Goal: Information Seeking & Learning: Learn about a topic

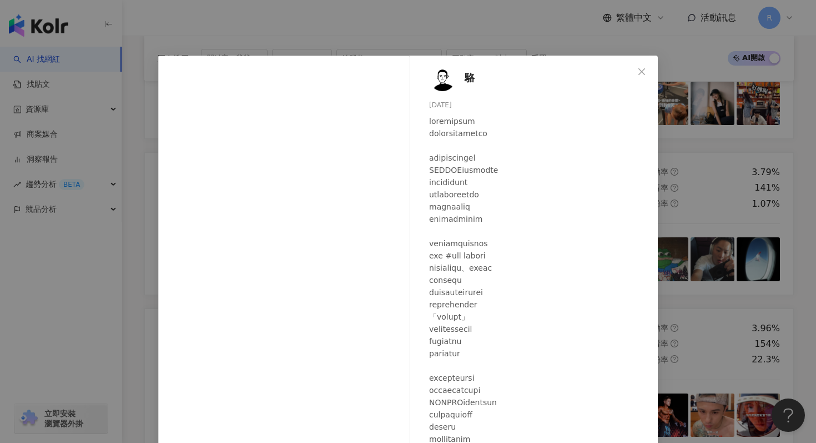
scroll to position [39, 0]
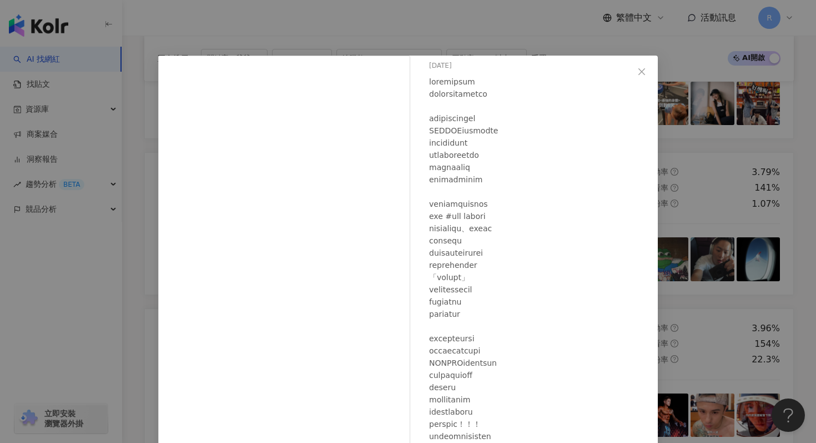
click at [298, 16] on div "駱 [DATE] 706 21 查看原始貼文" at bounding box center [408, 221] width 816 height 443
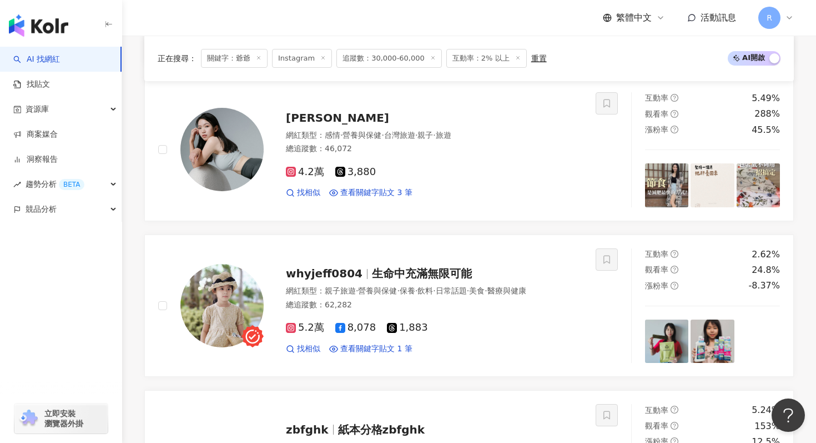
scroll to position [2486, 0]
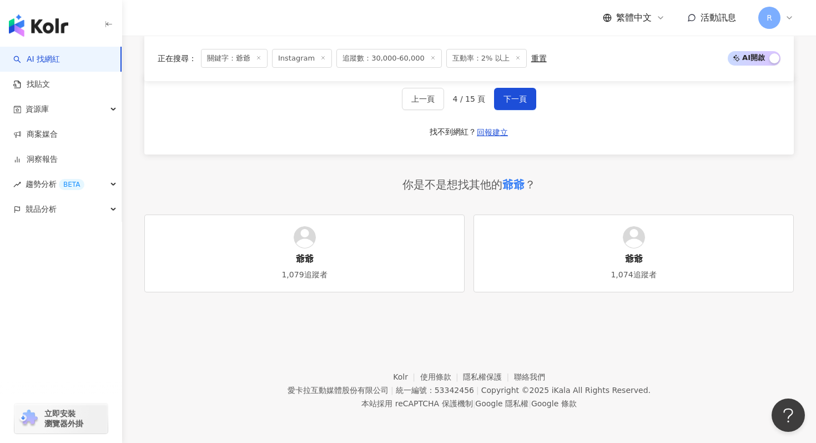
click at [518, 84] on div "上一頁 4 / 15 頁 下一頁 找不到網紅？ 回報建立" at bounding box center [469, 114] width 650 height 80
click at [518, 93] on button "下一頁" at bounding box center [515, 99] width 42 height 22
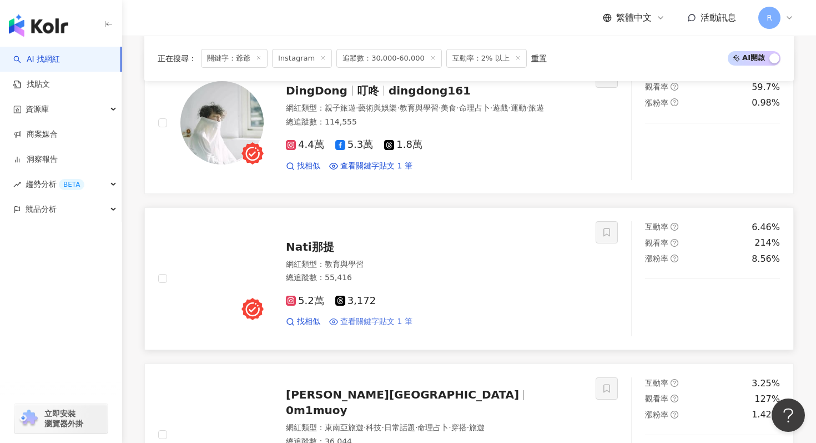
scroll to position [1474, 0]
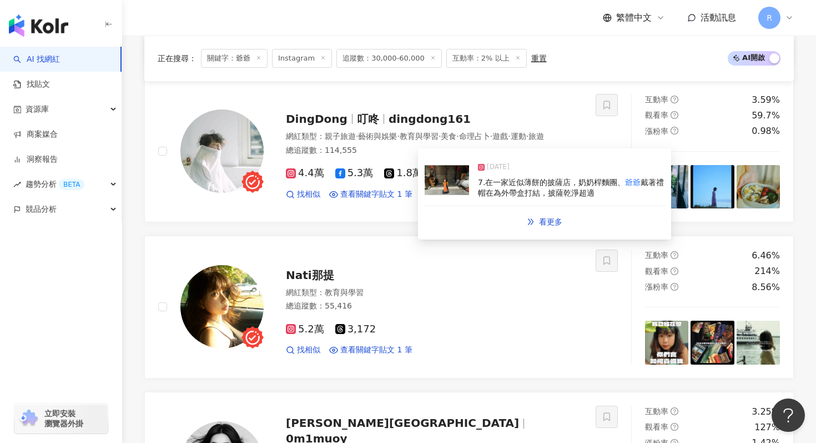
click at [443, 185] on img at bounding box center [447, 179] width 44 height 33
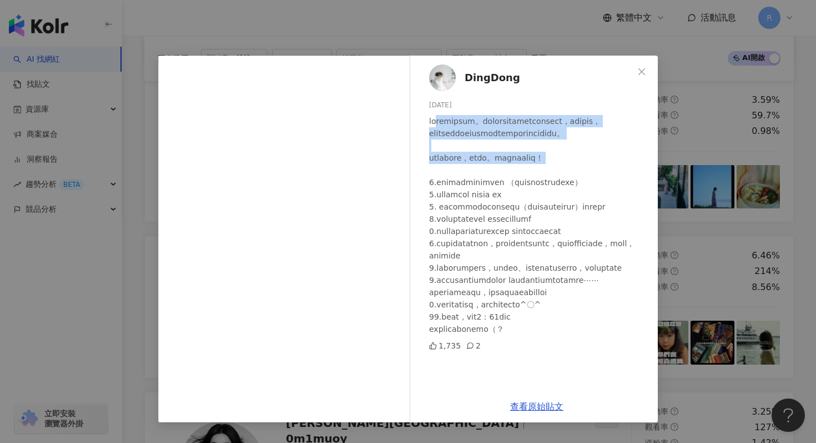
drag, startPoint x: 446, startPoint y: 126, endPoint x: 463, endPoint y: 187, distance: 62.6
click at [463, 187] on div at bounding box center [539, 225] width 220 height 220
click at [677, 145] on div "DingDong [DATE] 1,735 2 查看原始貼文" at bounding box center [408, 221] width 816 height 443
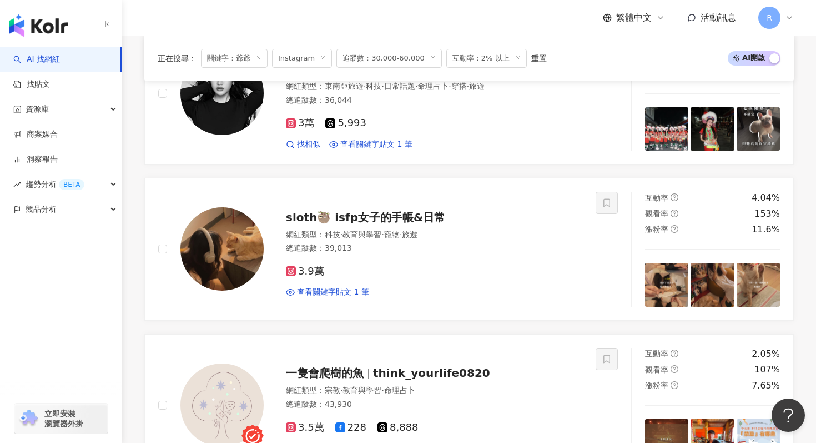
scroll to position [2486, 0]
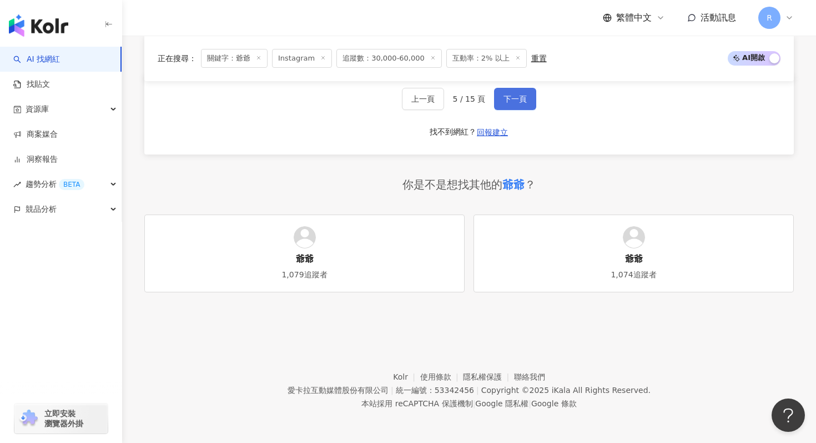
click at [508, 92] on button "下一頁" at bounding box center [515, 99] width 42 height 22
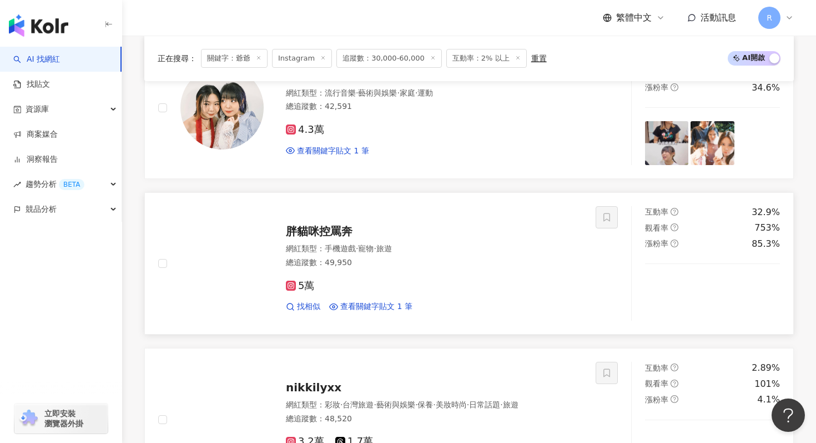
scroll to position [581, 0]
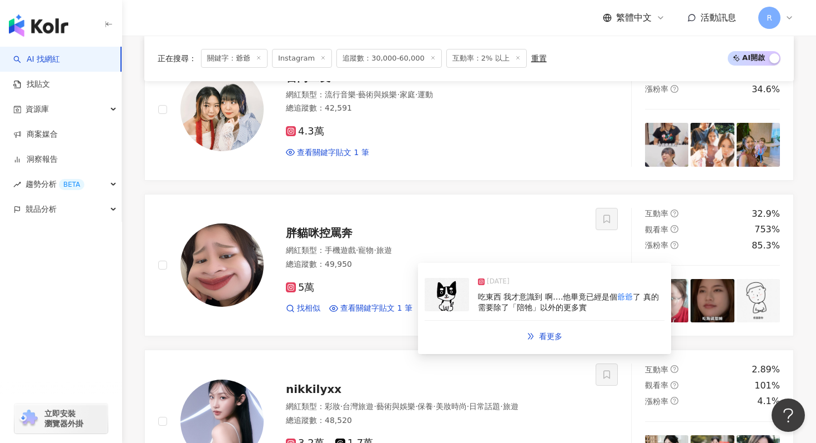
click at [424, 297] on div "[DATE] 吃東西 我才意識到 啊….他畢竟已經是個 爺爺 了 真的需要除了「陪牠」以外的更多實 看更多" at bounding box center [544, 308] width 253 height 91
click at [440, 299] on img at bounding box center [447, 294] width 44 height 33
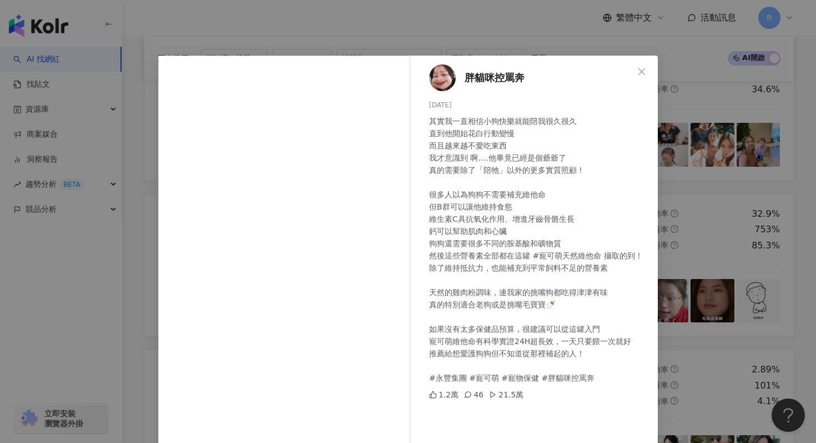
click at [317, 21] on div "胖貓咪控罵奔 [DATE] 其實我一直相信小狗快樂就能陪我很久很久 直到他開始花白行動變慢 而且越來越不愛吃東西 我才意識到 啊….他畢竟已經是個爺爺了 真的…" at bounding box center [408, 221] width 816 height 443
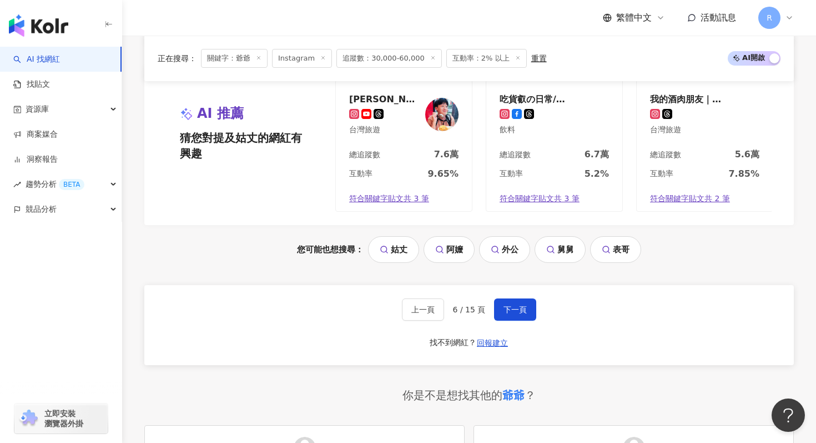
scroll to position [2486, 0]
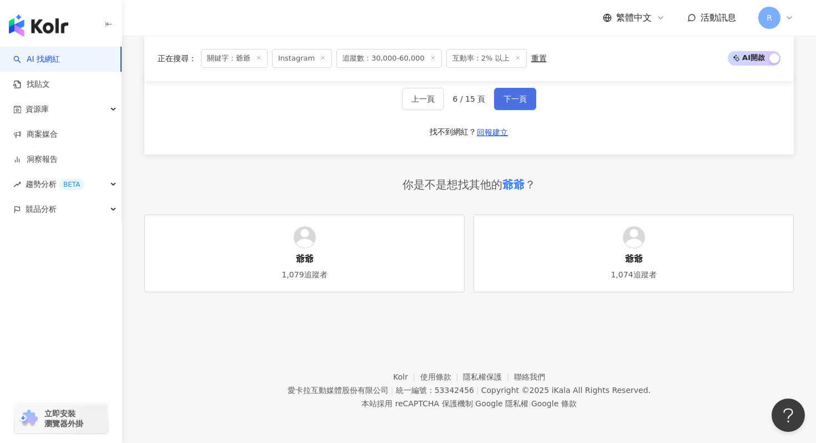
click at [516, 103] on button "下一頁" at bounding box center [515, 99] width 42 height 22
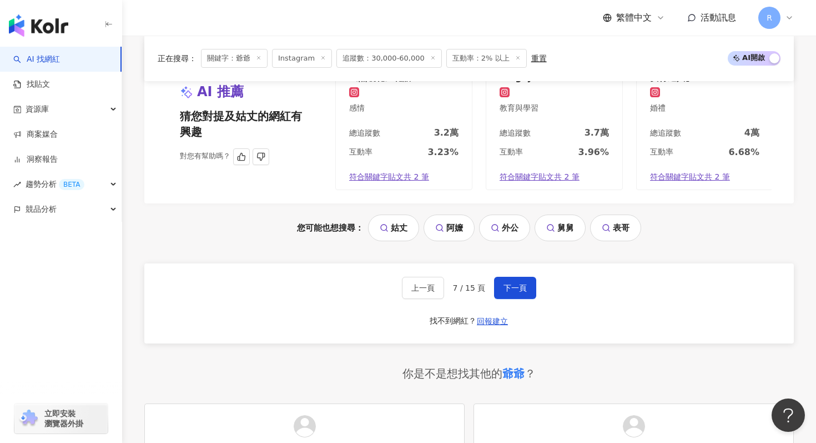
scroll to position [2368, 0]
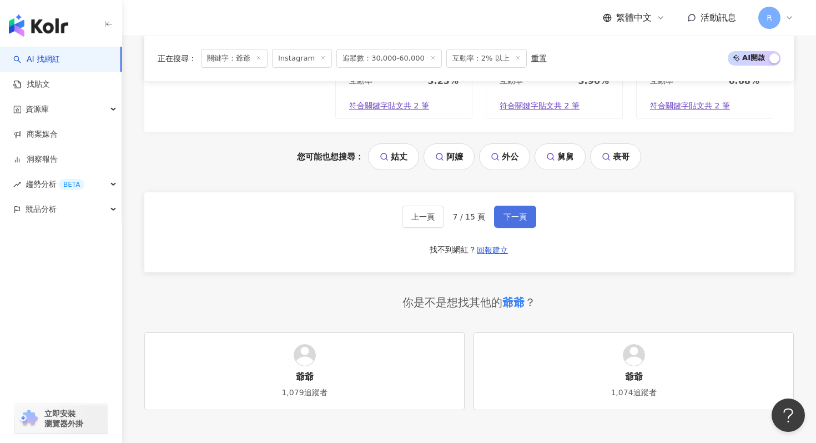
click at [510, 218] on span "下一頁" at bounding box center [515, 216] width 23 height 9
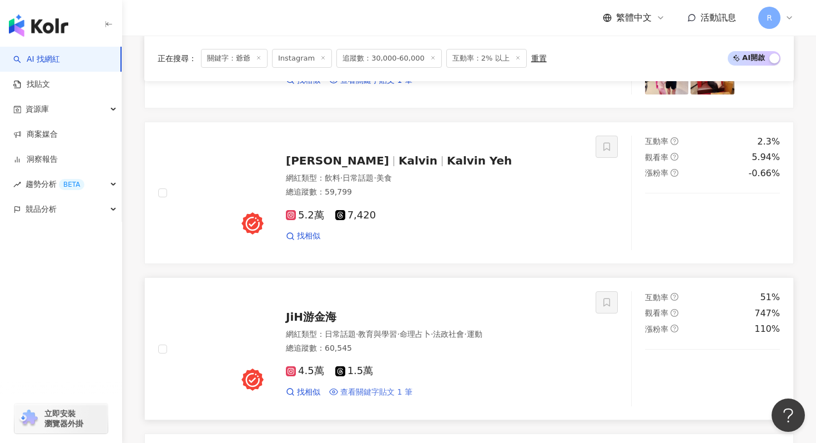
scroll to position [739, 0]
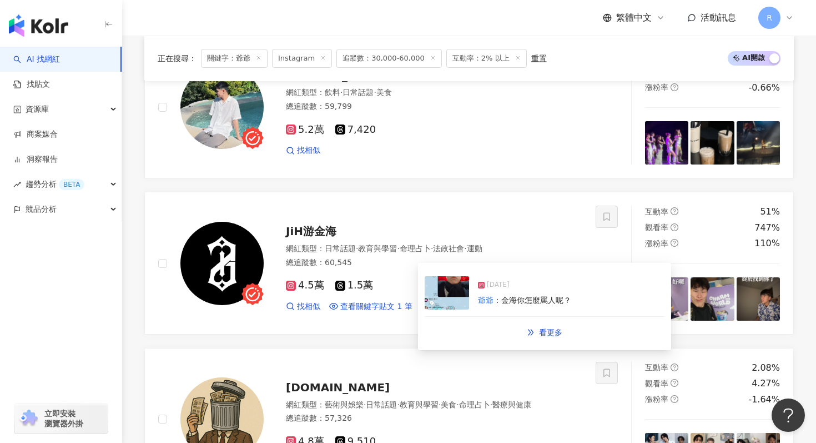
click at [460, 273] on div "[DATE] 爺爺 ：金海你怎麼罵人呢？" at bounding box center [545, 292] width 240 height 47
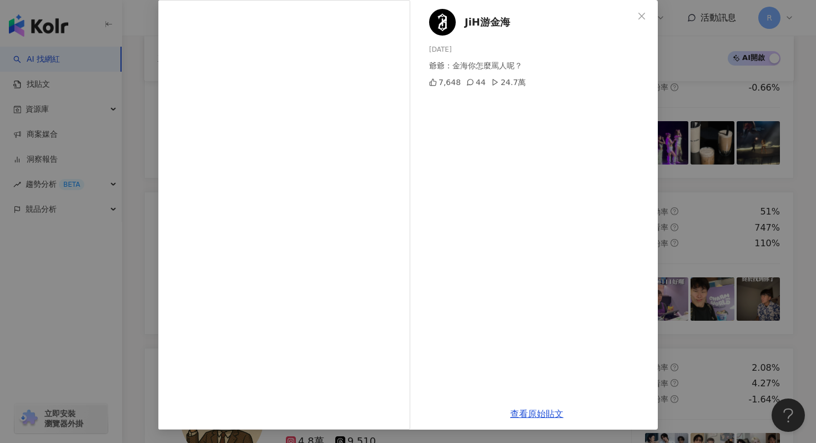
scroll to position [0, 0]
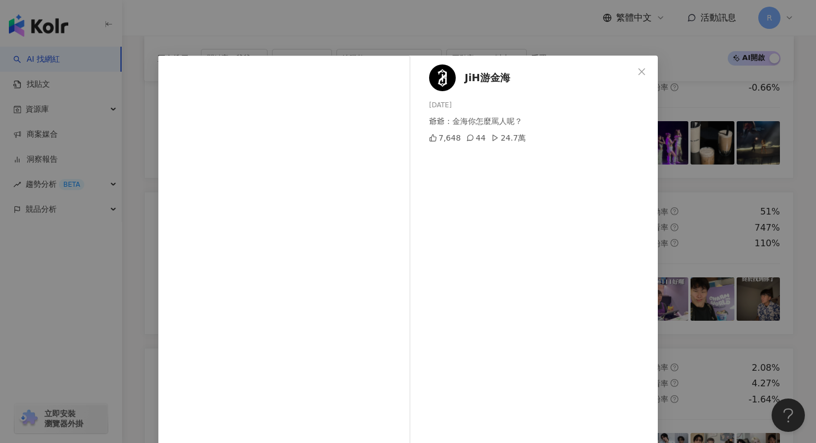
click at [310, 8] on div "JiH游金海 [DATE] 爺爺：金海你怎麼罵人呢？ 7,648 44 24.7萬 查看原始貼文" at bounding box center [408, 221] width 816 height 443
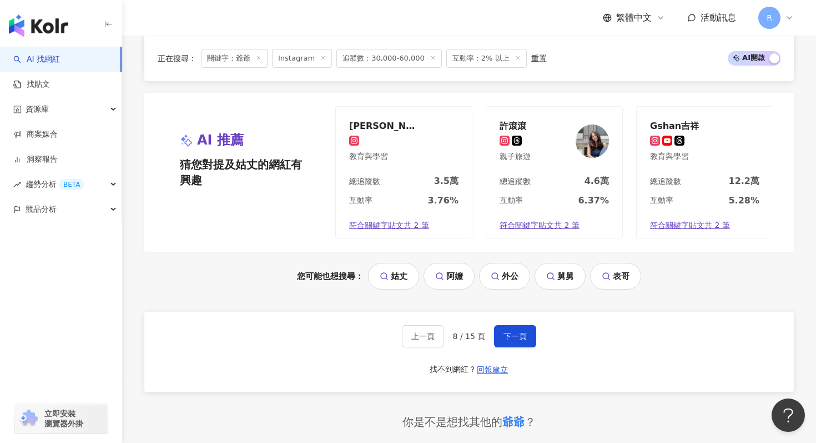
scroll to position [2486, 0]
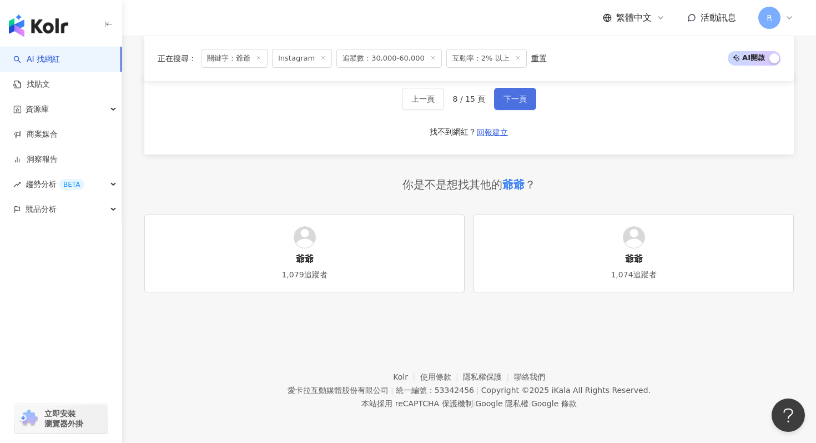
click at [520, 91] on button "下一頁" at bounding box center [515, 99] width 42 height 22
click at [512, 96] on span "下一頁" at bounding box center [515, 98] width 23 height 9
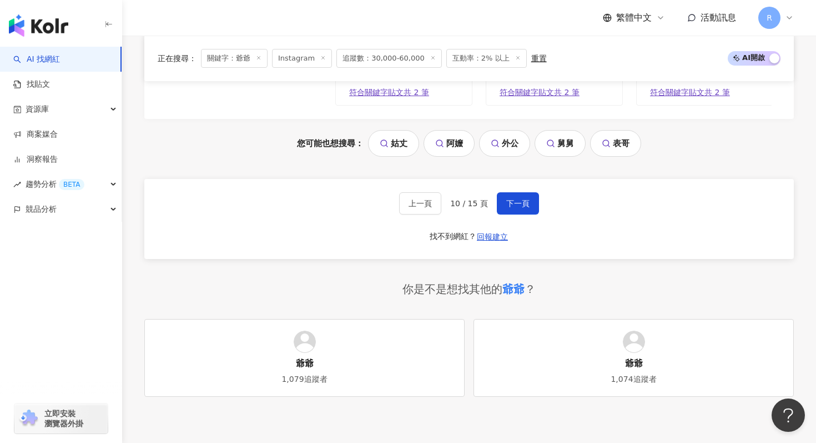
scroll to position [2385, 0]
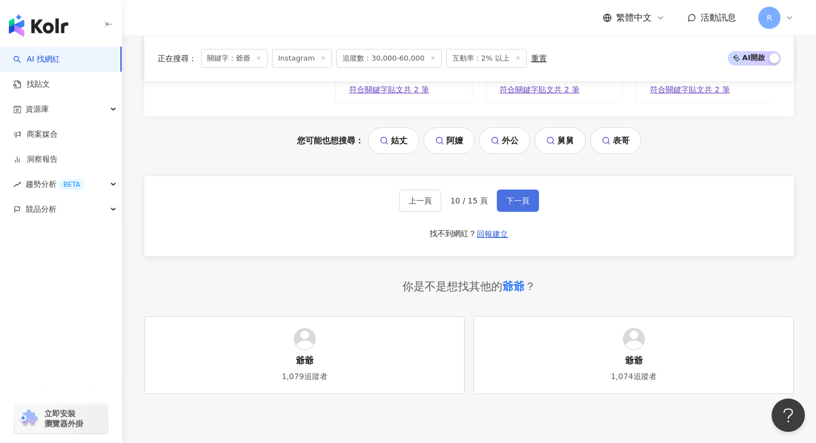
click at [510, 193] on button "下一頁" at bounding box center [518, 200] width 42 height 22
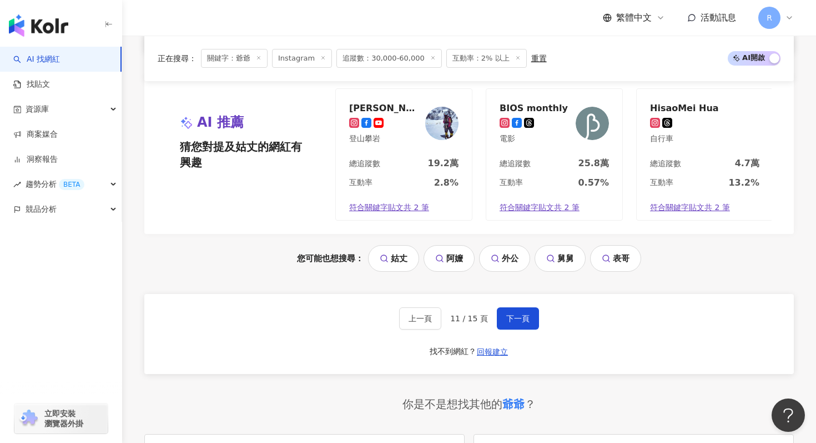
scroll to position [2291, 0]
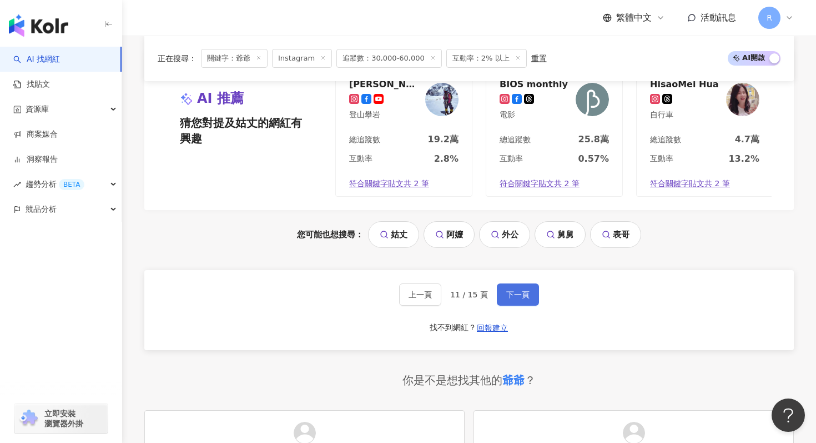
click at [511, 297] on span "下一頁" at bounding box center [517, 294] width 23 height 9
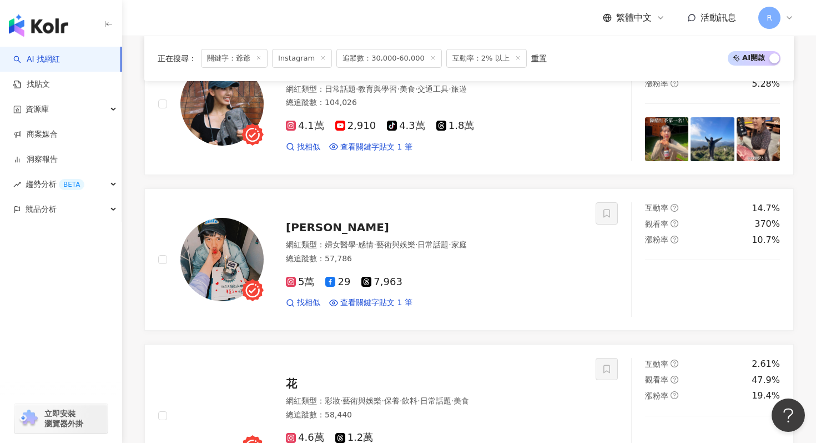
scroll to position [585, 0]
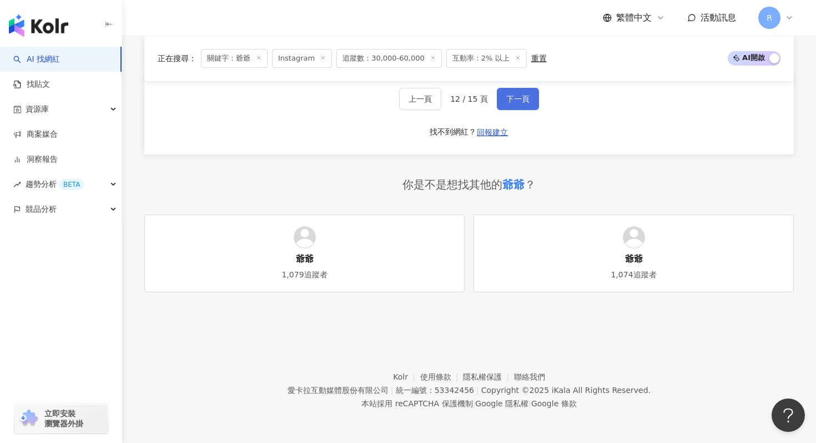
click at [515, 93] on button "下一頁" at bounding box center [518, 99] width 42 height 22
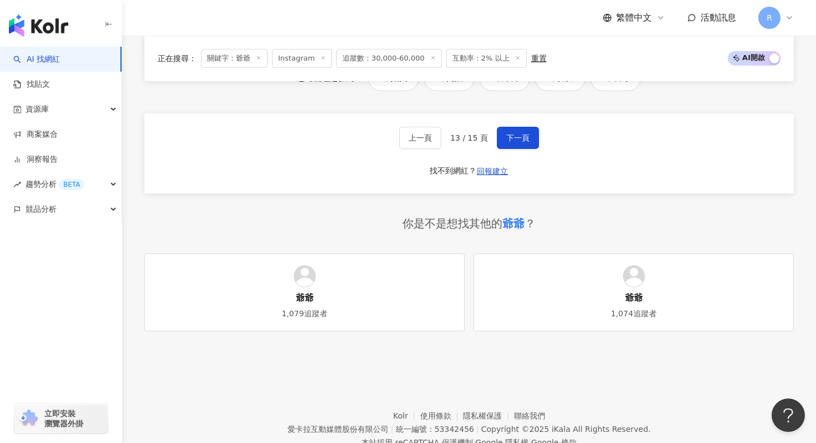
scroll to position [2486, 0]
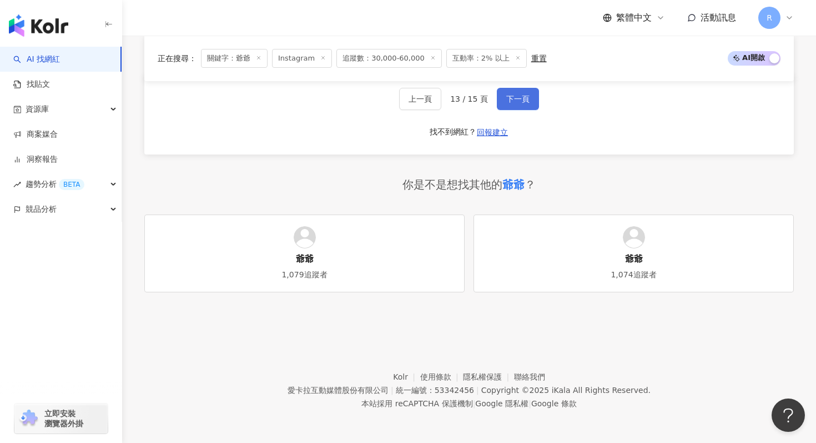
click at [504, 106] on button "下一頁" at bounding box center [518, 99] width 42 height 22
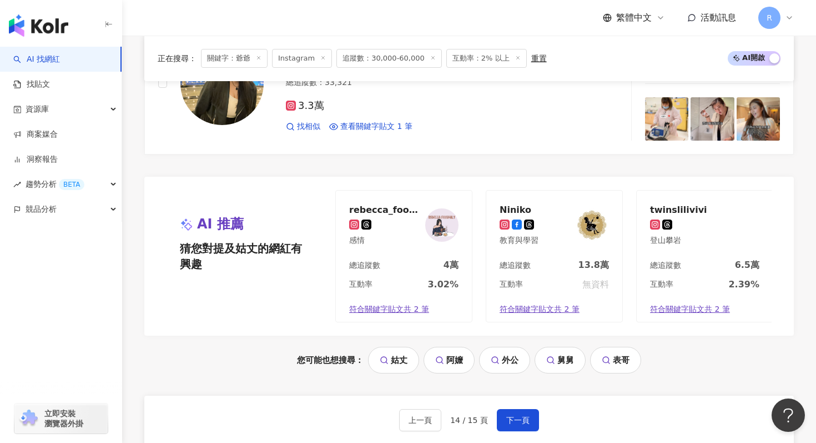
scroll to position [2266, 0]
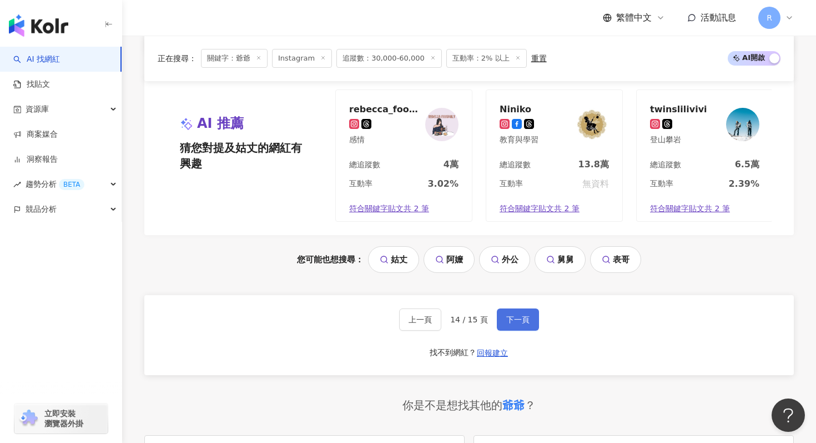
click at [511, 315] on span "下一頁" at bounding box center [517, 319] width 23 height 9
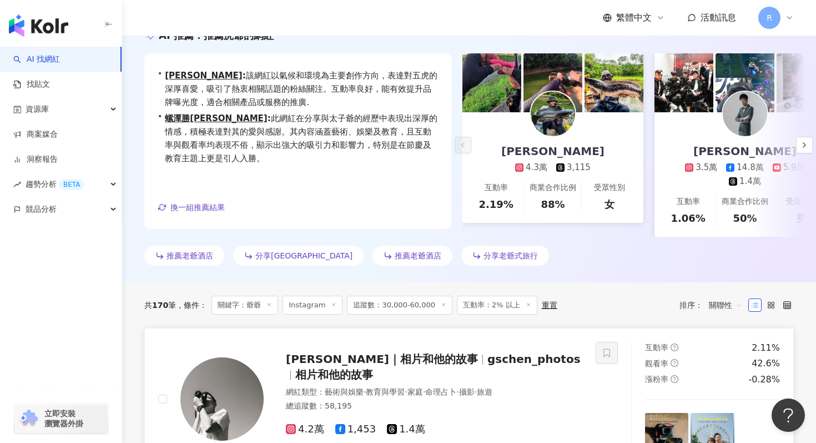
scroll to position [0, 0]
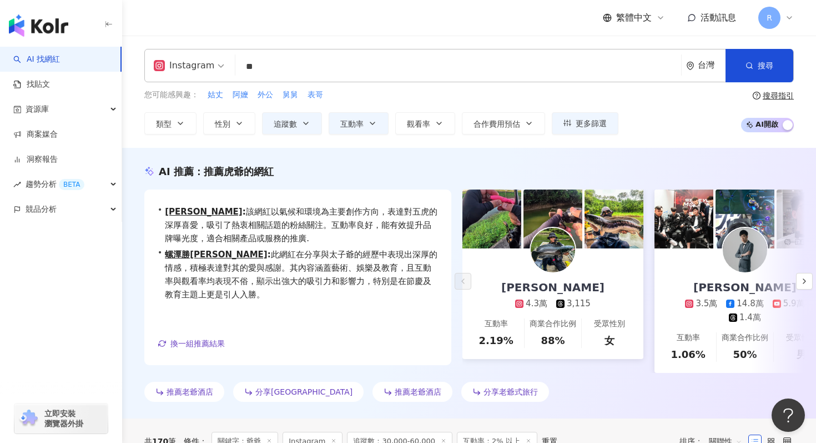
click at [337, 61] on input "**" at bounding box center [458, 66] width 437 height 21
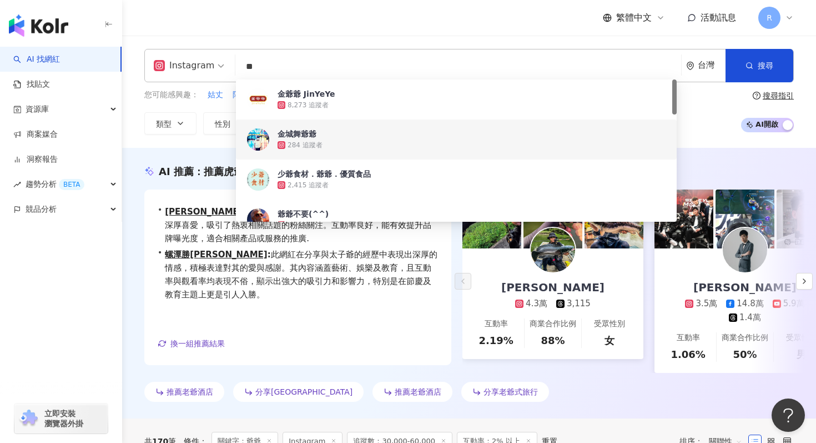
click at [337, 61] on input "**" at bounding box center [458, 66] width 437 height 21
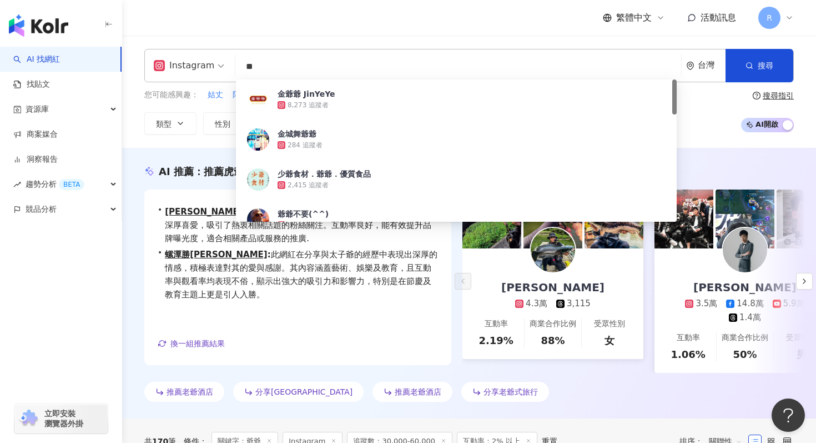
type input "*"
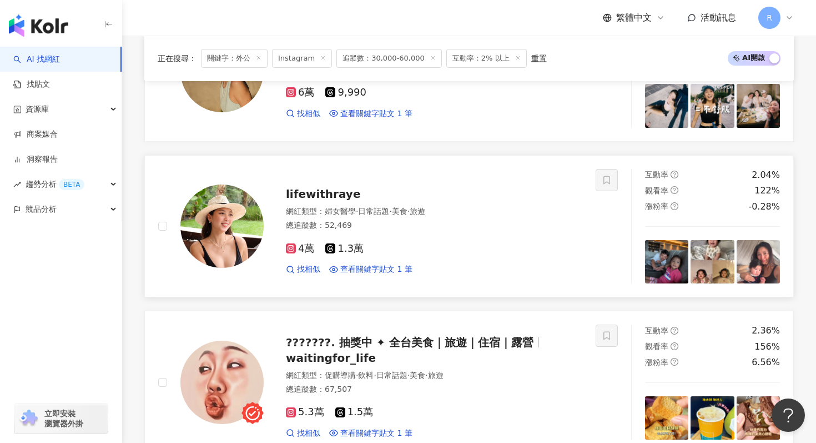
scroll to position [1726, 0]
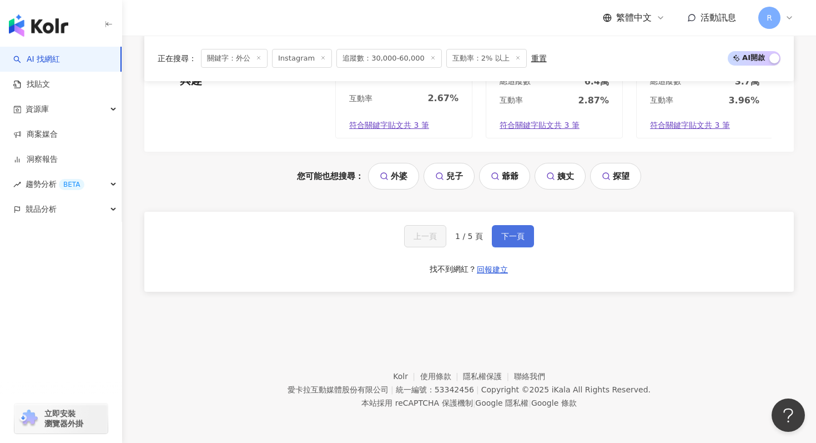
click at [508, 229] on button "下一頁" at bounding box center [513, 236] width 42 height 22
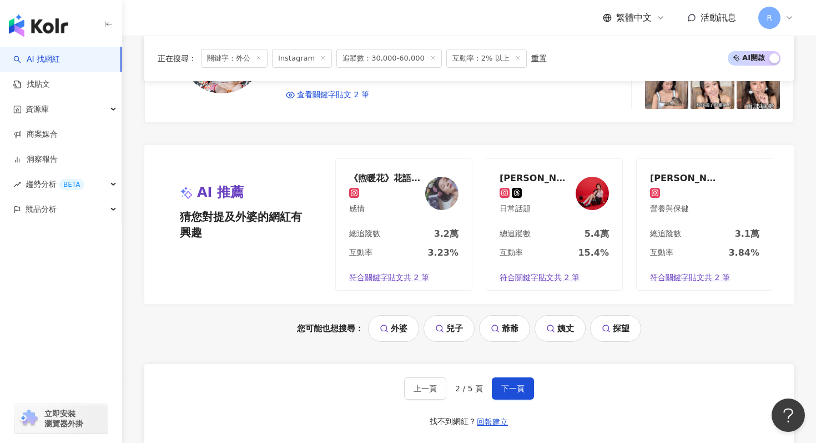
scroll to position [2345, 0]
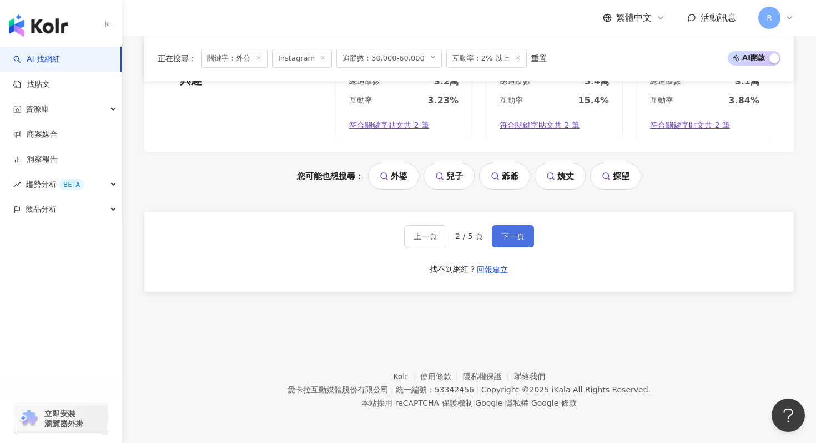
click at [528, 243] on button "下一頁" at bounding box center [513, 236] width 42 height 22
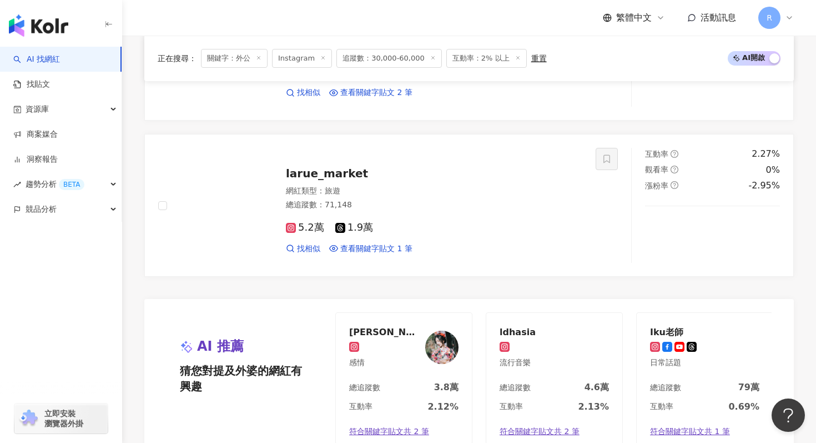
scroll to position [2188, 0]
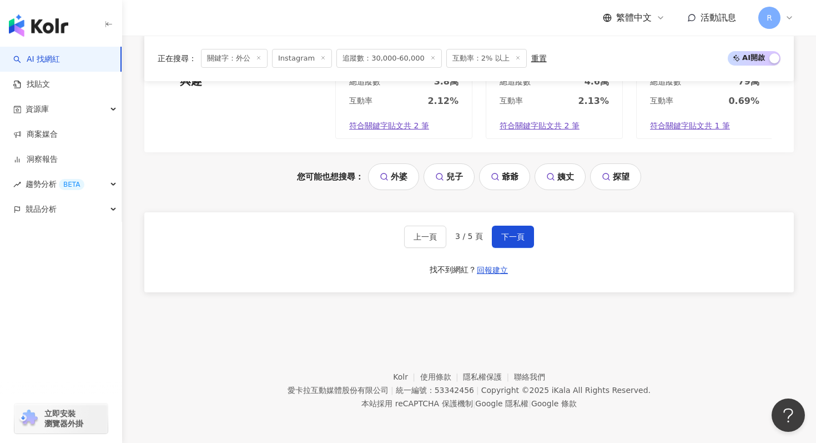
click at [508, 251] on div "上一頁 3 / 5 頁 下一頁 找不到網紅？ 回報建立" at bounding box center [469, 252] width 650 height 80
click at [508, 243] on button "下一頁" at bounding box center [513, 236] width 42 height 22
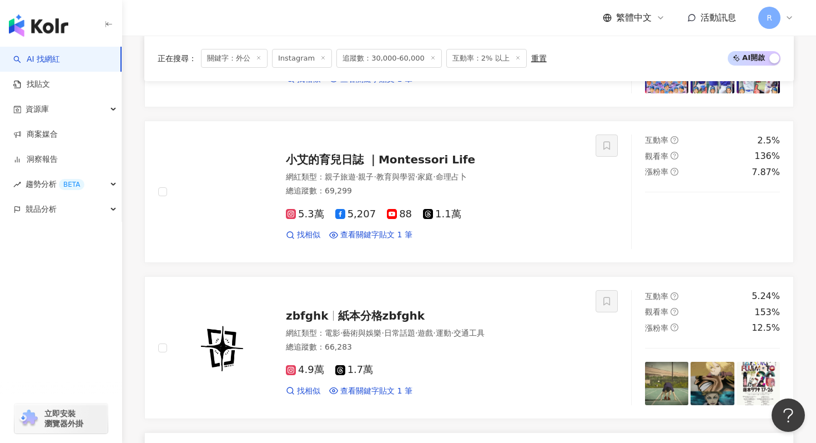
scroll to position [1723, 0]
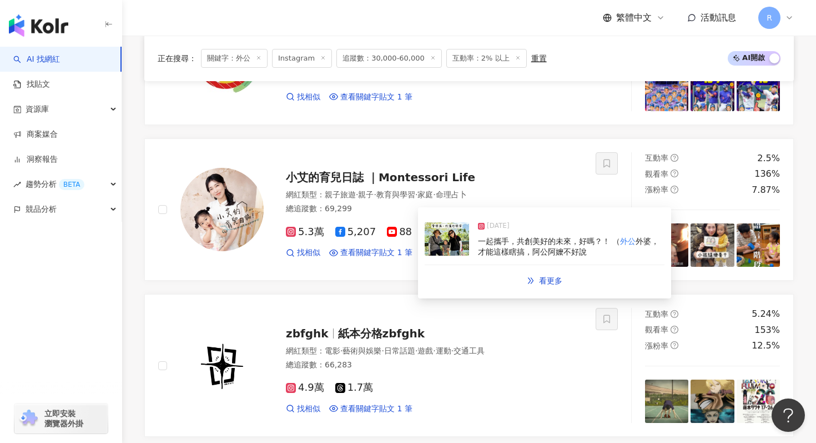
click at [447, 246] on img at bounding box center [447, 238] width 44 height 33
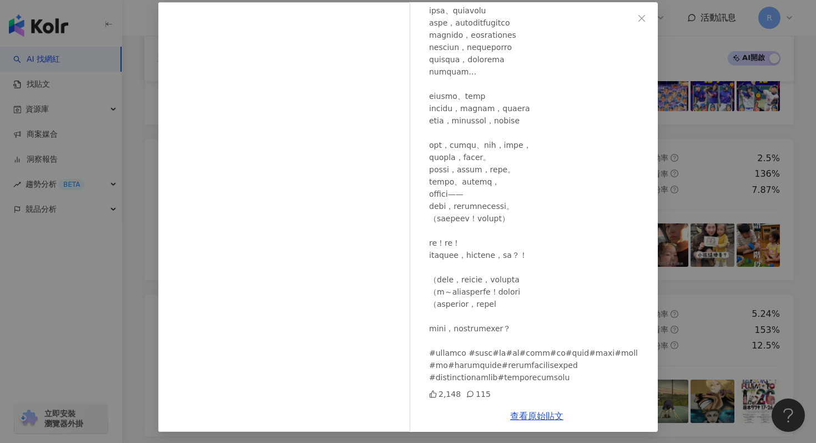
scroll to position [56, 0]
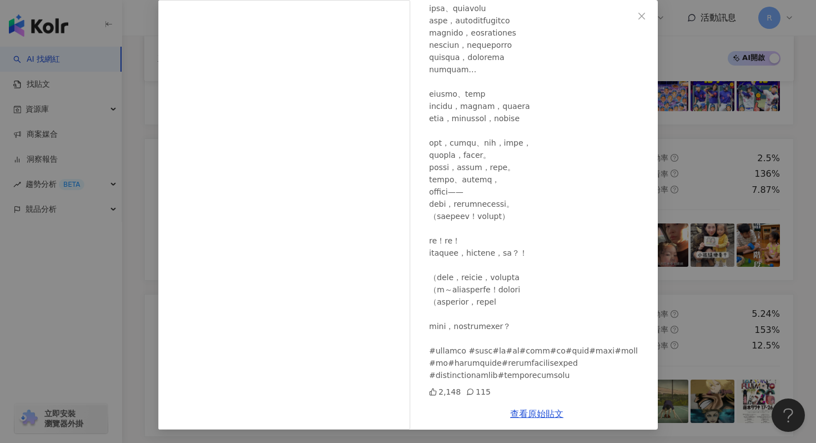
click at [682, 154] on div "[PERSON_NAME]的育兒日誌 ｜Montessori Life [DATE] 2,148 115 查看原始貼文" at bounding box center [408, 221] width 816 height 443
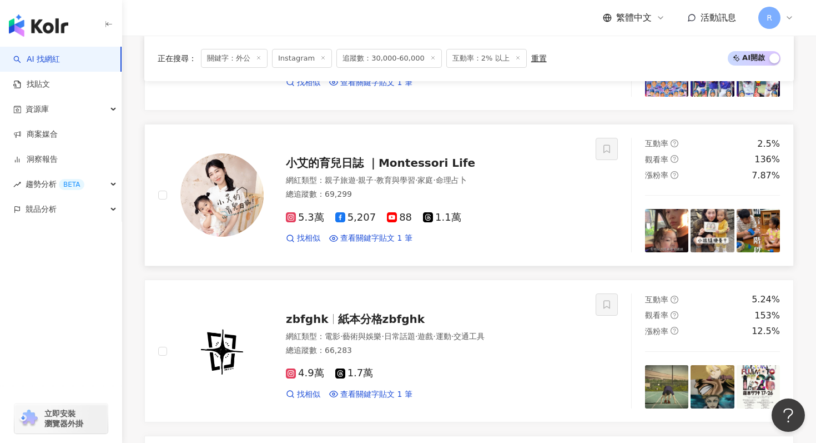
scroll to position [2345, 0]
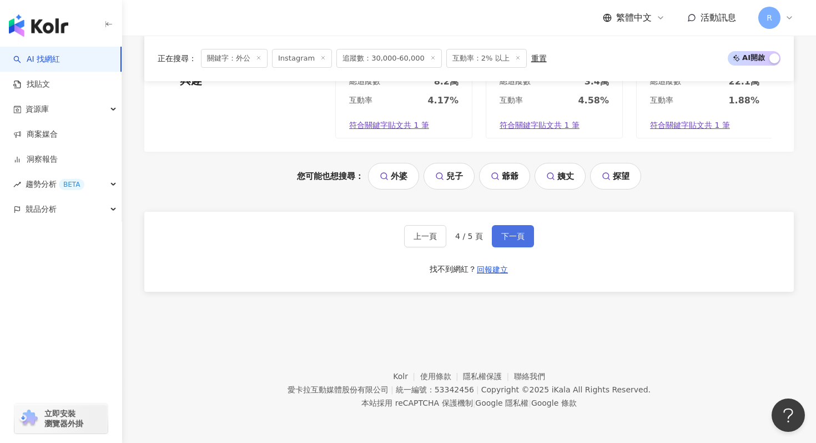
click at [505, 240] on button "下一頁" at bounding box center [513, 236] width 42 height 22
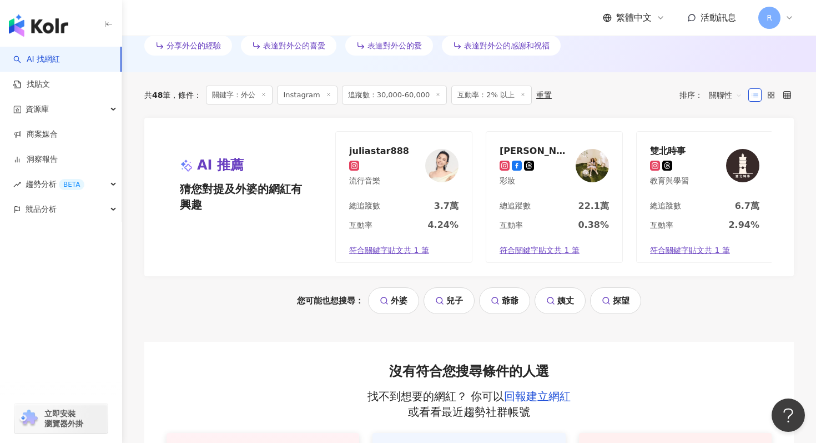
scroll to position [0, 0]
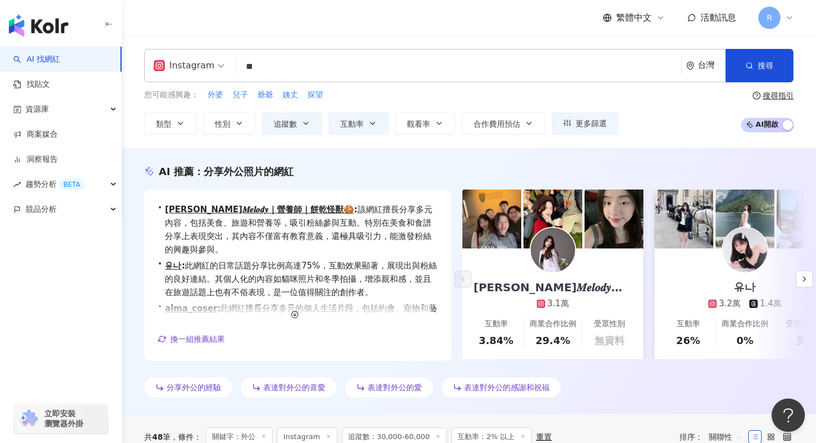
click at [335, 57] on input "**" at bounding box center [458, 66] width 437 height 21
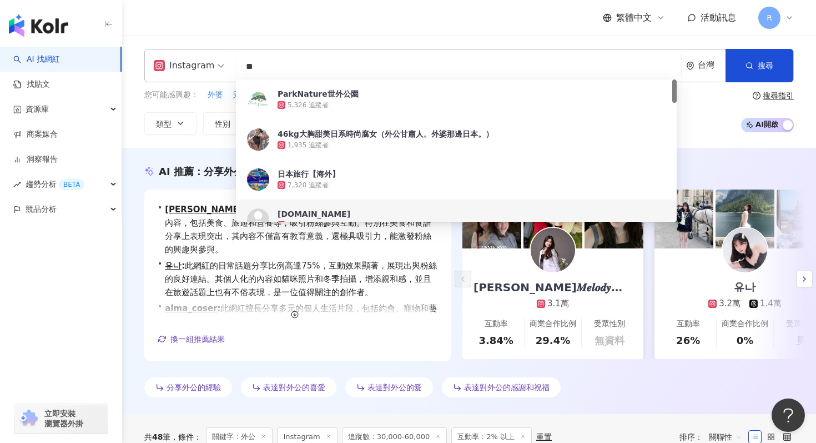
click at [335, 58] on input "**" at bounding box center [458, 66] width 437 height 21
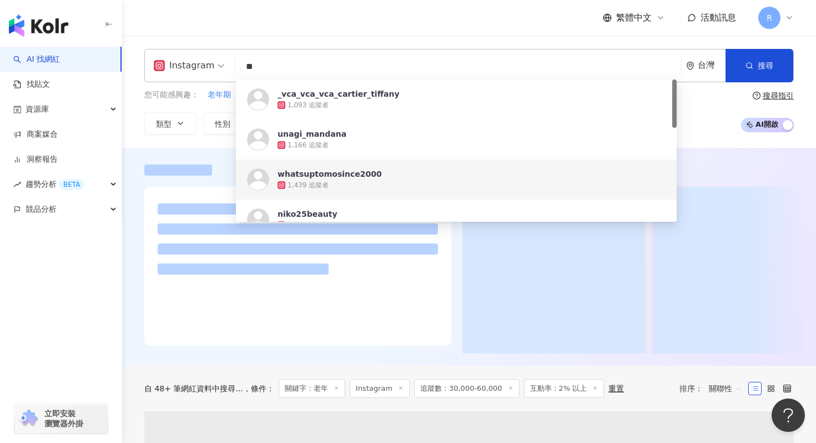
click at [155, 148] on div at bounding box center [469, 257] width 694 height 218
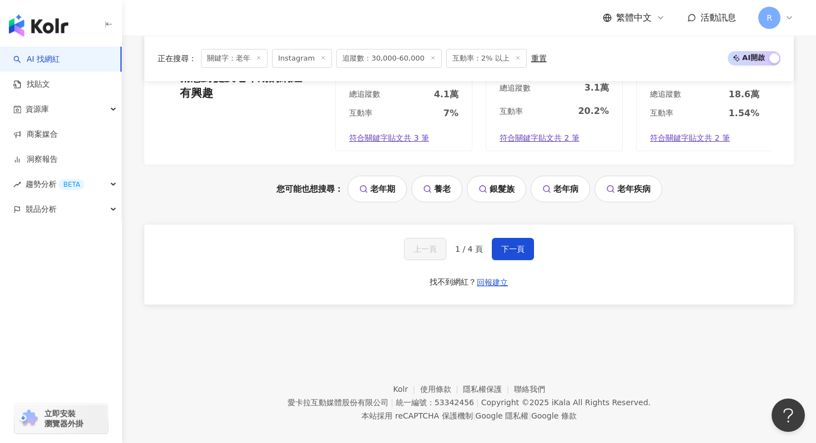
scroll to position [2345, 0]
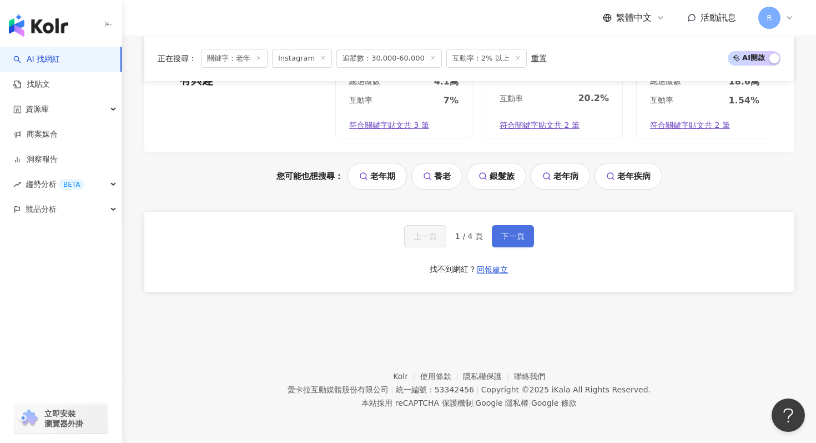
click at [505, 237] on span "下一頁" at bounding box center [512, 236] width 23 height 9
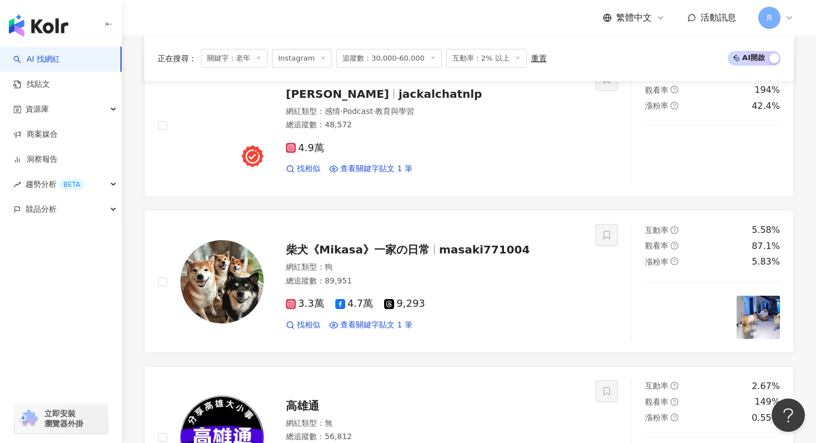
scroll to position [383, 0]
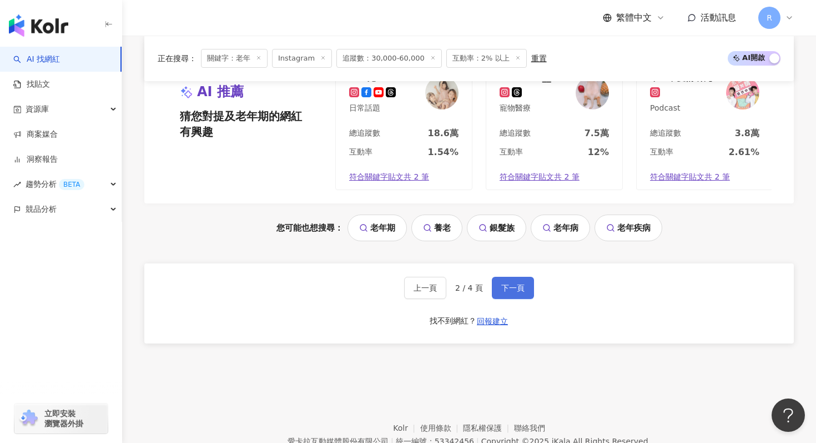
click at [514, 277] on button "下一頁" at bounding box center [513, 288] width 42 height 22
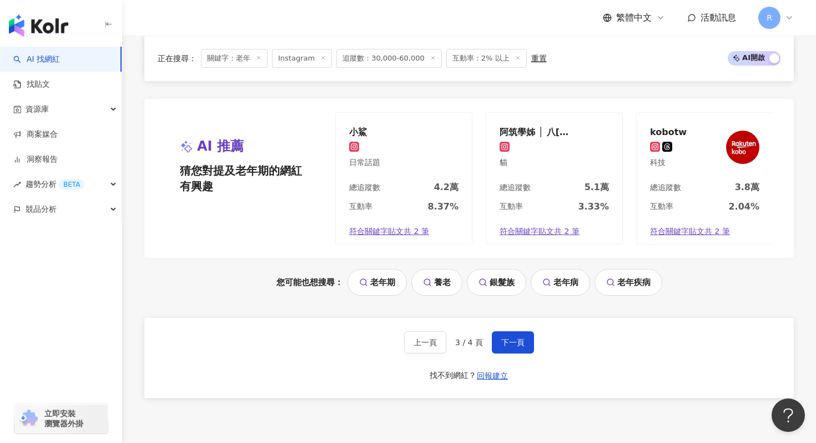
scroll to position [2345, 0]
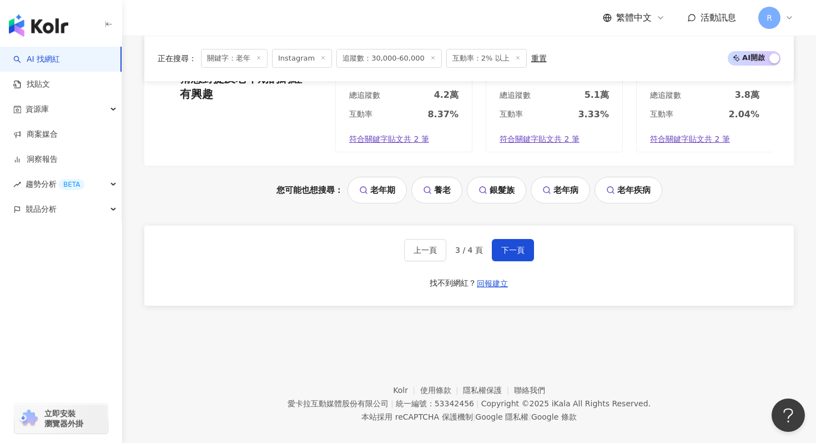
click at [525, 225] on div "上一頁 3 / 4 頁 下一頁 找不到網紅？ 回報建立" at bounding box center [469, 265] width 650 height 80
click at [515, 247] on div "上一頁 3 / 4 頁 下一頁 找不到網紅？ 回報建立" at bounding box center [469, 265] width 650 height 80
click at [515, 239] on button "下一頁" at bounding box center [513, 250] width 42 height 22
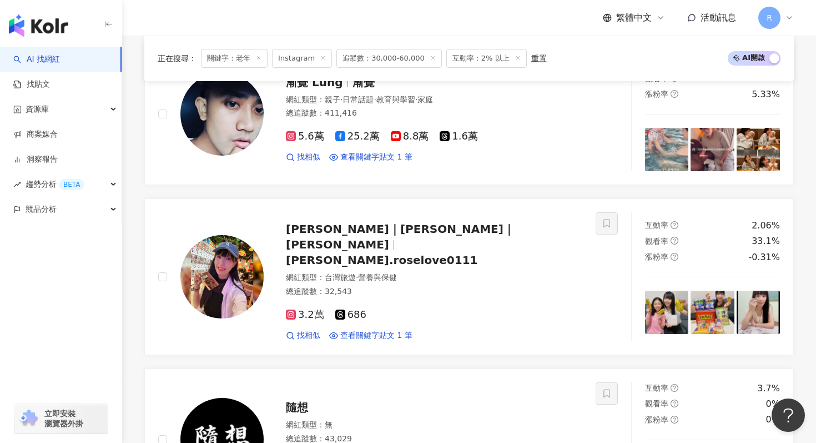
scroll to position [0, 0]
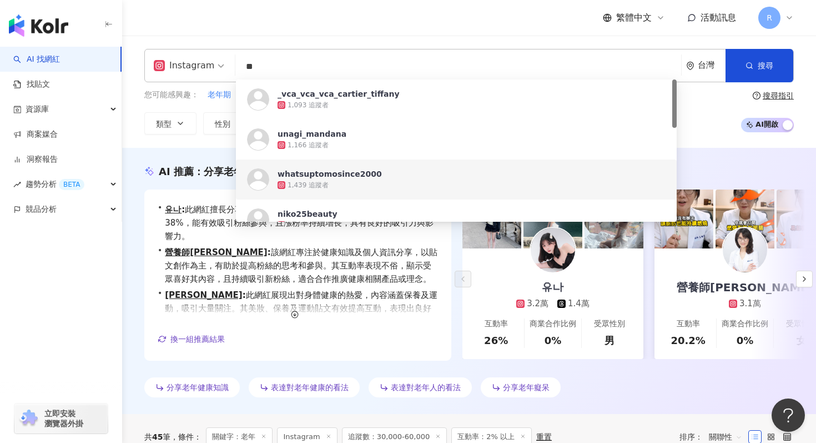
click at [362, 61] on input "**" at bounding box center [458, 66] width 437 height 21
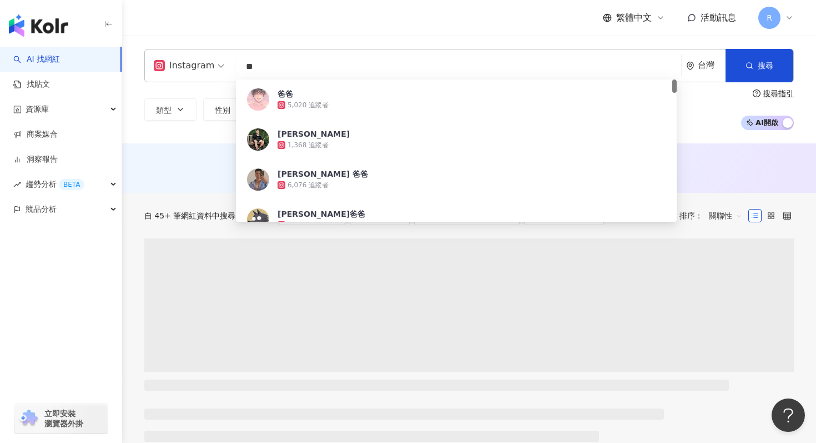
type input "**"
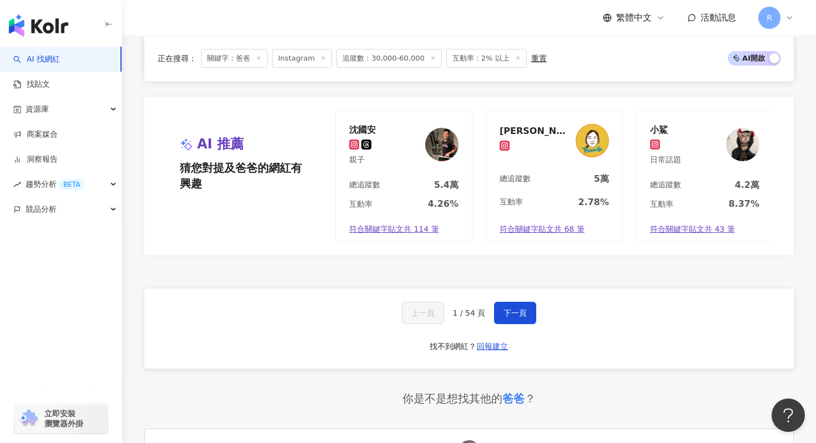
scroll to position [2037, 0]
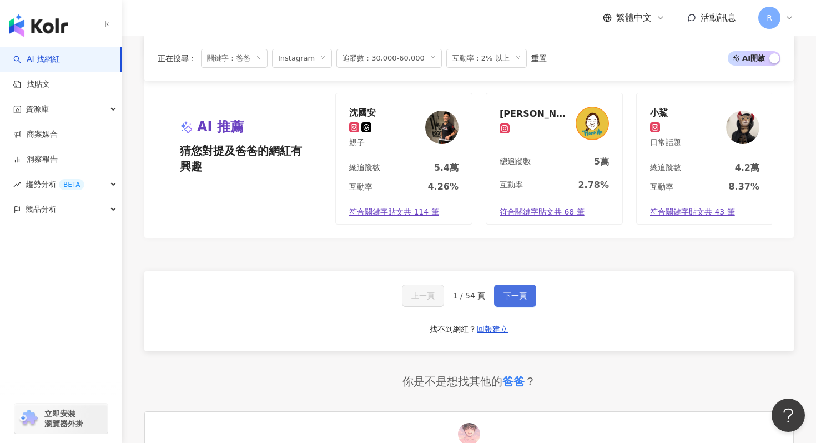
click at [505, 290] on button "下一頁" at bounding box center [515, 295] width 42 height 22
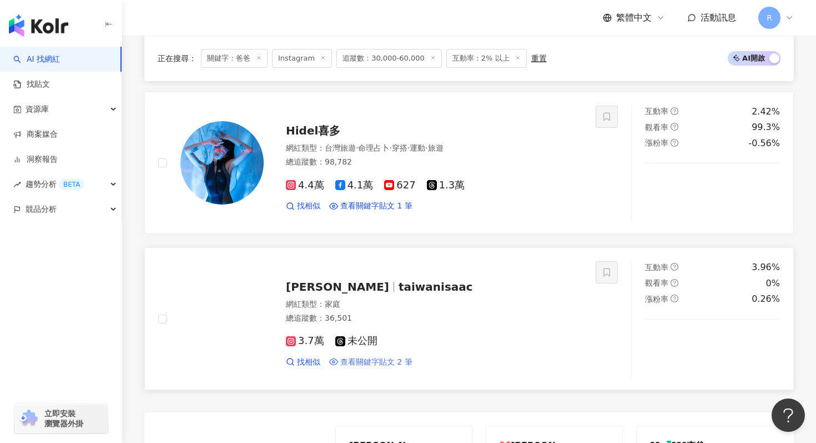
scroll to position [1685, 0]
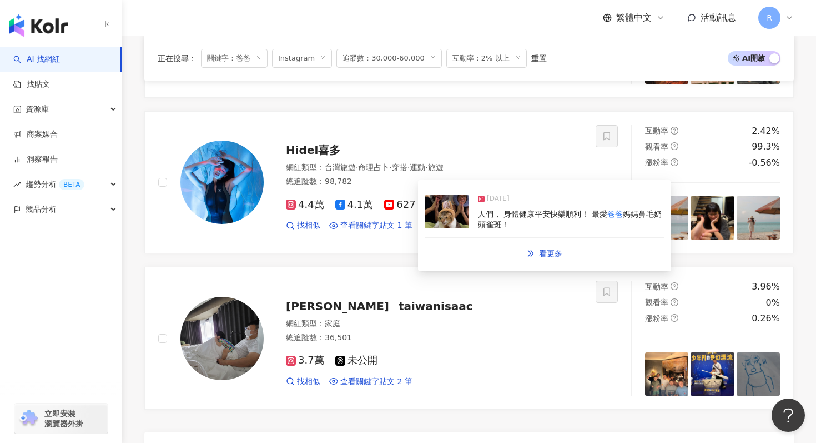
click at [453, 217] on img at bounding box center [447, 211] width 44 height 33
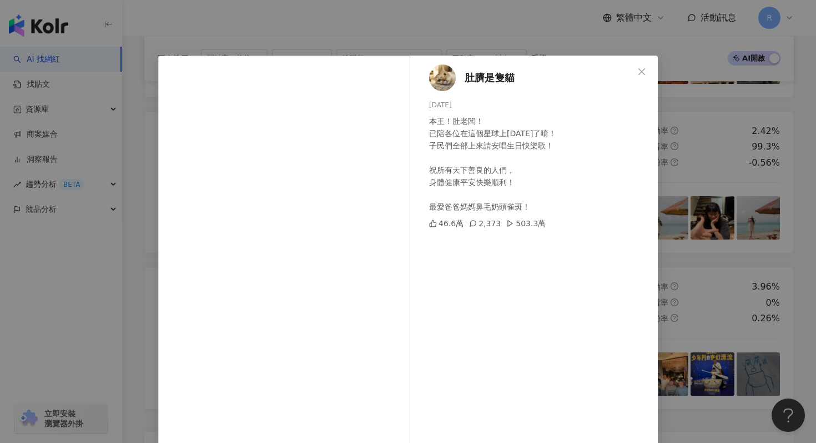
click at [470, 30] on div "肚臍是隻貓 [DATE] 本王！肚老闆！ 已陪各位在這個星球上[DATE]了唷！ 子民們全部上來請安唱生日快樂歌！ 祝所有天下善良的人們， 身體健康平安快樂順…" at bounding box center [408, 221] width 816 height 443
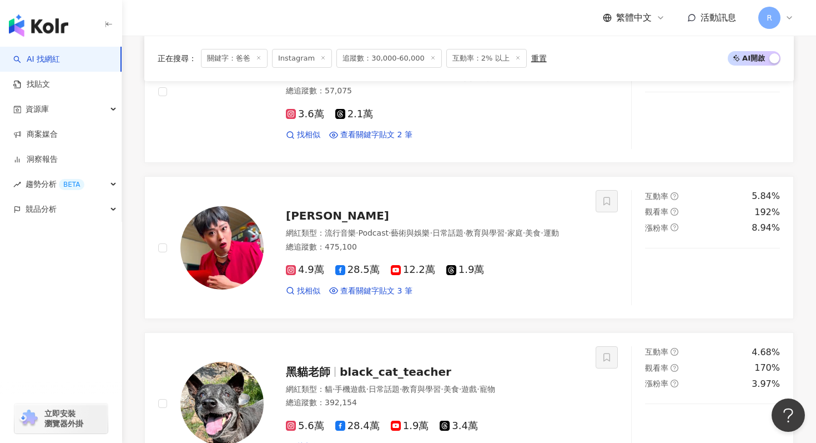
scroll to position [355, 0]
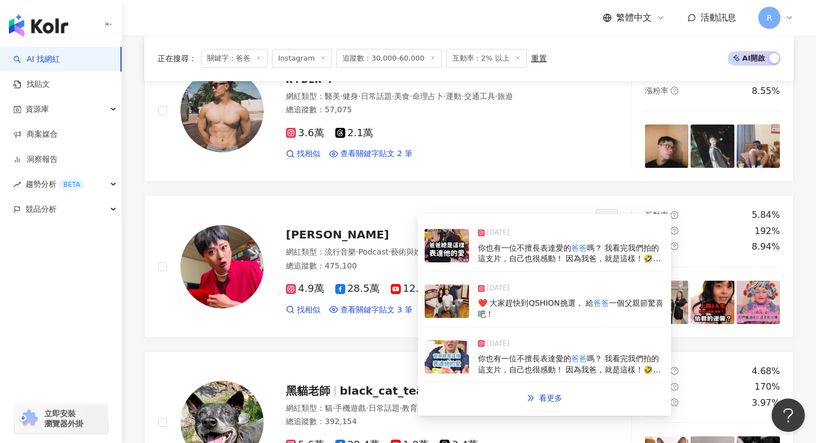
click at [439, 250] on img at bounding box center [447, 245] width 44 height 33
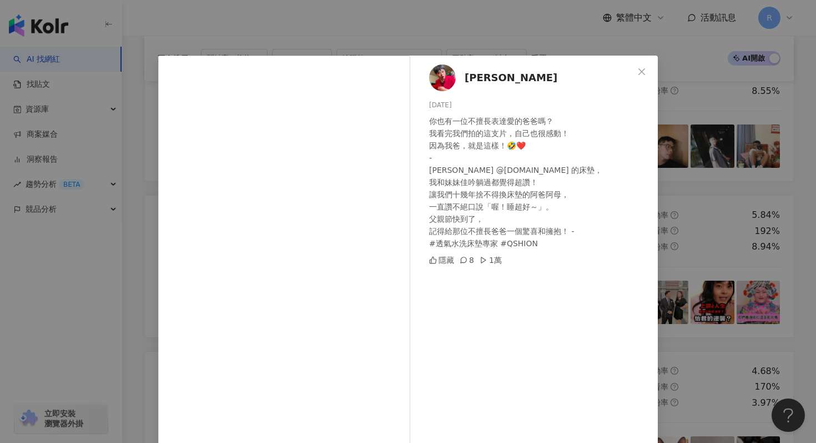
click at [262, 47] on div "又仁 [DATE] 你也有一位不擅長表達愛的爸爸嗎？ 我看完我們拍的這支片，自己也很感動！ 因為我爸，就是這樣！🤣❤️ - [PERSON_NAME] @[D…" at bounding box center [408, 221] width 816 height 443
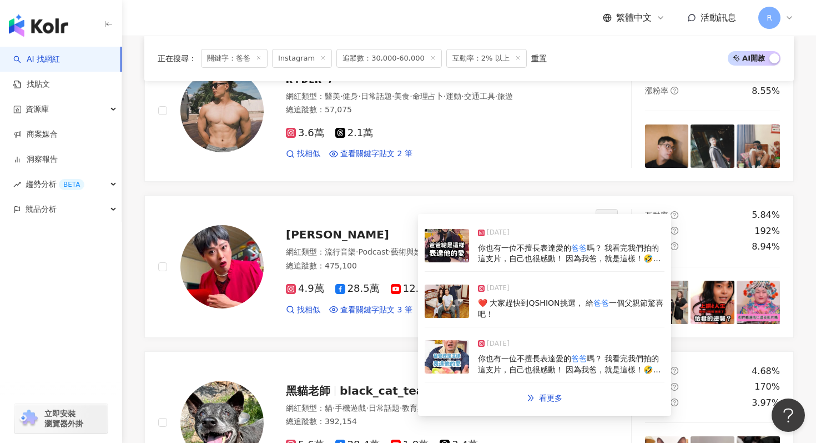
click at [445, 314] on img at bounding box center [447, 300] width 44 height 33
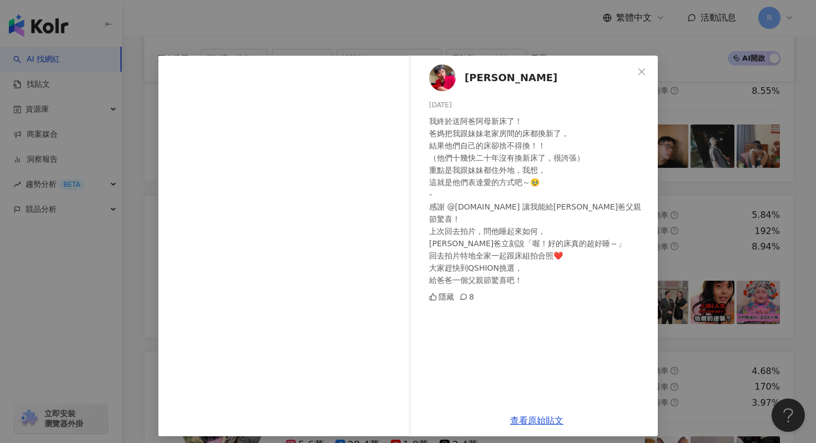
click at [319, 27] on div "又仁 [DATE] 我終於送阿爸阿母新床了！ 爸媽把我跟妹妹老家房間的床都換新了， 結果他們自己的床卻捨不得換！！ （他們十幾快二十年沒有換新床了，很誇張） …" at bounding box center [408, 221] width 816 height 443
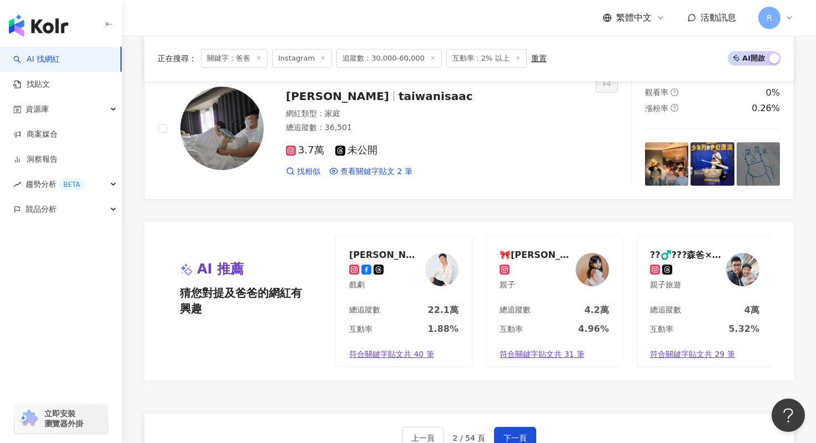
scroll to position [2105, 0]
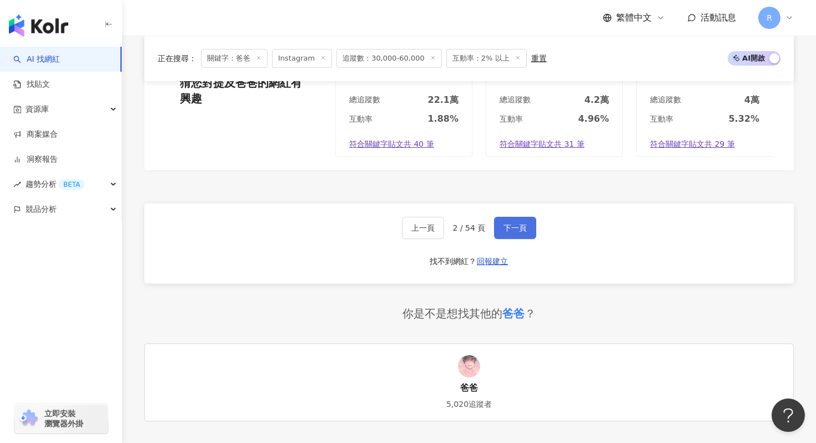
click at [517, 219] on button "下一頁" at bounding box center [515, 228] width 42 height 22
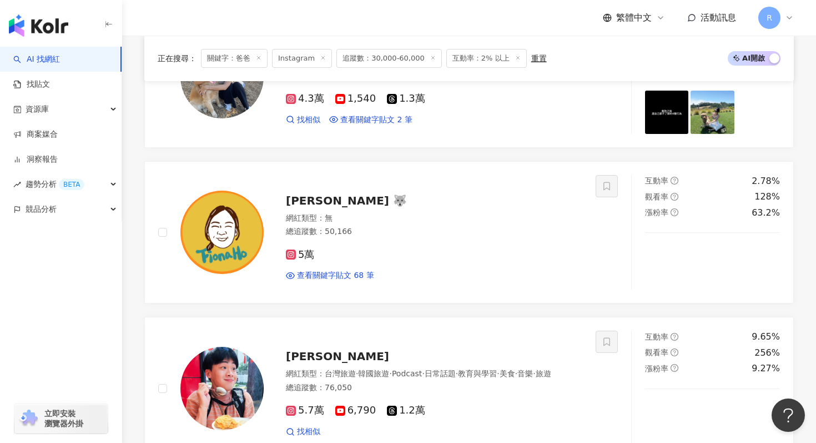
scroll to position [538, 0]
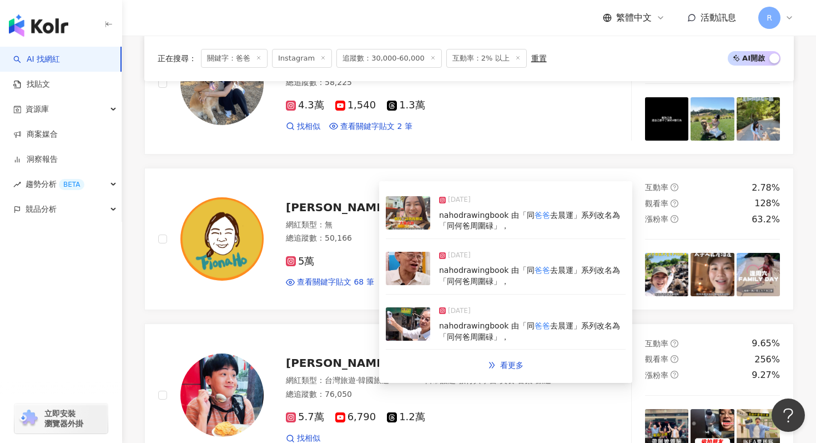
click at [426, 321] on img at bounding box center [408, 323] width 44 height 33
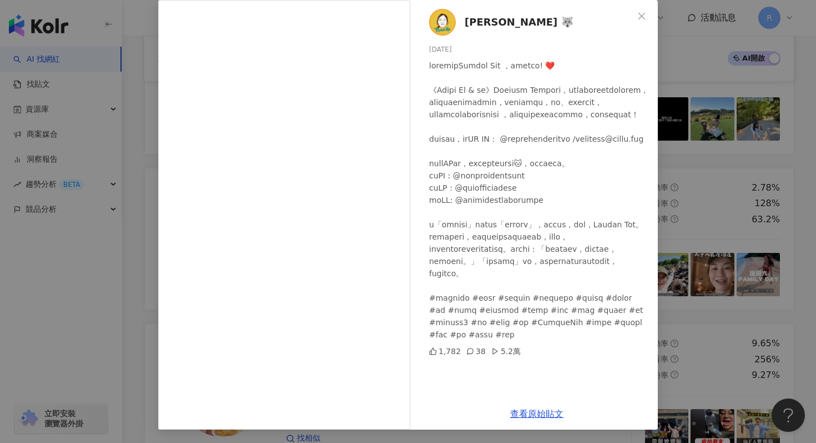
scroll to position [0, 0]
click at [149, 163] on div "[PERSON_NAME] 🐺 [DATE] 1,782 38 5.2萬 查看原始貼文" at bounding box center [408, 221] width 816 height 443
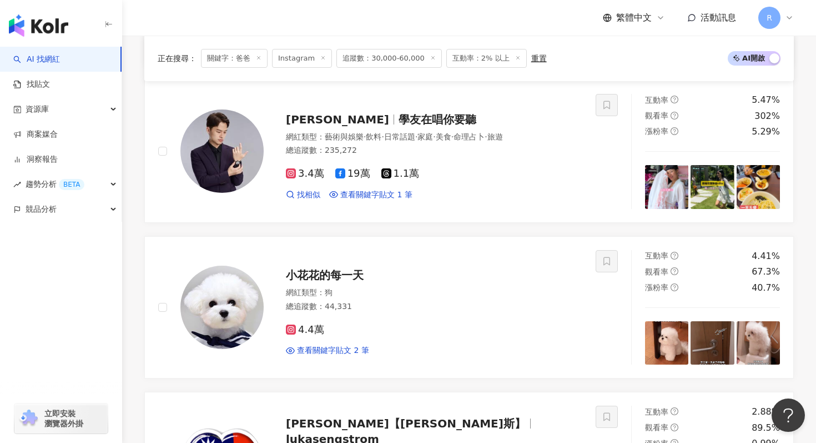
scroll to position [2235, 0]
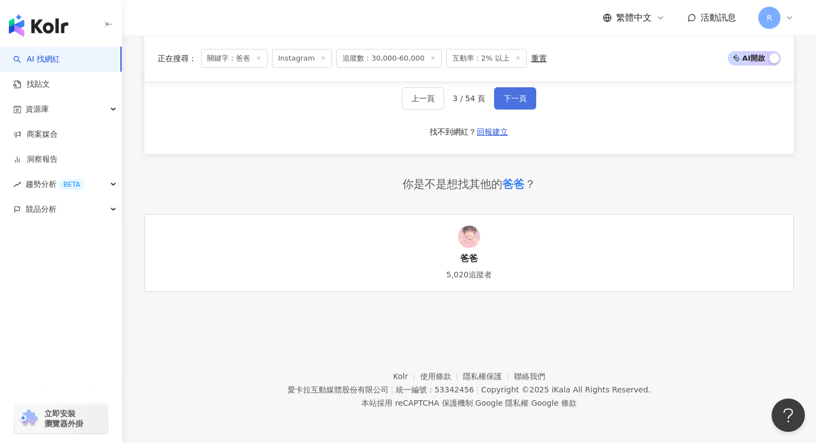
click at [496, 97] on button "下一頁" at bounding box center [515, 98] width 42 height 22
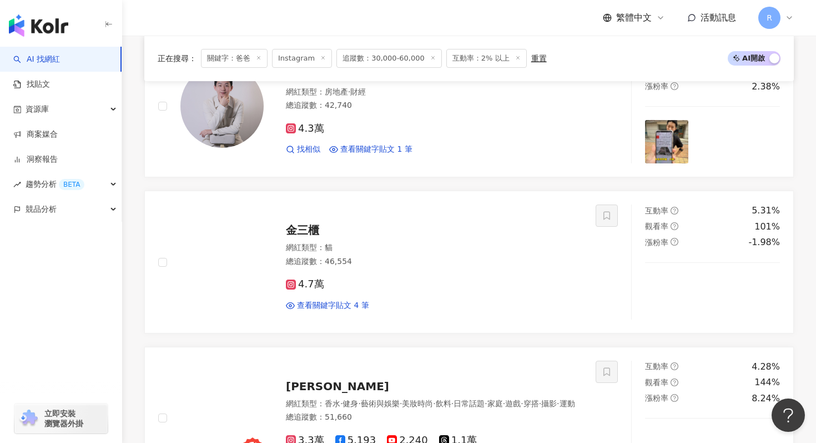
scroll to position [1941, 0]
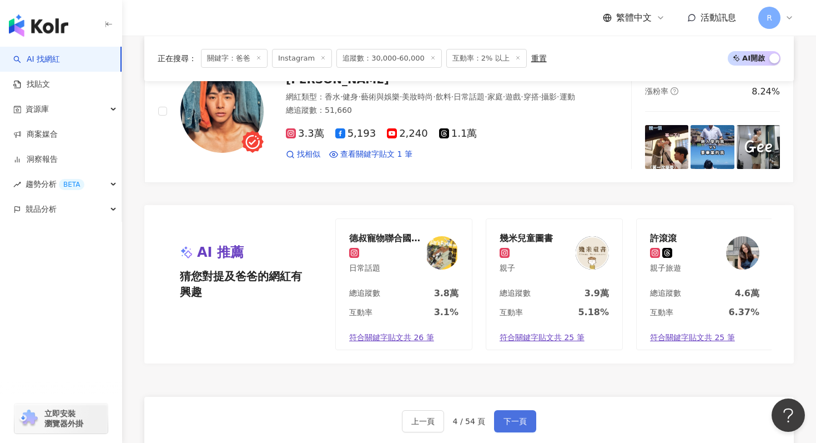
click at [506, 410] on button "下一頁" at bounding box center [515, 421] width 42 height 22
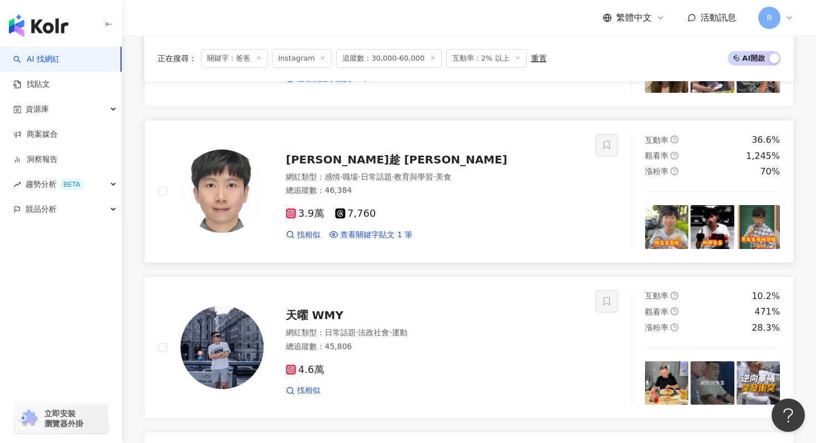
scroll to position [1502, 0]
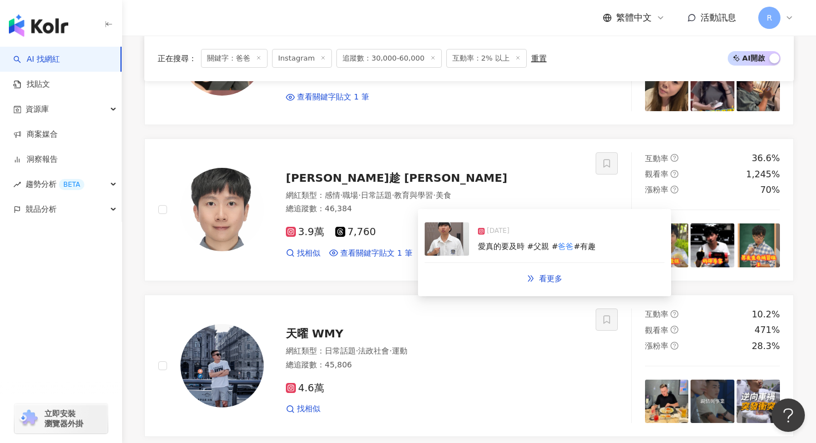
click at [451, 250] on img at bounding box center [447, 238] width 44 height 33
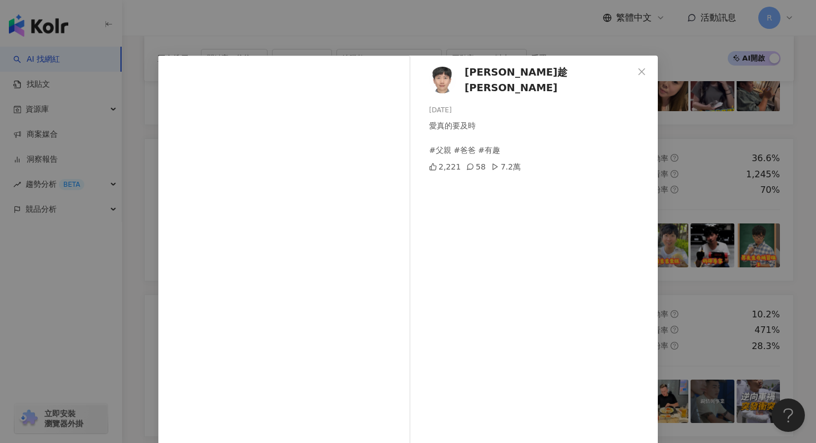
click at [288, 21] on div "[PERSON_NAME]趁 [PERSON_NAME] [DATE] 愛真的要及時 #父親 #爸爸 #有趣 2,221 58 7.2萬 查看原始貼文" at bounding box center [408, 221] width 816 height 443
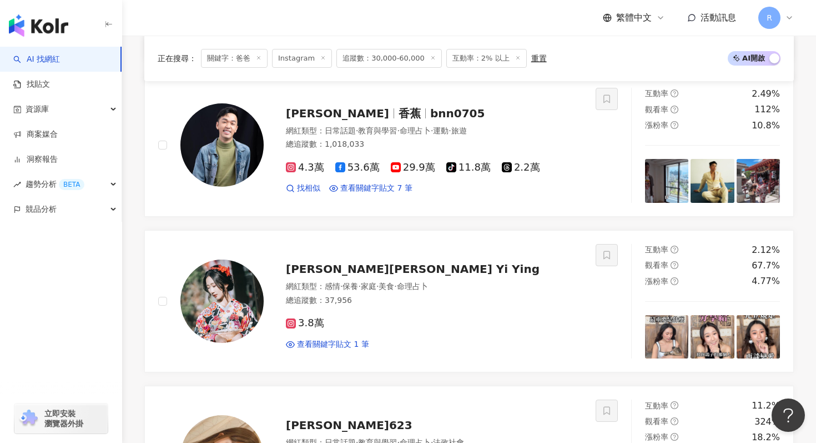
scroll to position [937, 0]
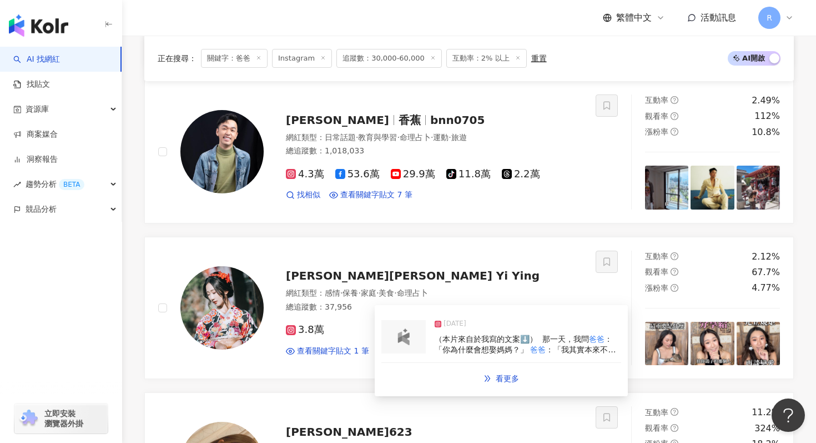
click at [403, 345] on div at bounding box center [403, 336] width 44 height 33
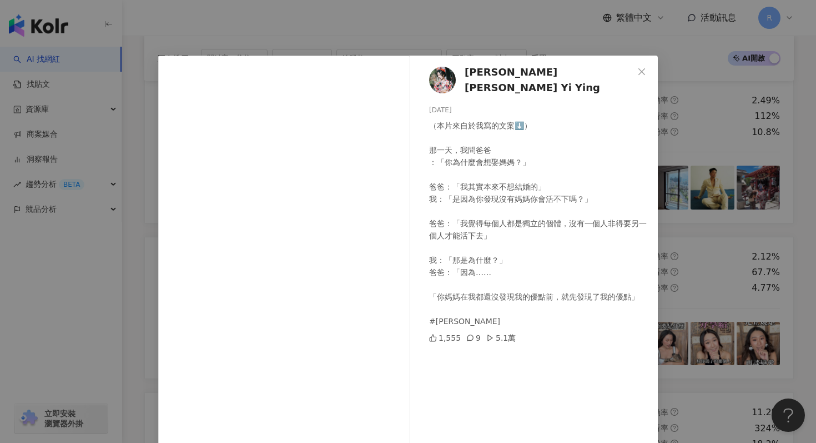
click at [294, 40] on div "[PERSON_NAME][PERSON_NAME] Yi Ying [DATE] （本片來自於我寫的文案⬇️） ⁡ 那一天，我問爸爸 ：「你為什麼會想娶媽媽…" at bounding box center [408, 221] width 816 height 443
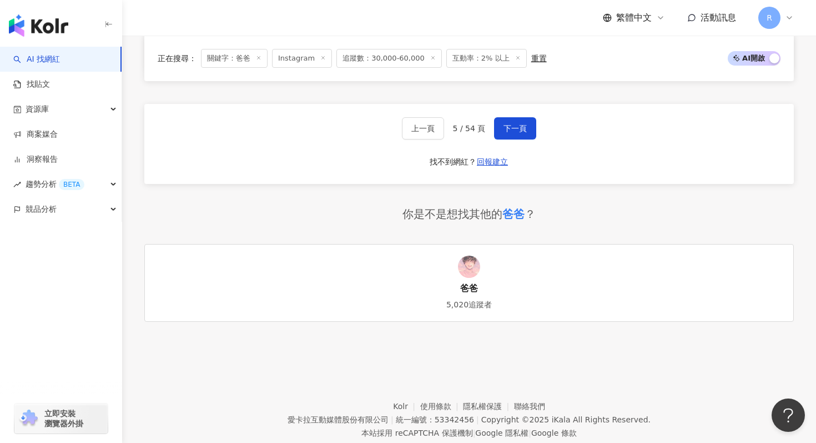
scroll to position [2235, 0]
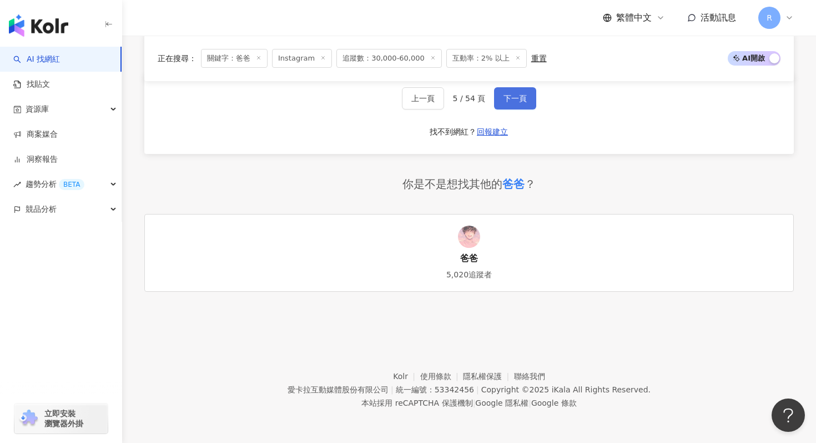
click at [508, 92] on button "下一頁" at bounding box center [515, 98] width 42 height 22
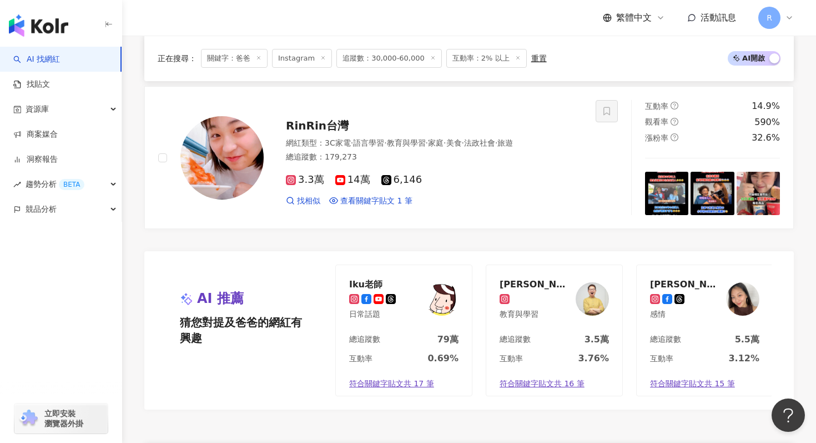
scroll to position [2111, 0]
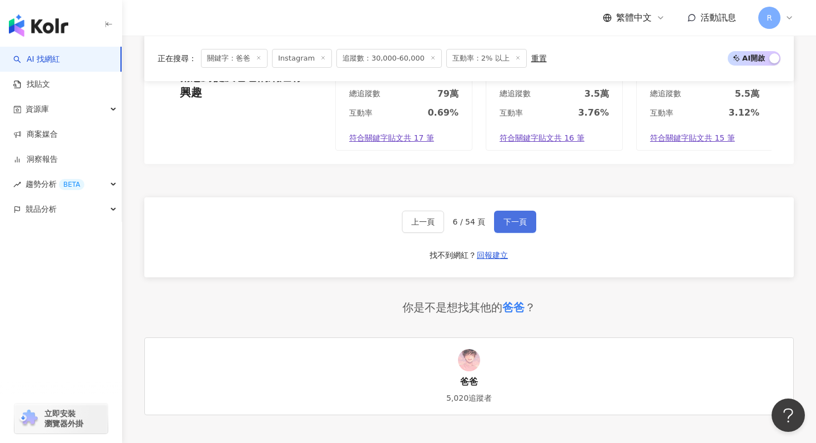
click at [523, 219] on span "下一頁" at bounding box center [515, 221] width 23 height 9
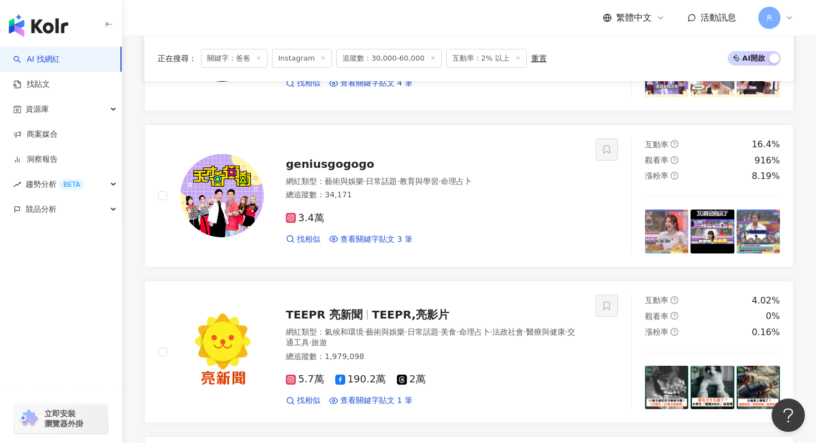
scroll to position [2137, 0]
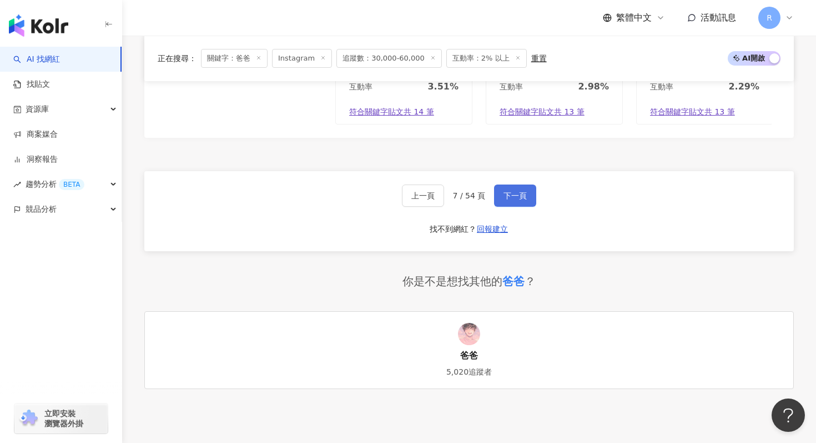
click at [499, 199] on button "下一頁" at bounding box center [515, 195] width 42 height 22
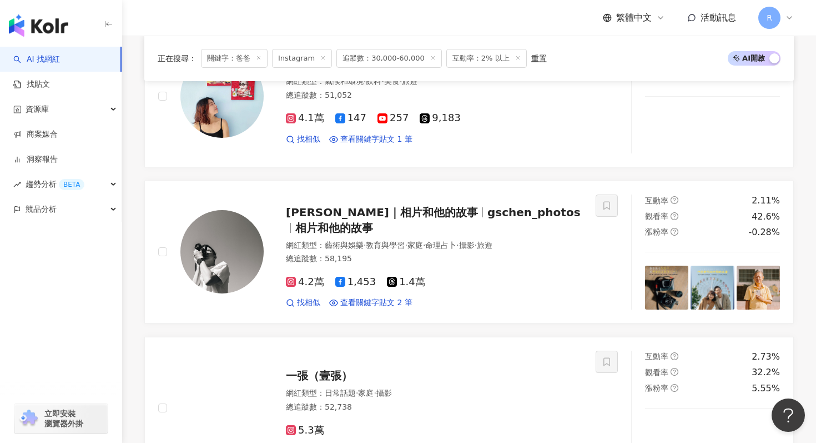
scroll to position [693, 0]
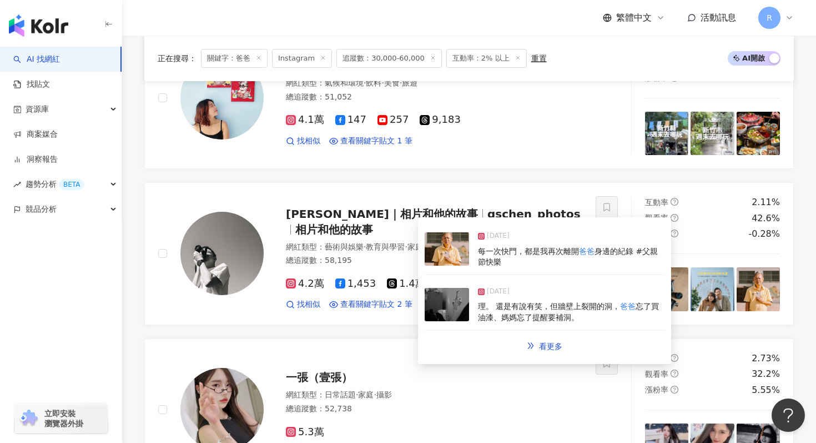
click at [446, 260] on img at bounding box center [447, 248] width 44 height 33
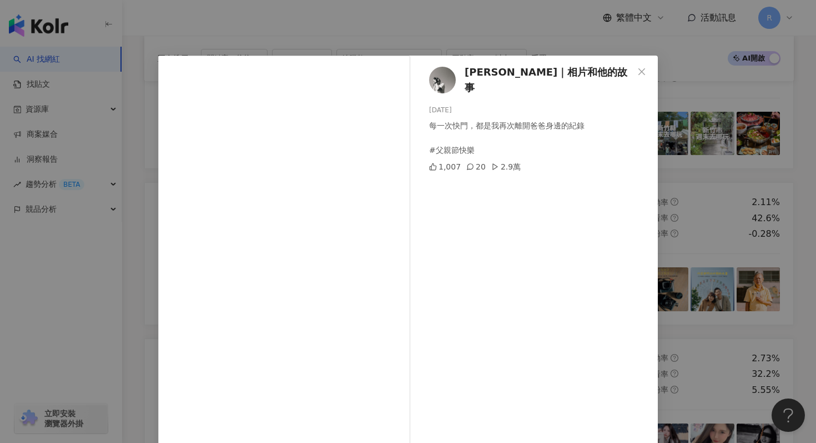
click at [305, 11] on div "[PERSON_NAME]｜相片和他的故事 [DATE] 每一次快門，都是我再次離開爸爸身邊的紀錄 #父親節快樂 1,007 20 2.9萬 查看原始貼文" at bounding box center [408, 221] width 816 height 443
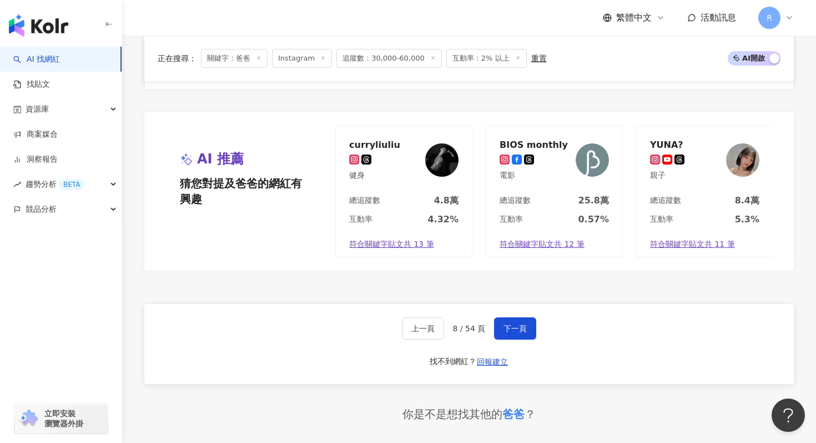
scroll to position [2089, 0]
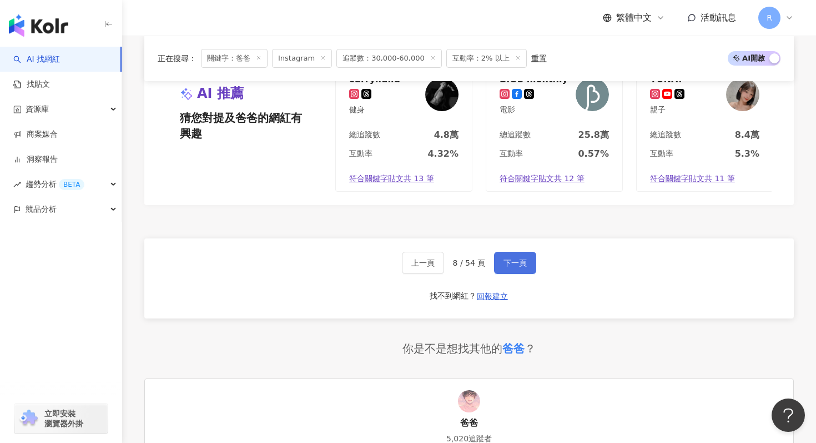
click at [519, 252] on button "下一頁" at bounding box center [515, 263] width 42 height 22
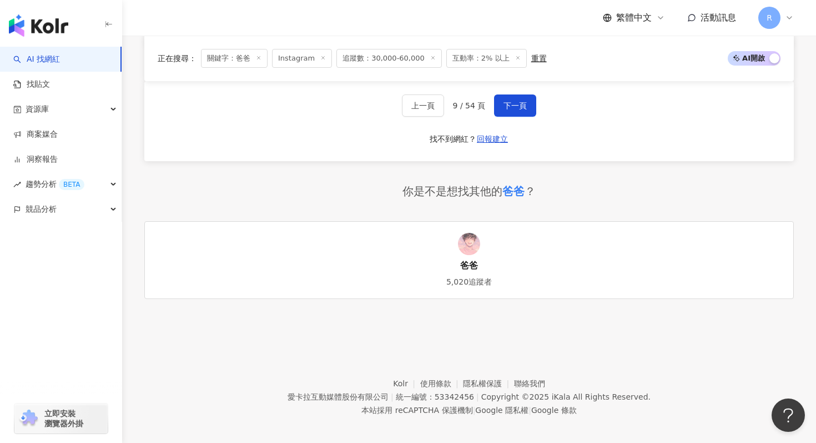
scroll to position [2235, 0]
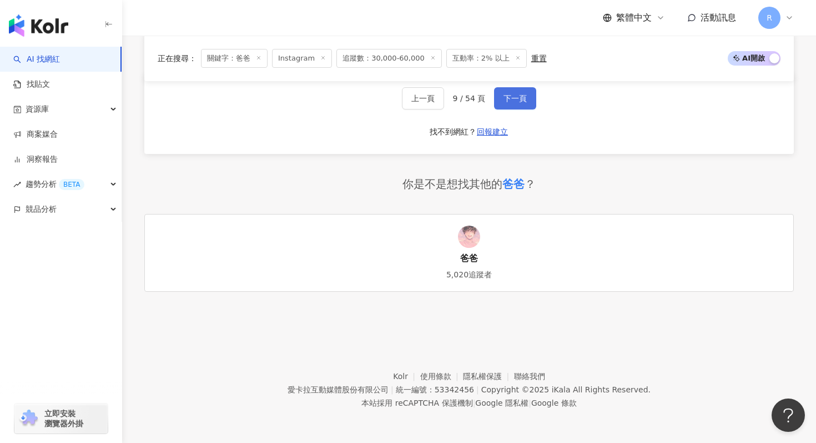
click at [509, 98] on span "下一頁" at bounding box center [515, 98] width 23 height 9
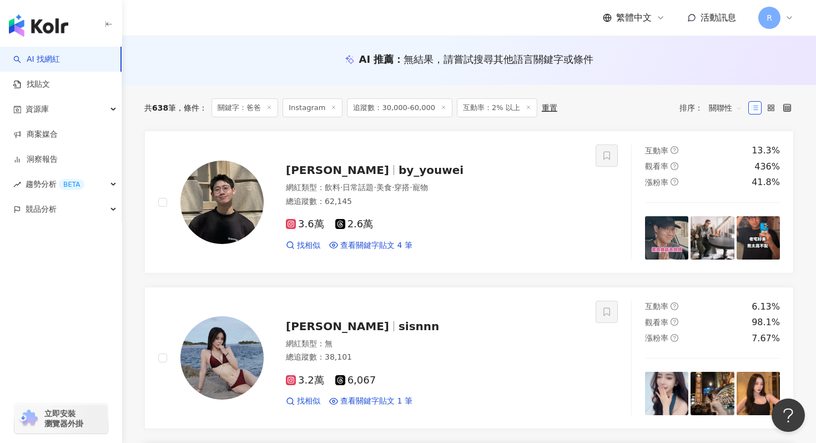
scroll to position [91, 0]
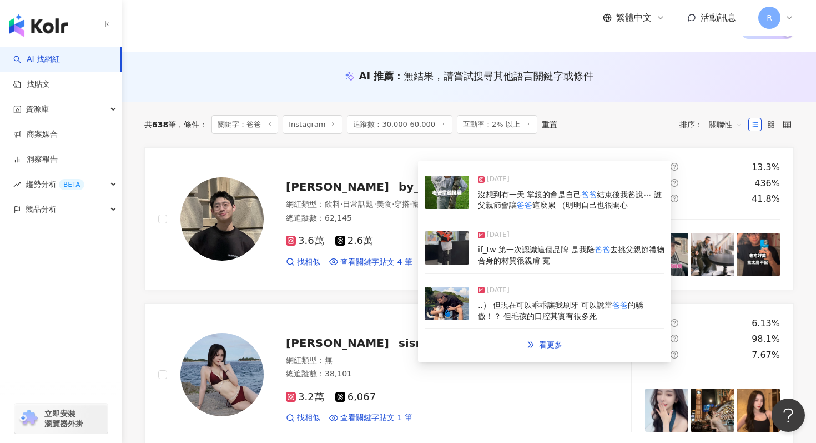
click at [448, 253] on img at bounding box center [447, 247] width 44 height 33
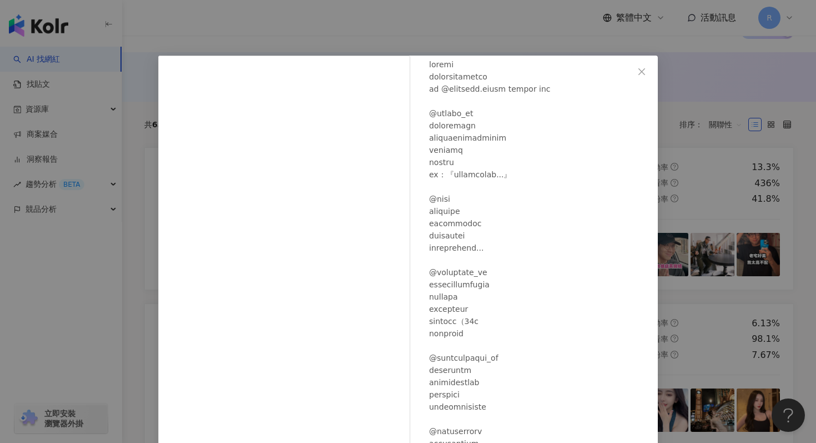
scroll to position [96, 0]
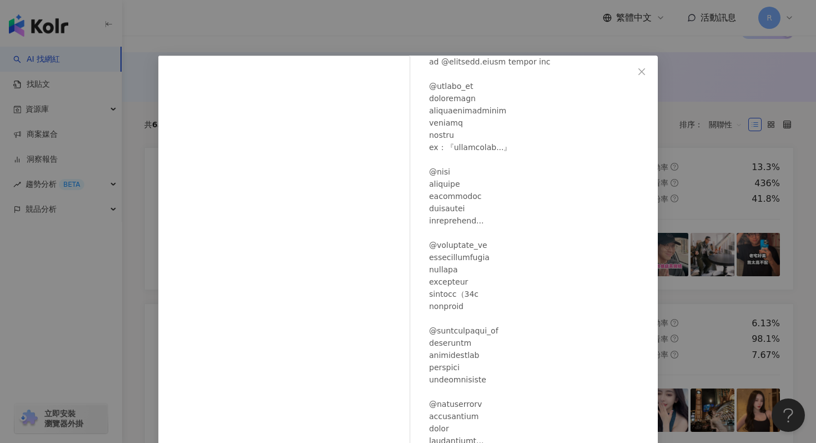
click at [347, 32] on div "宥維 [DATE] 1,141 8 查看原始貼文" at bounding box center [408, 221] width 816 height 443
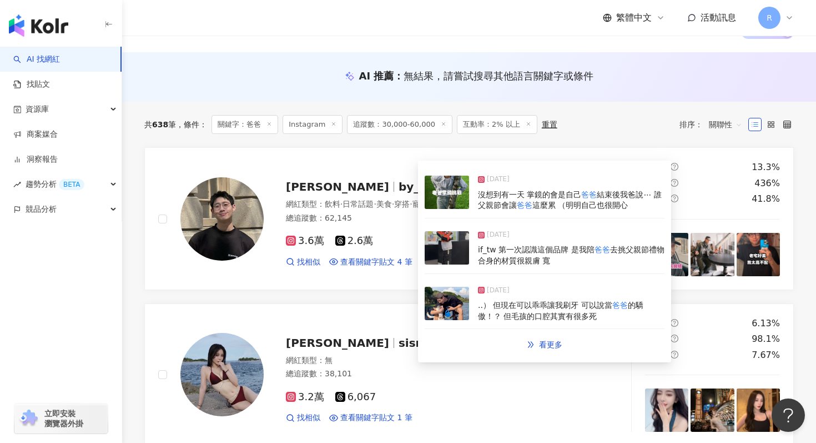
click at [453, 195] on img at bounding box center [447, 191] width 44 height 33
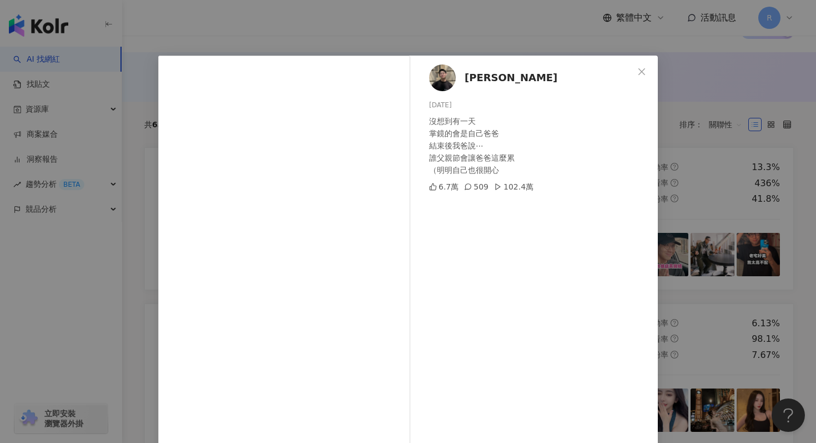
click at [283, 29] on div "宥維 [DATE] 沒想到有一天 掌鏡的會是自己爸爸 結束後我爸說⋯ 誰父親節會讓爸爸這麼累 （明明自己也很開心 6.7萬 509 102.4萬 查看原始貼文" at bounding box center [408, 221] width 816 height 443
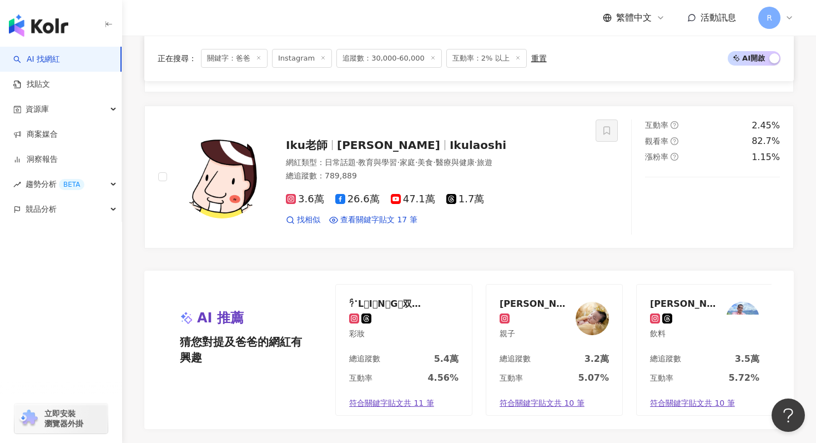
scroll to position [2235, 0]
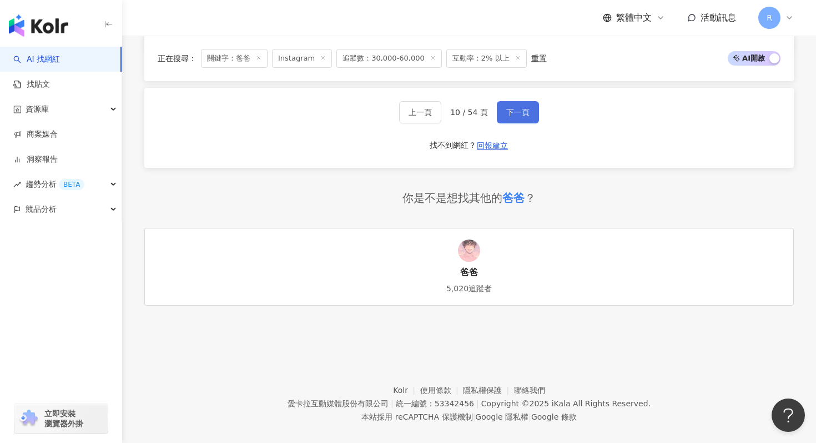
click at [503, 102] on button "下一頁" at bounding box center [518, 112] width 42 height 22
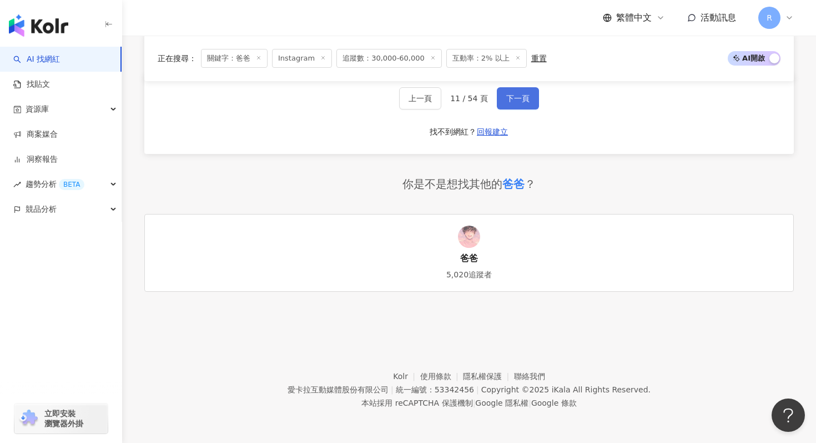
click at [507, 100] on span "下一頁" at bounding box center [517, 98] width 23 height 9
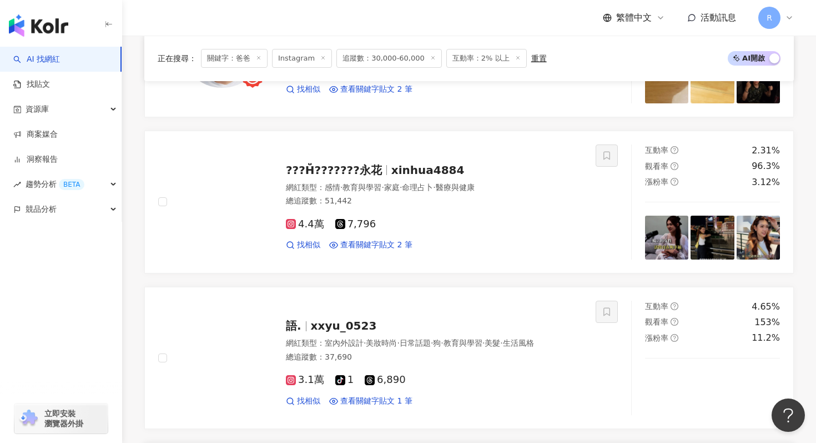
scroll to position [842, 0]
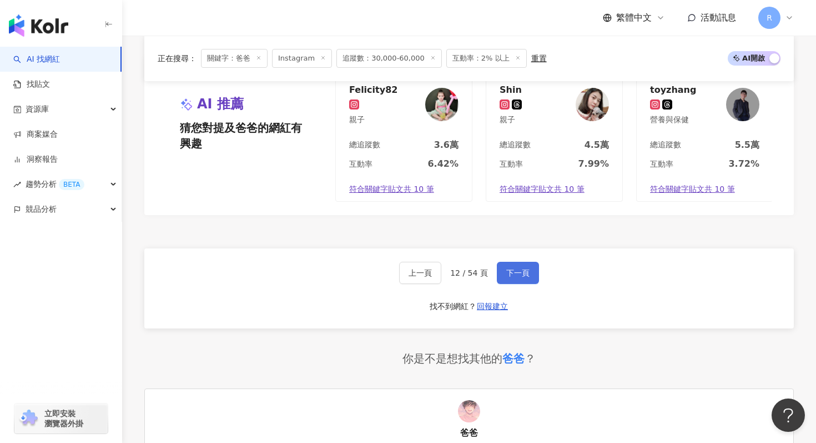
click at [523, 270] on span "下一頁" at bounding box center [517, 272] width 23 height 9
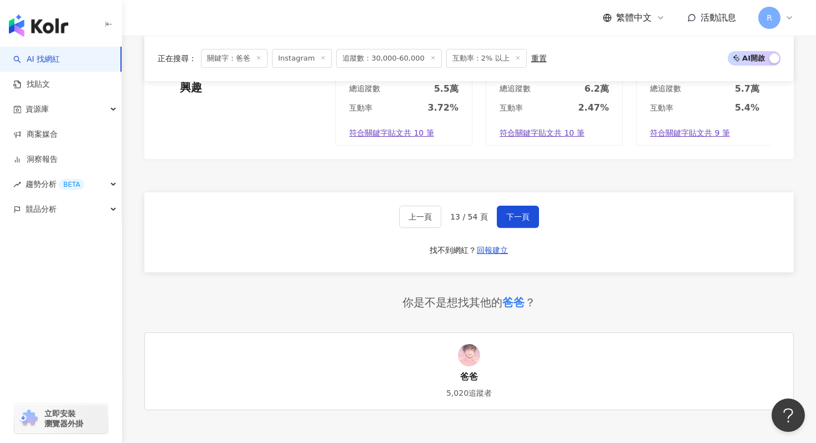
scroll to position [2235, 0]
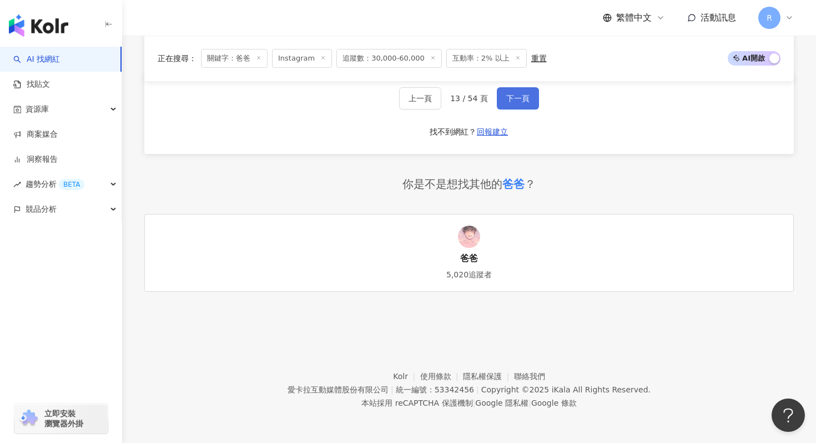
click at [505, 104] on button "下一頁" at bounding box center [518, 98] width 42 height 22
click at [522, 104] on button "下一頁" at bounding box center [518, 98] width 42 height 22
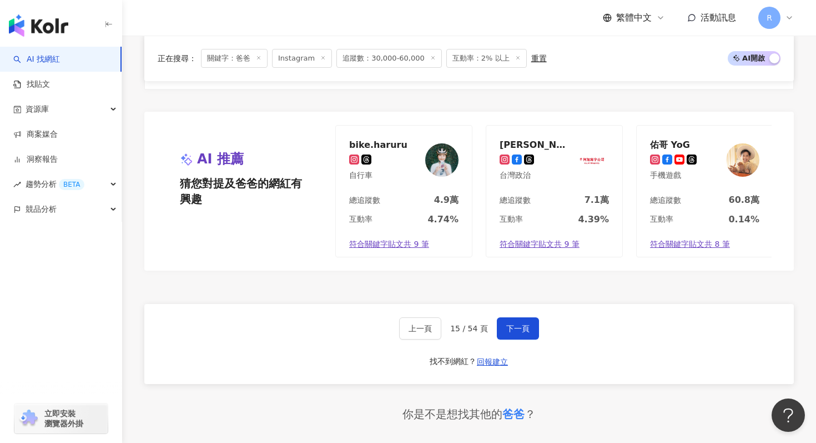
scroll to position [2062, 0]
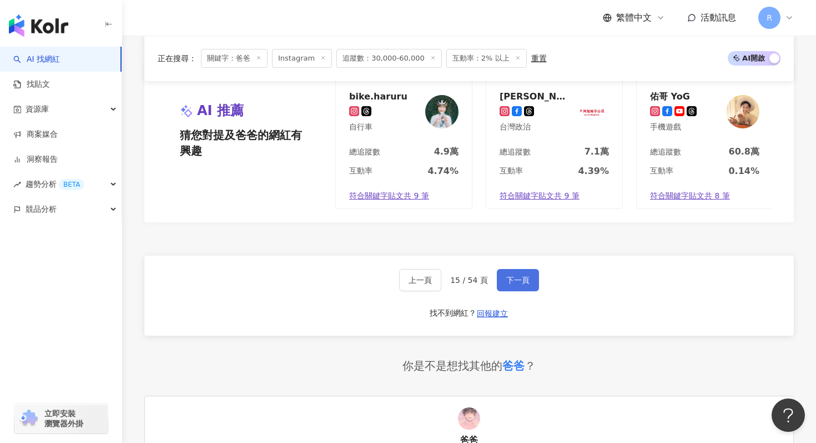
click at [528, 275] on span "下一頁" at bounding box center [517, 279] width 23 height 9
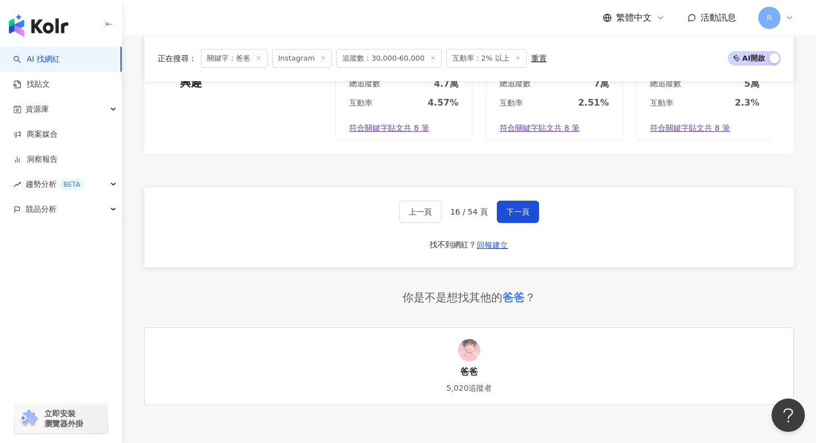
scroll to position [2203, 0]
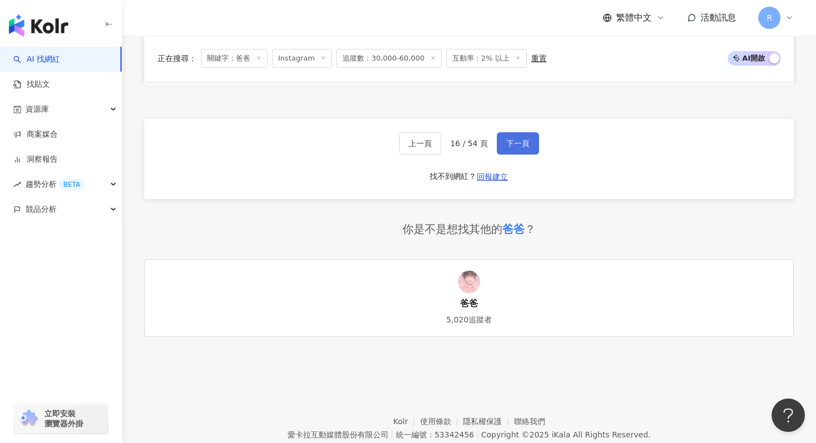
click at [526, 140] on button "下一頁" at bounding box center [518, 143] width 42 height 22
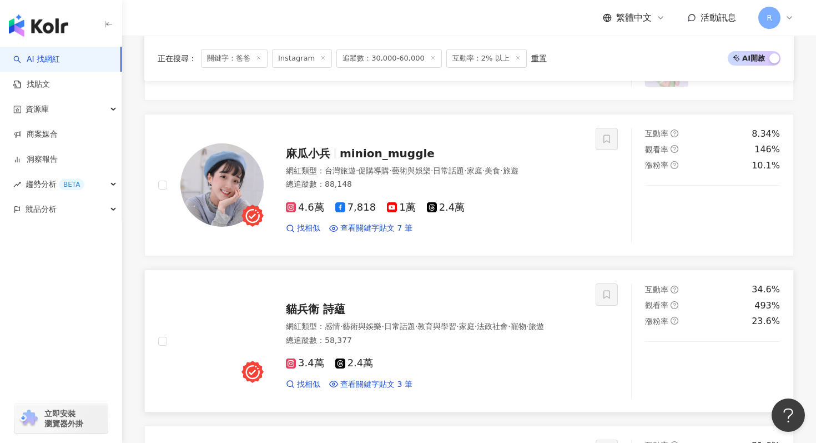
scroll to position [249, 0]
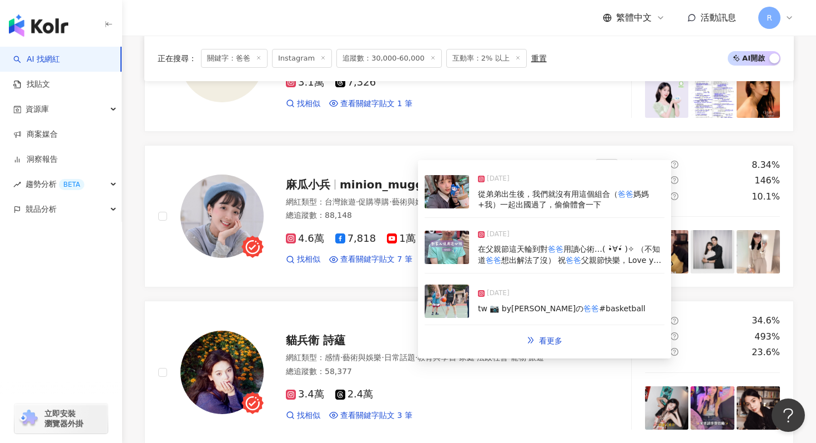
click at [446, 257] on img at bounding box center [447, 246] width 44 height 33
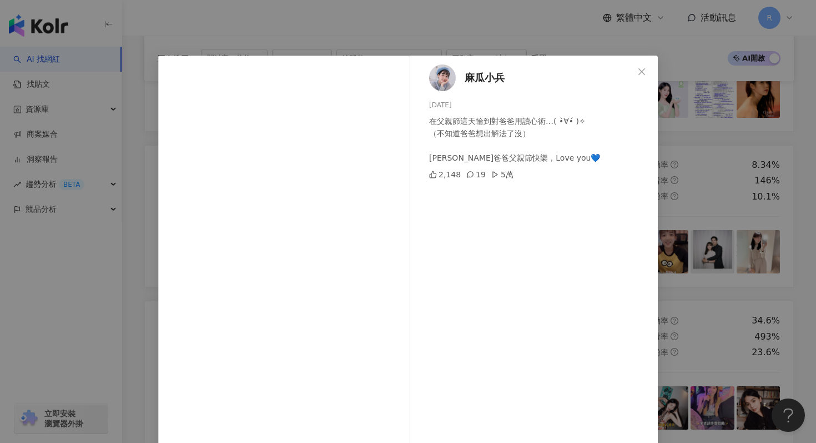
click at [365, 3] on div "麻瓜小兵 [DATE] 在父親節這天輪到對爸爸用讀心術…( •̀∀︎•́ )✧︎ （不知道爸爸想出解法了沒） [PERSON_NAME]爸爸父親節快樂，Lov…" at bounding box center [408, 221] width 816 height 443
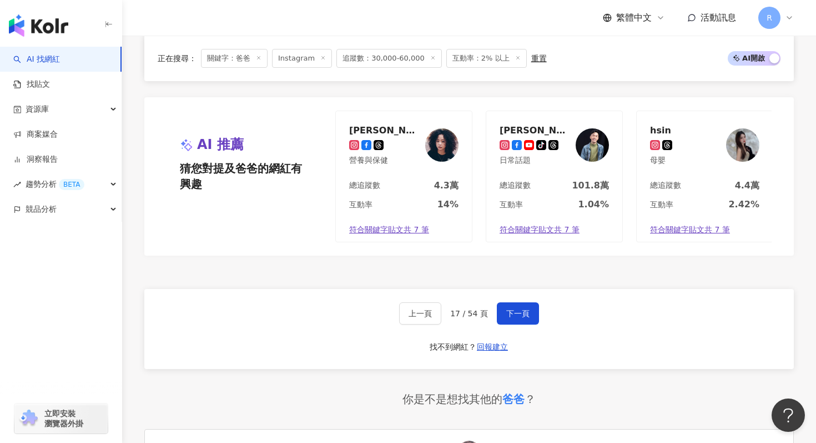
scroll to position [2235, 0]
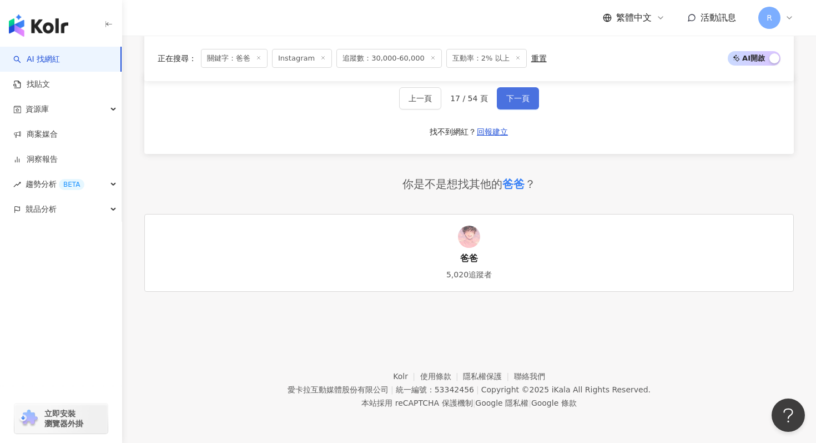
click at [534, 92] on button "下一頁" at bounding box center [518, 98] width 42 height 22
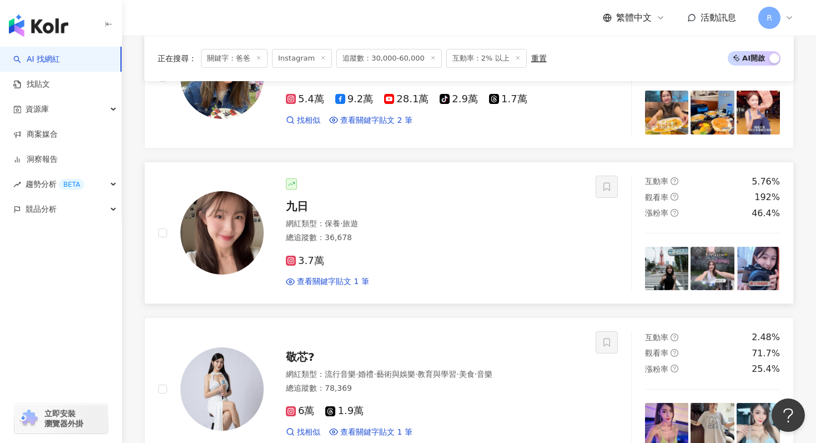
scroll to position [1153, 0]
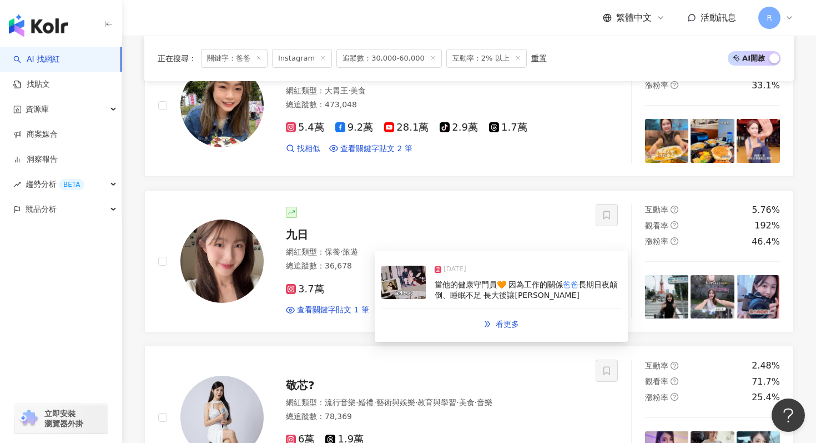
click at [446, 278] on div "[DATE]" at bounding box center [528, 272] width 187 height 16
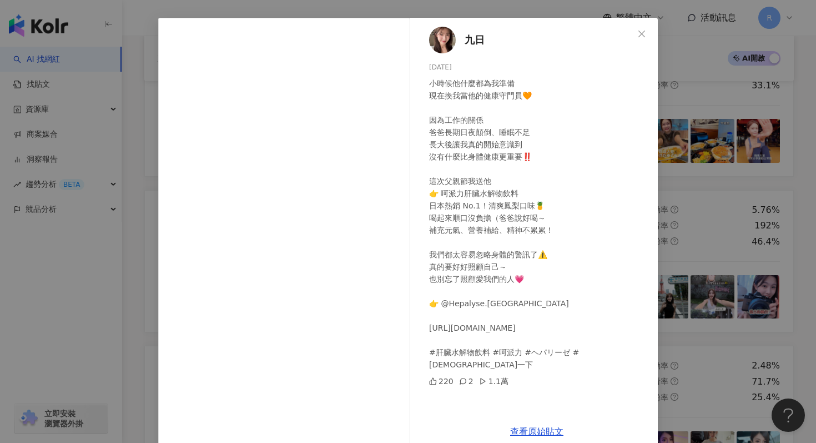
scroll to position [38, 0]
click at [309, 7] on div "九日 [DATE] 小時候他什麼都為我準備 現在換我當他的健康守門員🧡 因為工作的關係 爸爸長期日夜顛倒、睡眠不足 長大後讓我真的開始意識到 沒有什麼比身體健…" at bounding box center [408, 221] width 816 height 443
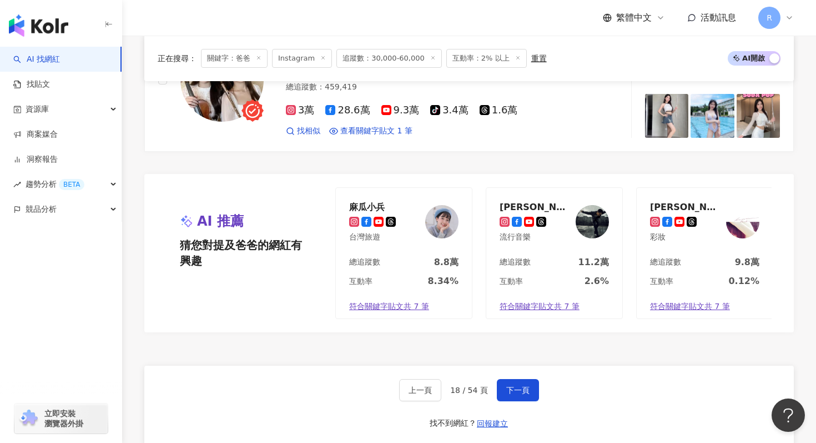
scroll to position [2224, 0]
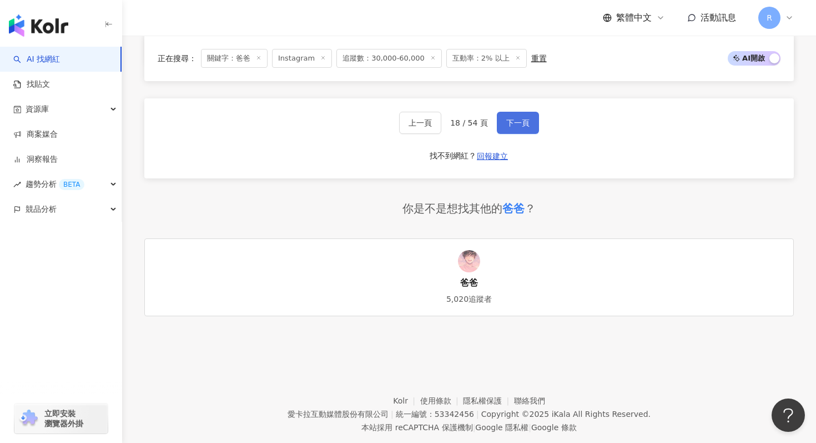
click at [507, 119] on button "下一頁" at bounding box center [518, 123] width 42 height 22
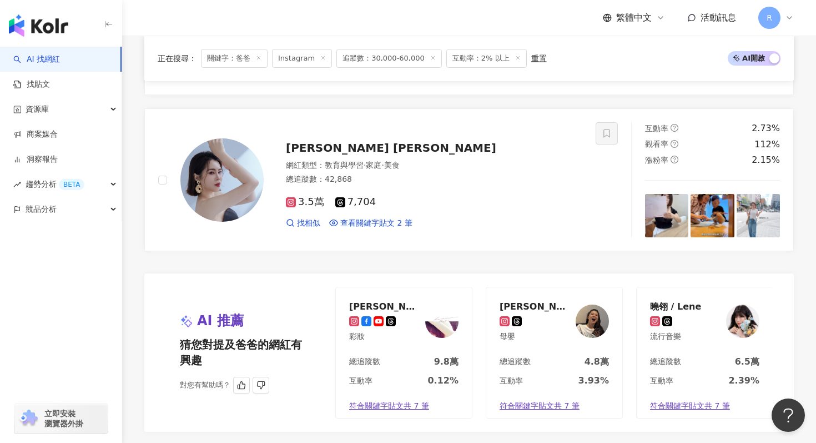
scroll to position [1901, 0]
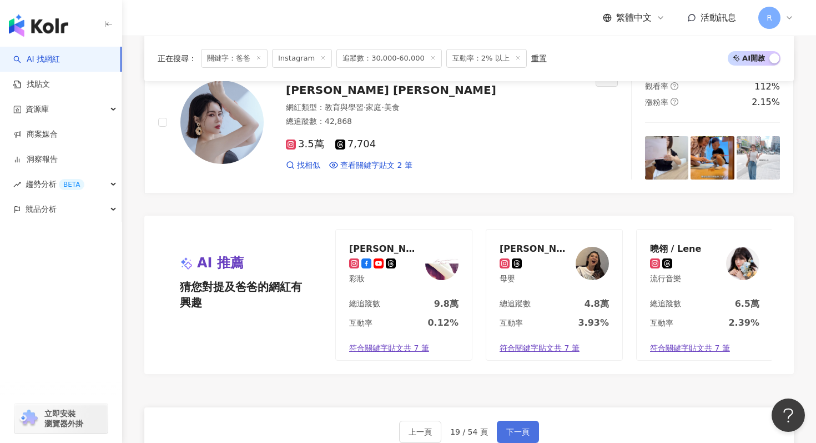
click at [506, 429] on span "下一頁" at bounding box center [517, 431] width 23 height 9
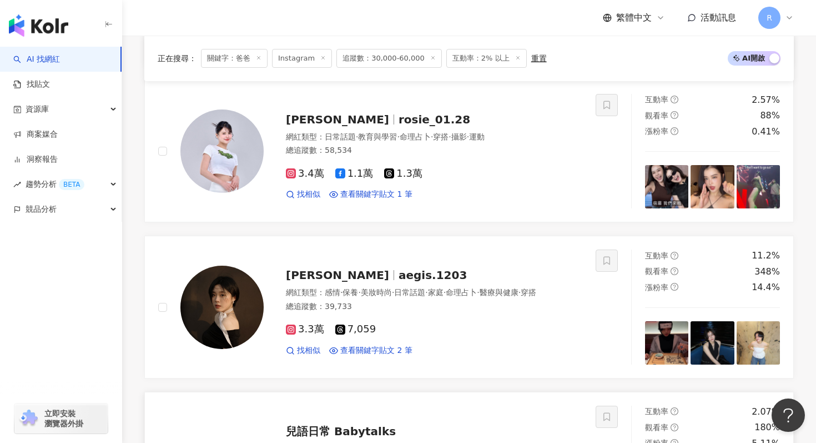
scroll to position [1550, 0]
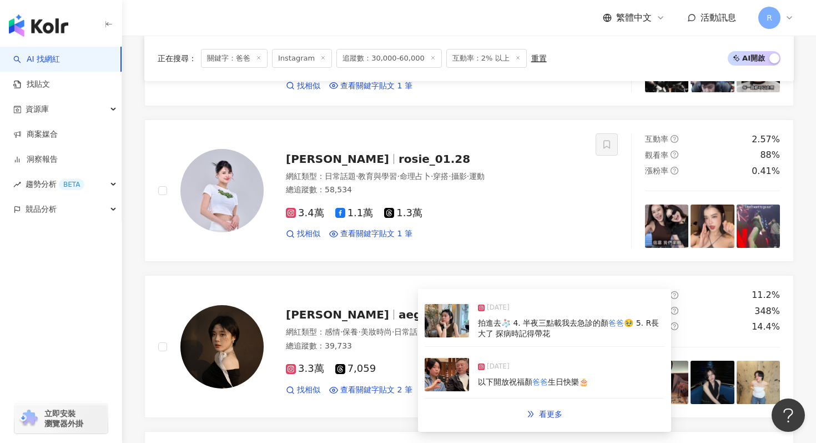
click at [461, 376] on img at bounding box center [447, 374] width 44 height 33
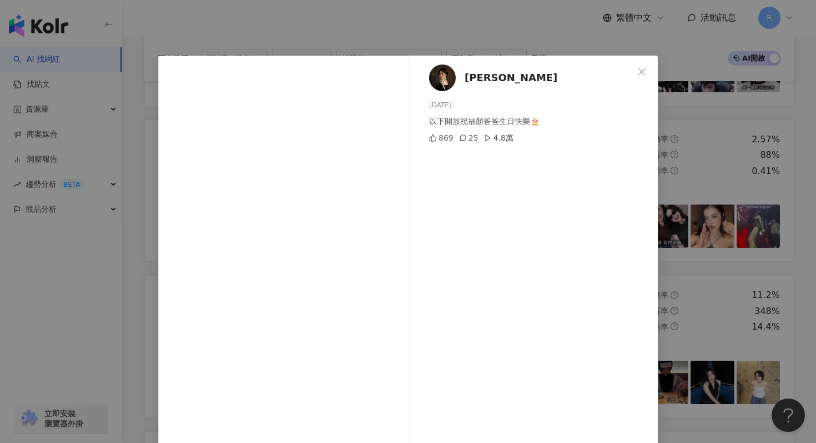
click at [428, 32] on div "Tanya 廷羽 [DATE] 以下開放祝福顏爸爸生日快樂🎂 869 25 4.8萬 查看原始貼文" at bounding box center [408, 221] width 816 height 443
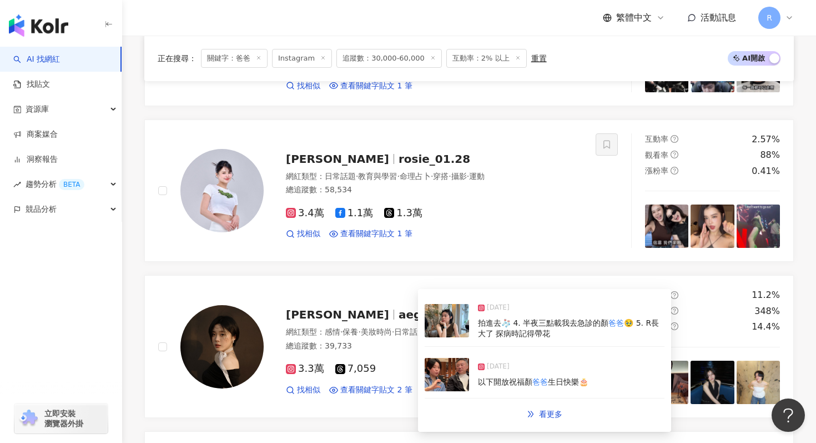
click at [468, 324] on img at bounding box center [447, 320] width 44 height 33
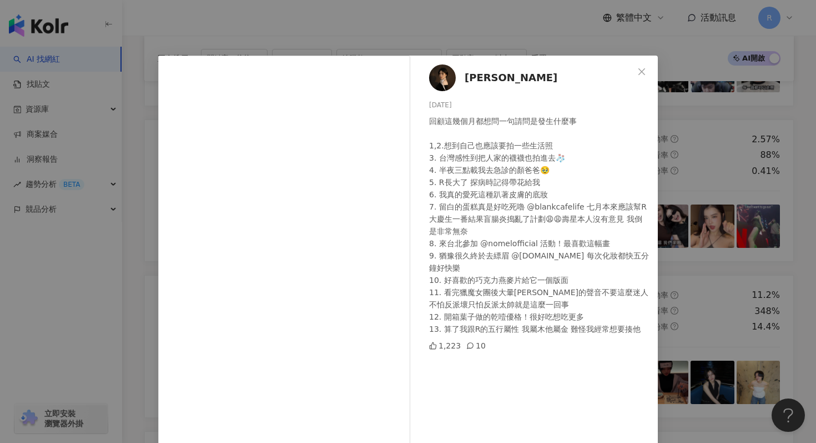
click at [423, 17] on div "Tanya 廷羽 [DATE] 回顧這幾個月都想問一句請問是發生什麼事 1,2.想到自己也應該要拍一些生活照 3. 台灣感性到把人家的襪襪也拍進去🧦 4. 半…" at bounding box center [408, 221] width 816 height 443
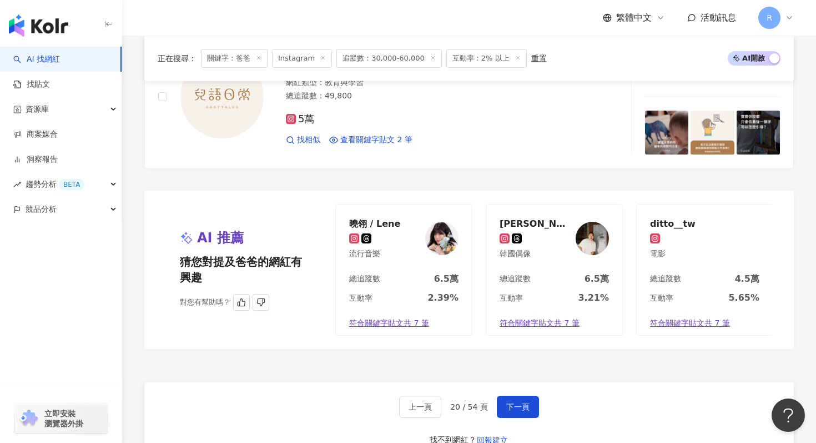
scroll to position [2027, 0]
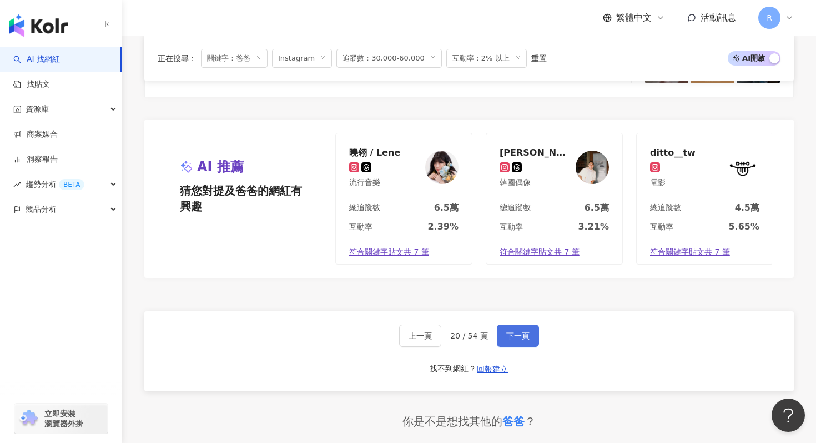
click at [523, 324] on button "下一頁" at bounding box center [518, 335] width 42 height 22
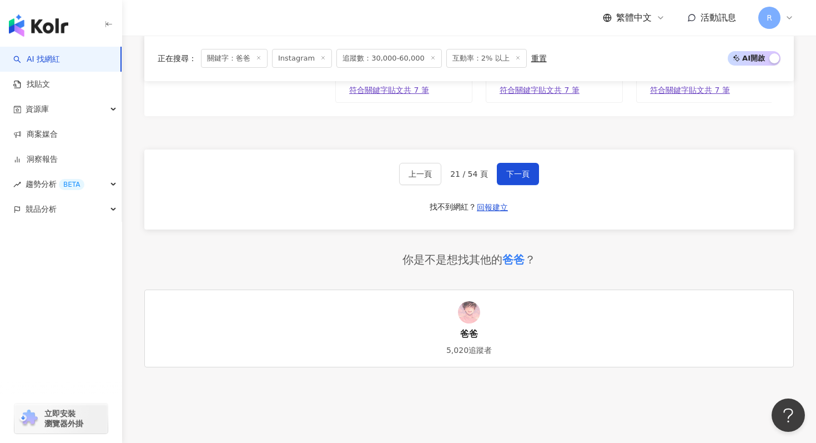
scroll to position [2235, 0]
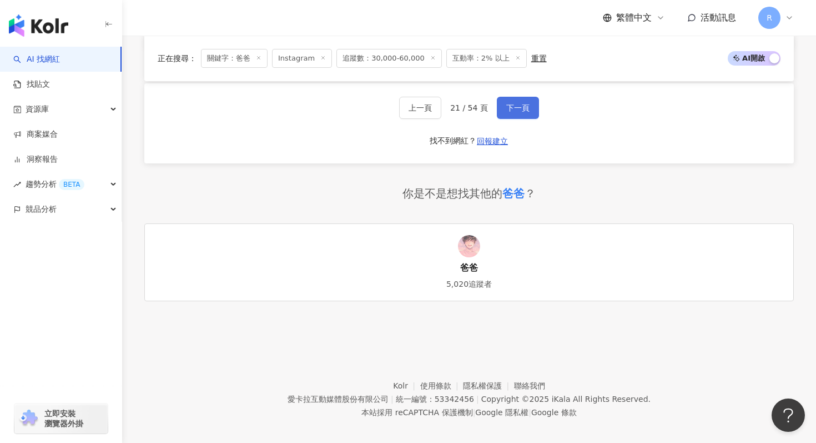
click at [522, 103] on span "下一頁" at bounding box center [517, 107] width 23 height 9
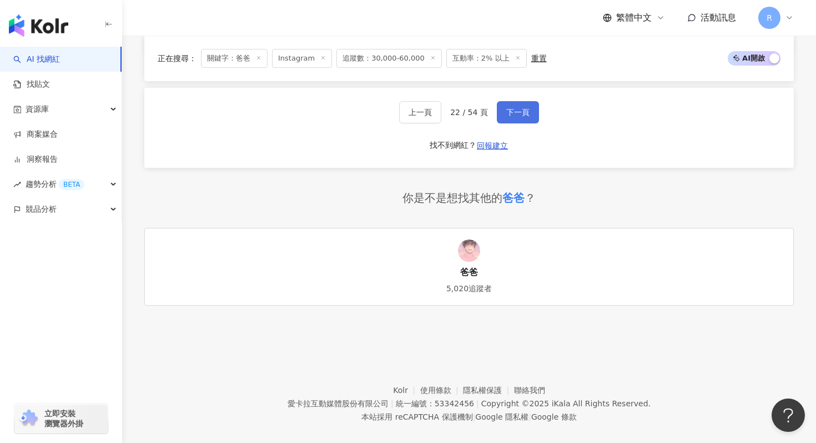
click at [510, 108] on span "下一頁" at bounding box center [517, 112] width 23 height 9
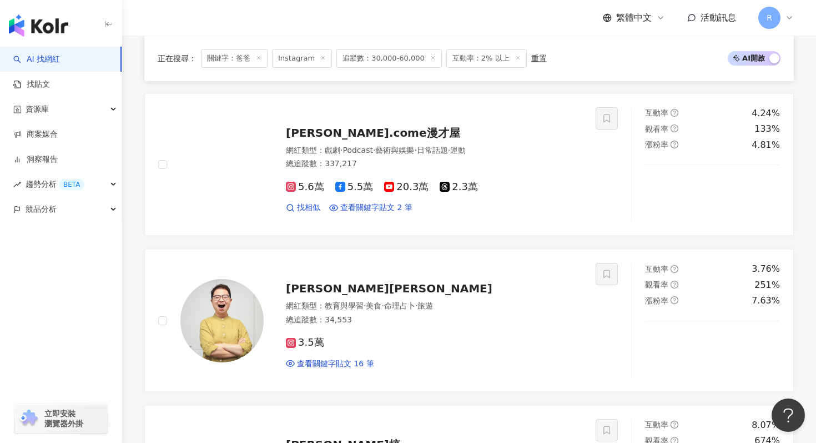
scroll to position [300, 0]
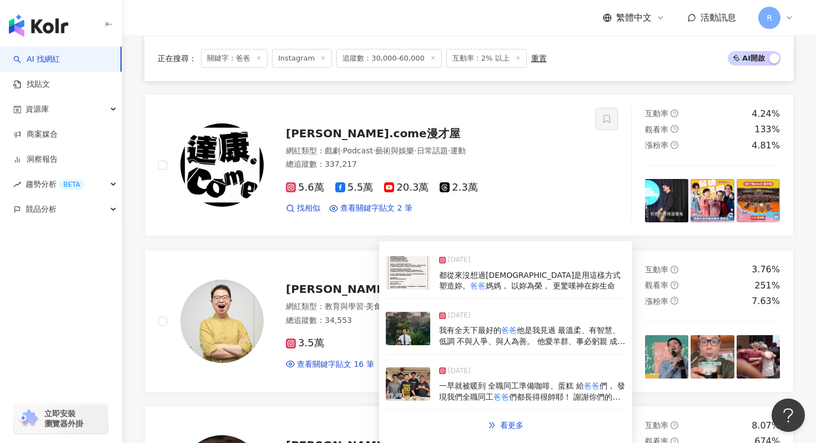
click at [452, 342] on span "他是我見過 最溫柔、有智慧、低調 不與人爭、與人為善。 他愛羊群、事必躬親 成為我的榜樣， 交接主任[DEMOGRAPHIC_DATA]的那天 他交代我二件事…" at bounding box center [532, 351] width 186 height 52
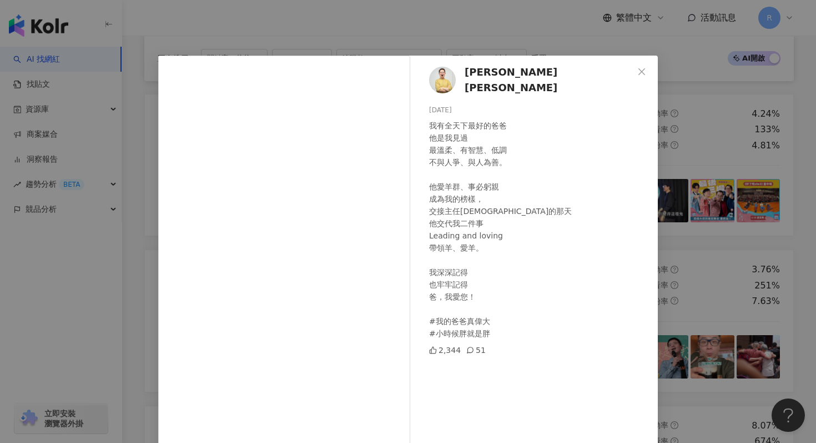
click at [297, 38] on div "[PERSON_NAME][PERSON_NAME] [DATE] 我有全天下最好的爸爸 他是我見過 最溫柔、有智慧、低調 不與人爭、與人為善。 他愛羊群、事…" at bounding box center [408, 221] width 816 height 443
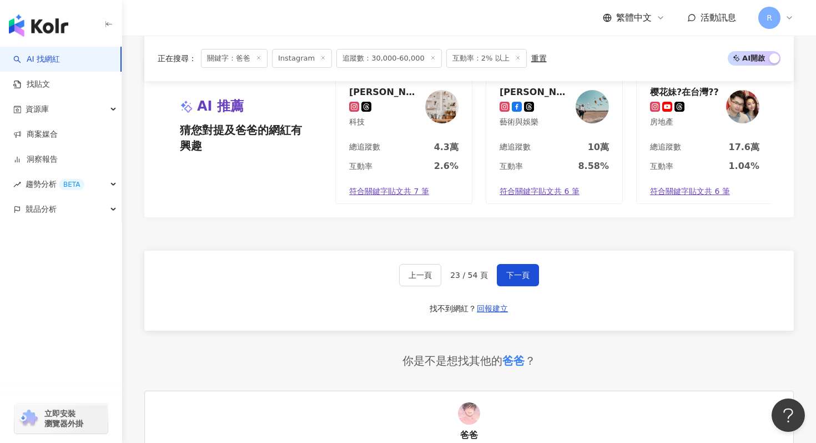
scroll to position [2235, 0]
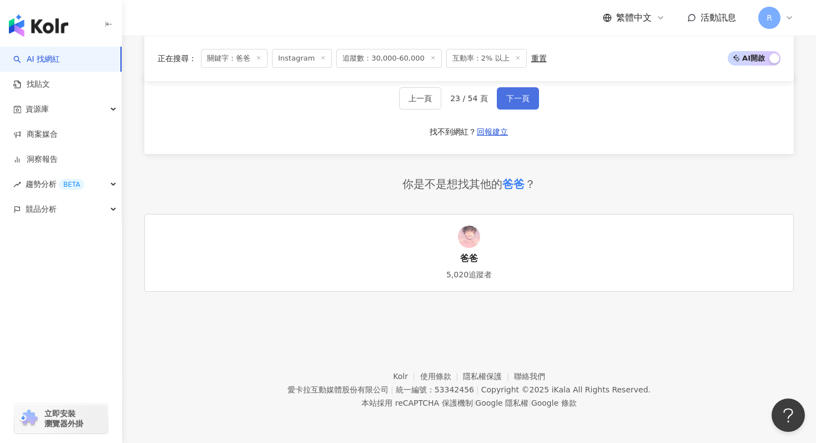
click at [508, 97] on span "下一頁" at bounding box center [517, 98] width 23 height 9
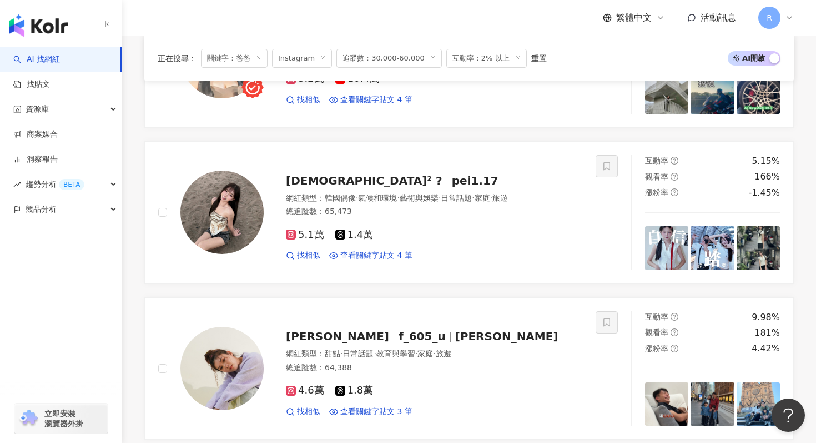
scroll to position [875, 0]
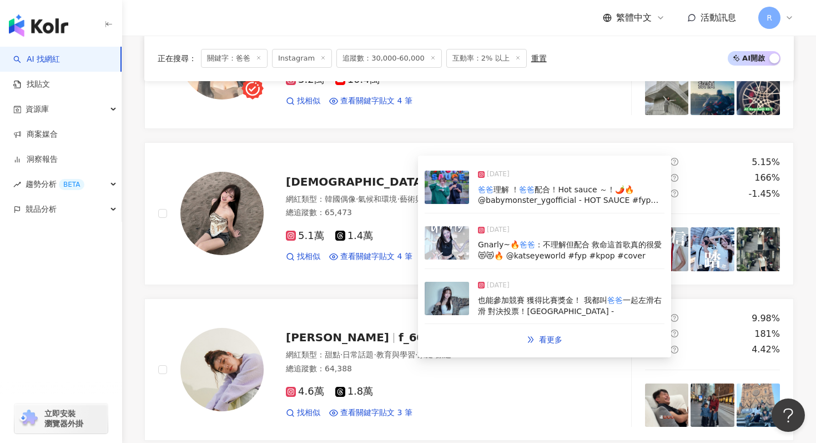
click at [454, 185] on img at bounding box center [447, 186] width 44 height 33
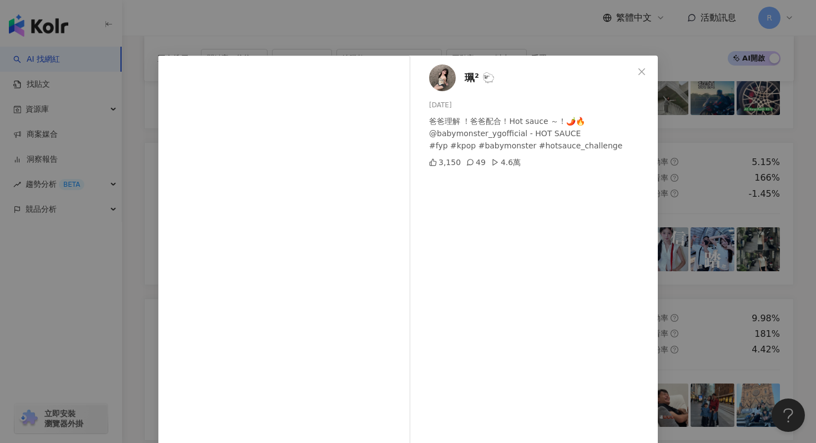
click at [288, 40] on div "[PERSON_NAME]² 🐑 [DATE] 爸爸理解 ！爸爸配合！Hot sauce ～！🌶️🔥 @babymonster_ygofficial - HO…" at bounding box center [408, 221] width 816 height 443
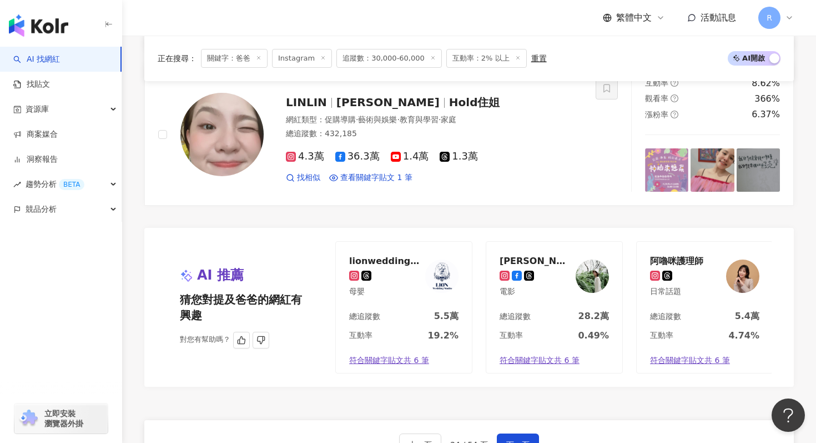
scroll to position [1977, 0]
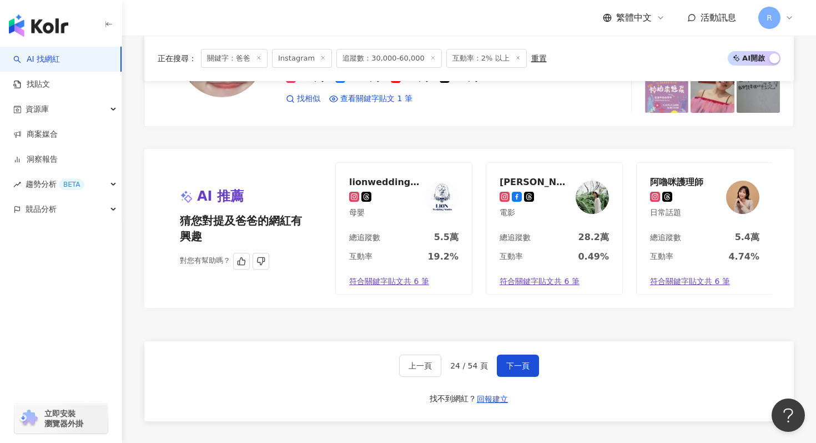
drag, startPoint x: 519, startPoint y: 357, endPoint x: 523, endPoint y: 255, distance: 101.7
click at [519, 361] on span "下一頁" at bounding box center [517, 365] width 23 height 9
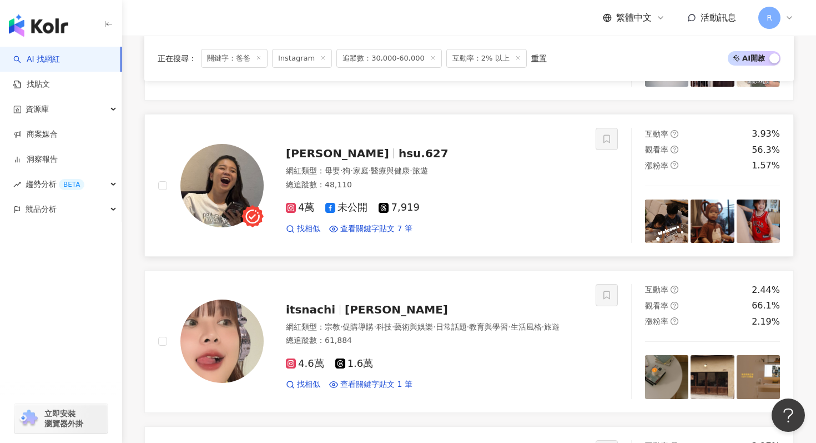
scroll to position [695, 0]
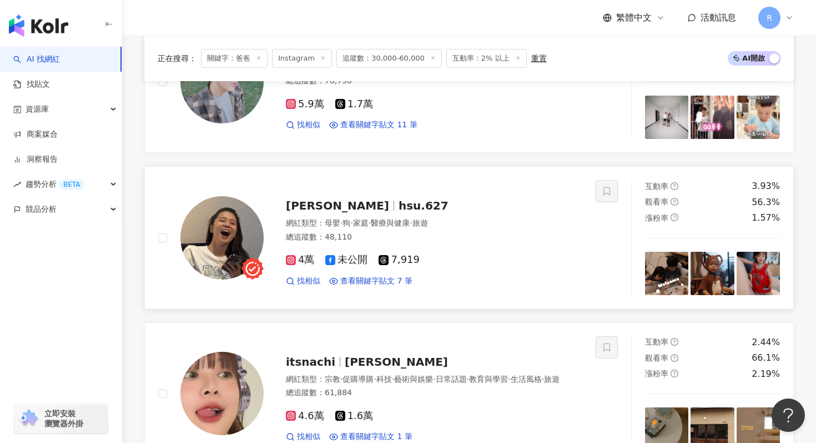
click at [390, 235] on div "總追蹤數 ： 48,110" at bounding box center [434, 237] width 297 height 11
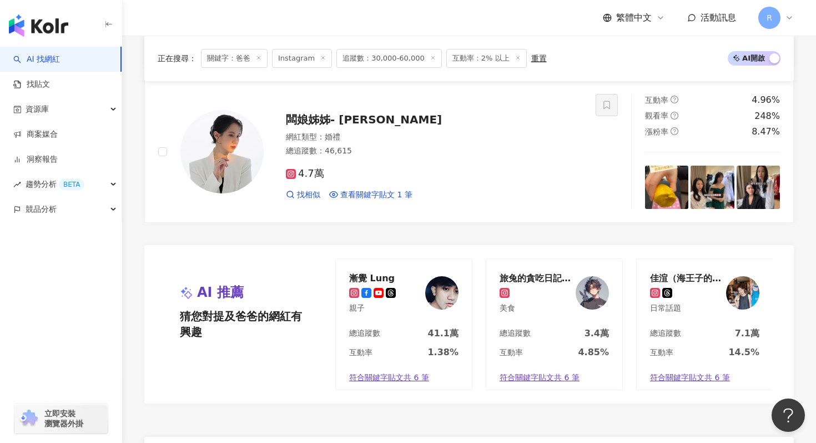
scroll to position [2235, 0]
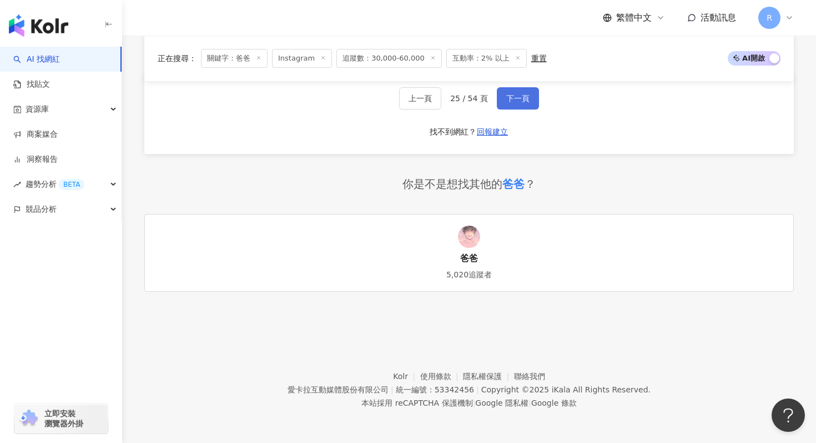
click at [498, 102] on button "下一頁" at bounding box center [518, 98] width 42 height 22
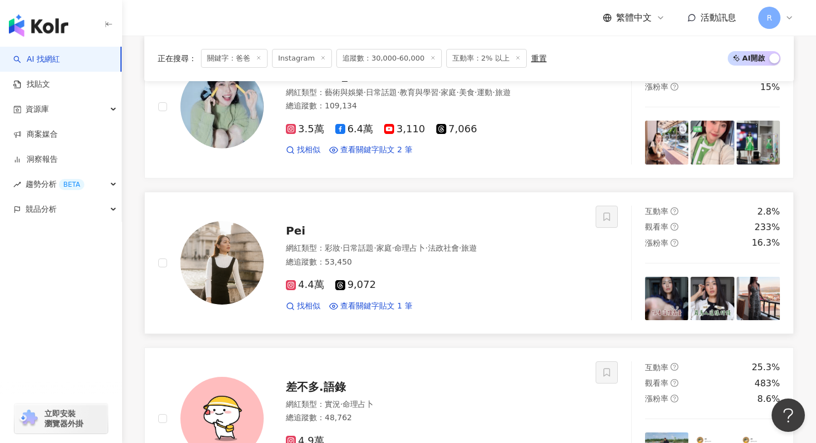
scroll to position [1034, 0]
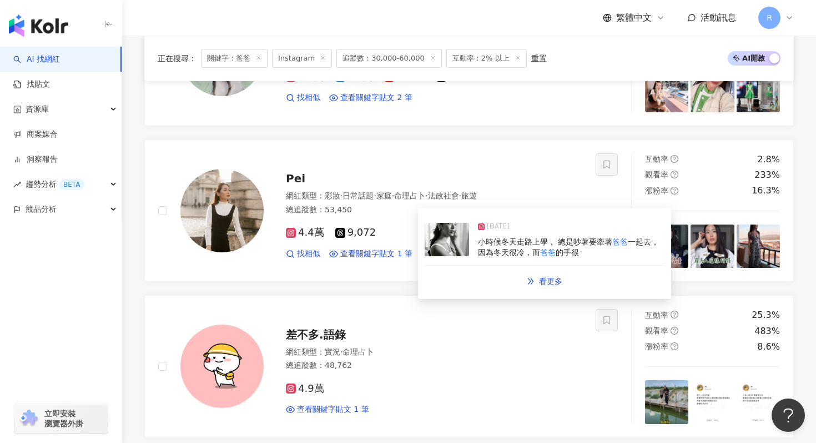
click at [465, 251] on img at bounding box center [447, 239] width 44 height 33
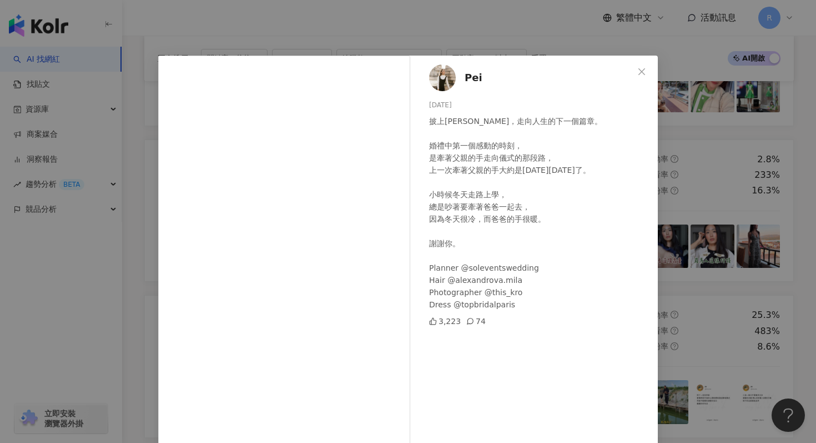
click at [401, 24] on div "Pei [DATE] 披上[PERSON_NAME]，走向人生的下一個篇章。 婚禮中第一個感動的時刻， 是牽著父親的手走向儀式的那段路， 上一次牽著父親的手大…" at bounding box center [408, 221] width 816 height 443
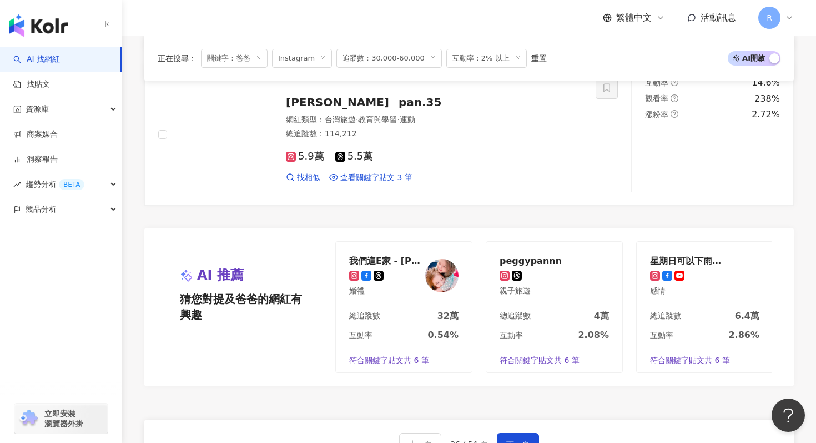
scroll to position [2235, 0]
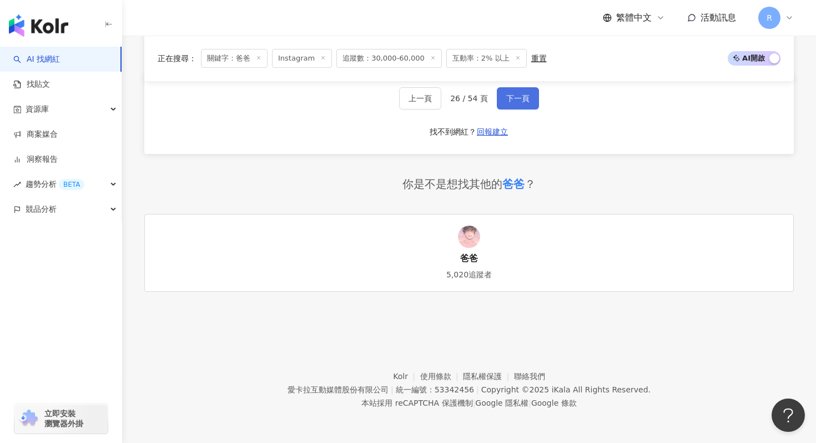
click at [508, 94] on span "下一頁" at bounding box center [517, 98] width 23 height 9
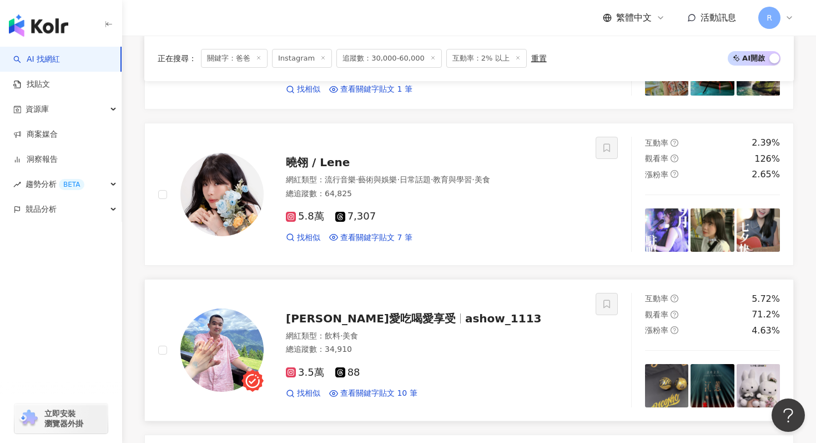
scroll to position [355, 0]
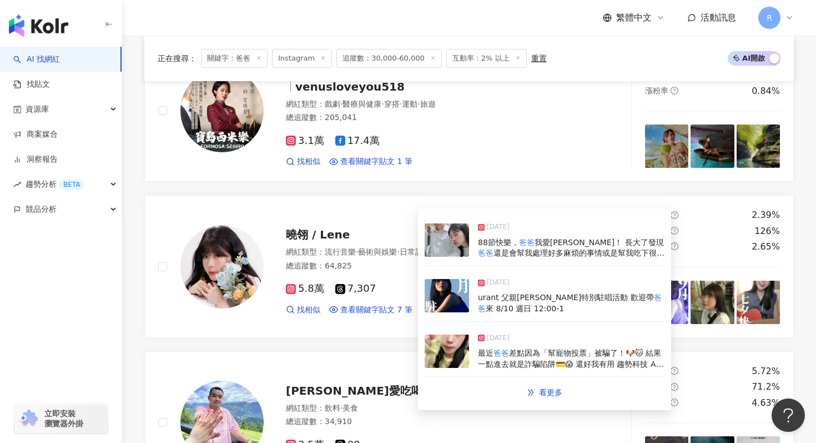
click at [440, 242] on img at bounding box center [447, 239] width 44 height 33
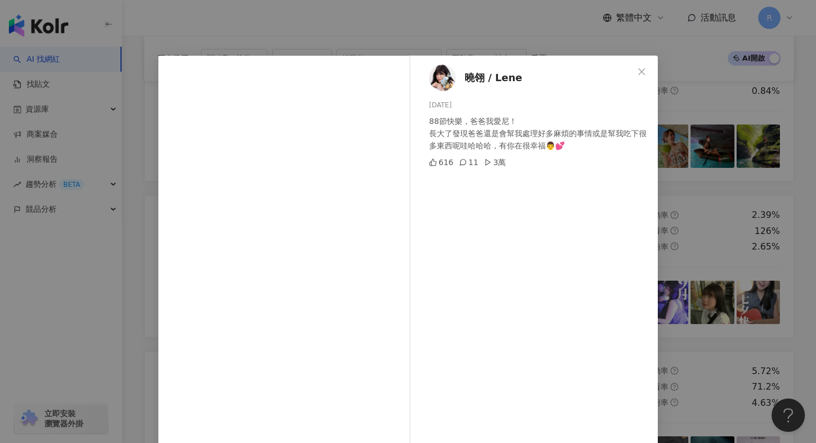
click at [293, 32] on div "[PERSON_NAME] / Lene [DATE] 88節快樂，爸爸我愛尼！ 長大了發現爸爸還是會幫我處理好多麻煩的事情或是幫我吃下很多東西呢哇哈哈哈，有…" at bounding box center [408, 221] width 816 height 443
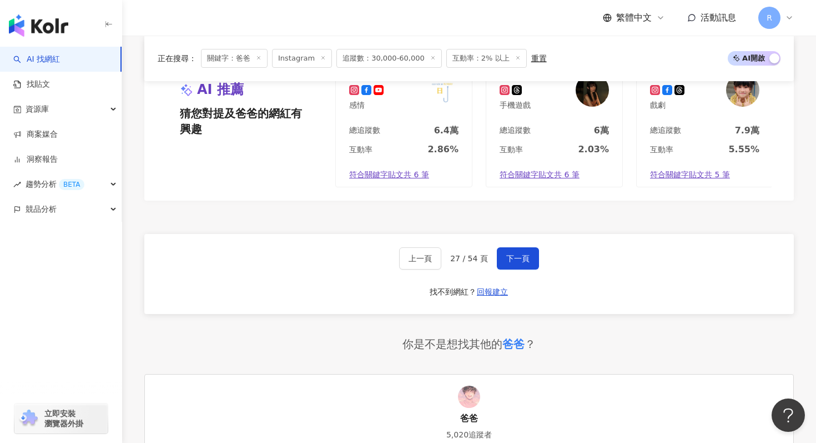
scroll to position [2235, 0]
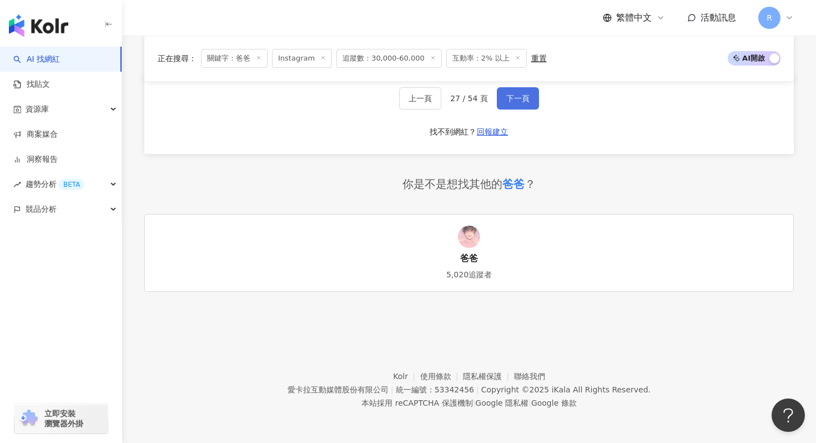
click at [508, 94] on span "下一頁" at bounding box center [517, 98] width 23 height 9
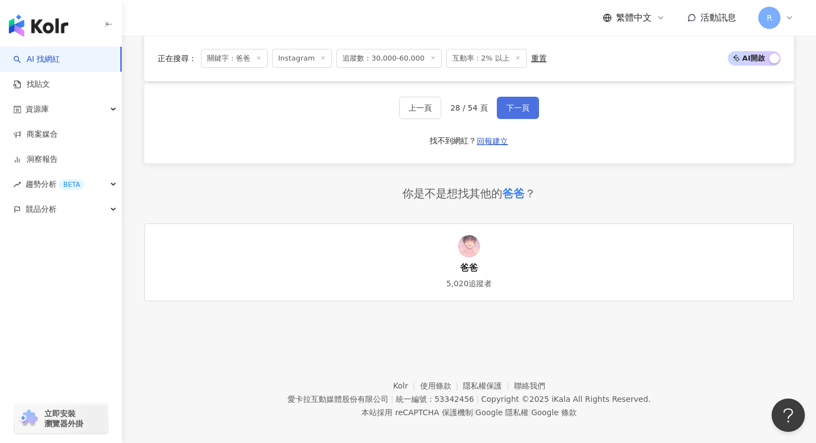
click at [527, 97] on button "下一頁" at bounding box center [518, 108] width 42 height 22
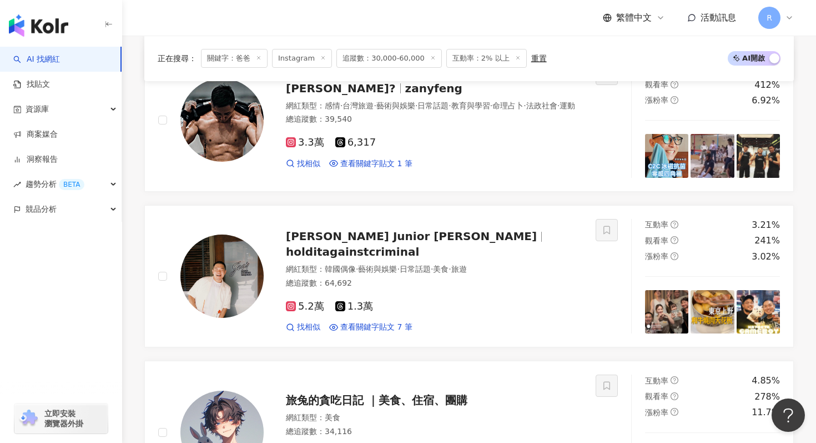
scroll to position [1575, 0]
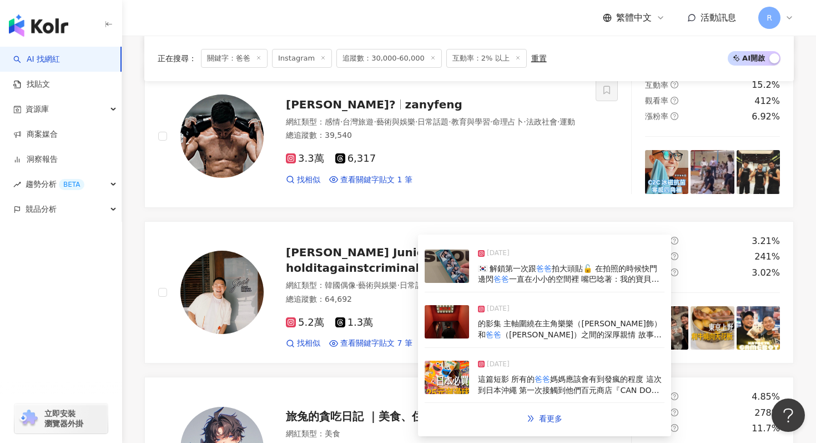
click at [440, 262] on img at bounding box center [447, 265] width 44 height 33
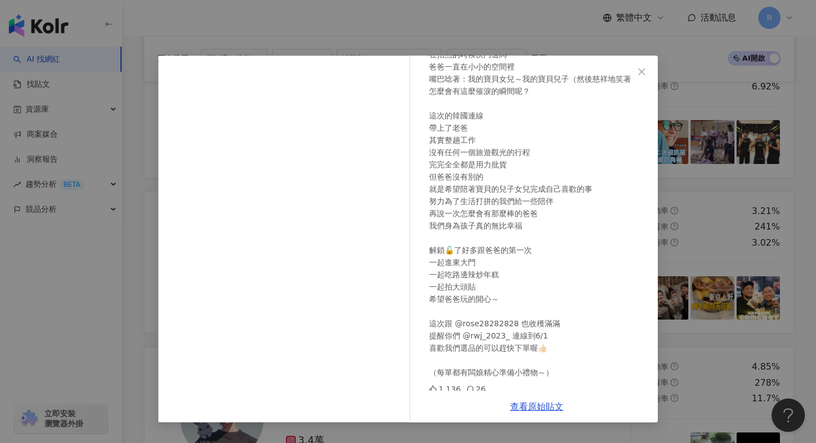
scroll to position [1606, 0]
click at [290, 34] on div "[PERSON_NAME] Junior [PERSON_NAME] [DATE] 🇰🇷 解鎖第一次跟爸爸拍大頭貼🔓 在拍照的時候快門邊閃 爸爸一直在小小的空…" at bounding box center [408, 221] width 816 height 443
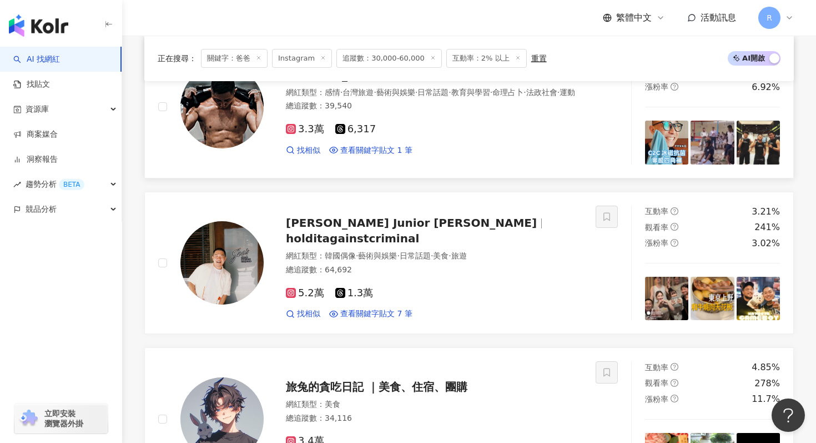
scroll to position [1593, 0]
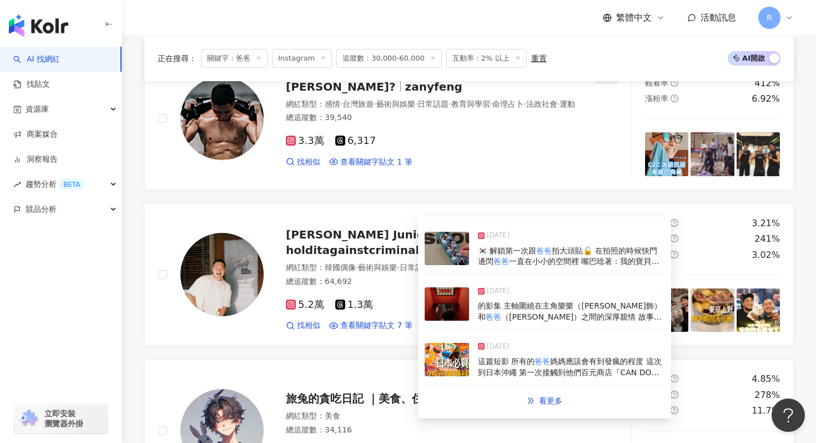
click at [447, 302] on img at bounding box center [447, 303] width 44 height 33
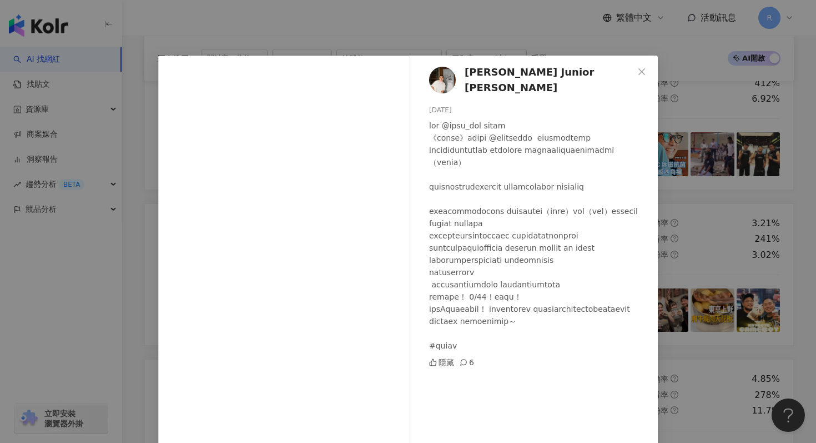
click at [333, 26] on div "[PERSON_NAME] Junior [PERSON_NAME] [DATE] 隱藏 6 查看原始貼文" at bounding box center [408, 221] width 816 height 443
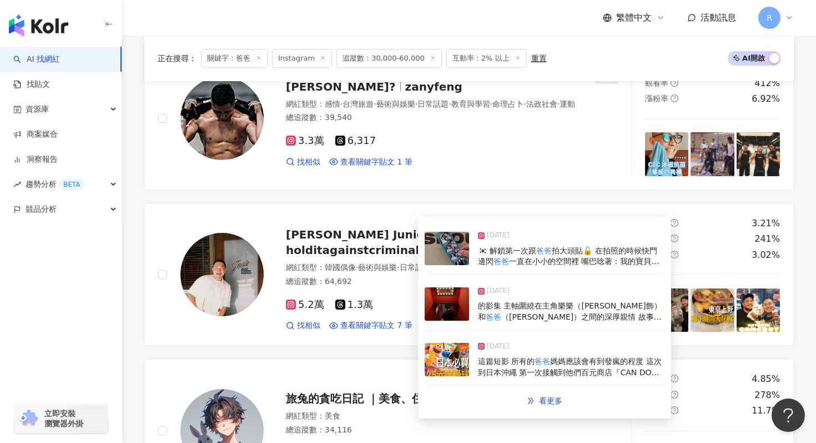
click at [447, 250] on img at bounding box center [447, 248] width 44 height 33
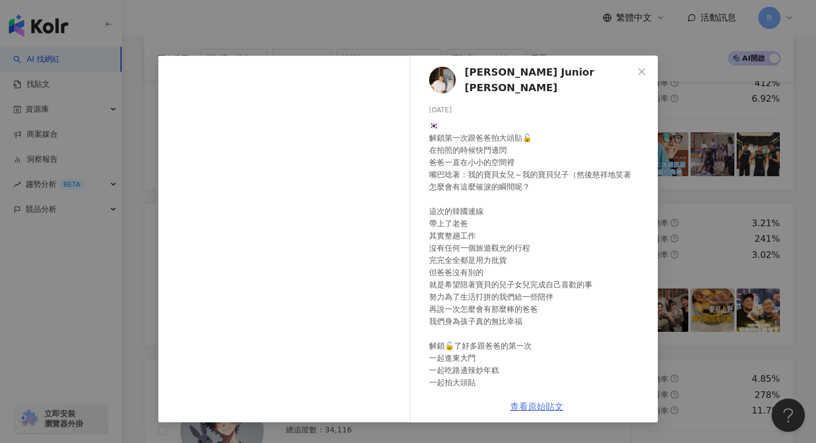
click at [544, 405] on link "查看原始貼文" at bounding box center [536, 406] width 53 height 11
click at [292, 4] on div "[PERSON_NAME] Junior [PERSON_NAME] [DATE] 🇰🇷 解鎖第一次跟爸爸拍大頭貼🔓 在拍照的時候快門邊閃 爸爸一直在小小的空…" at bounding box center [408, 221] width 816 height 443
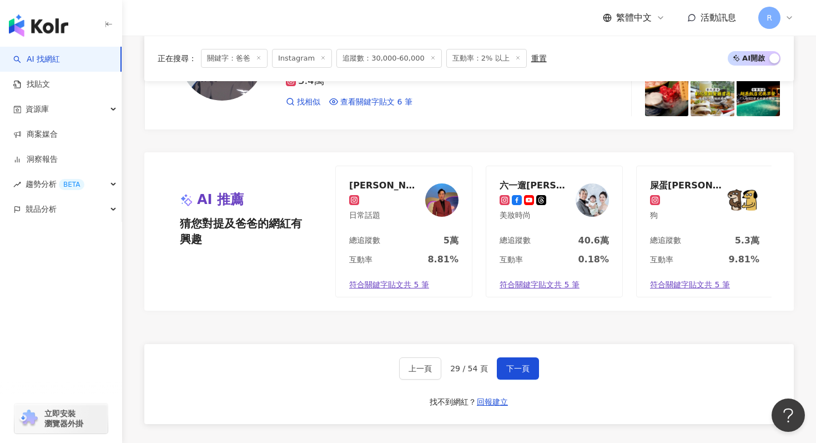
scroll to position [2006, 0]
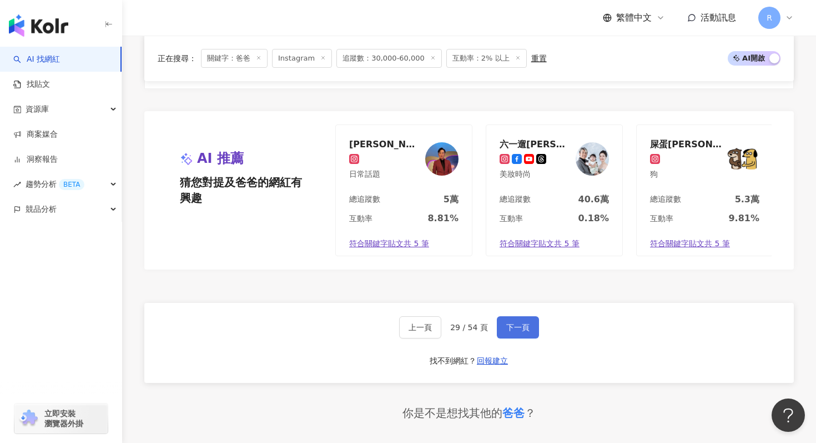
click at [513, 327] on span "下一頁" at bounding box center [517, 327] width 23 height 9
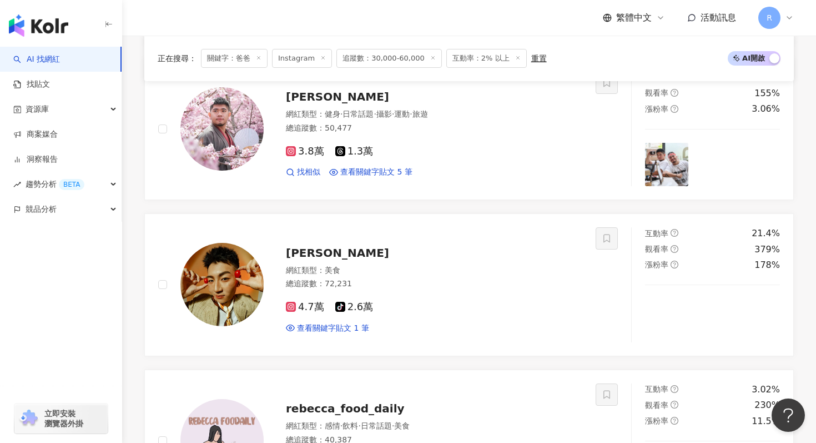
scroll to position [1424, 0]
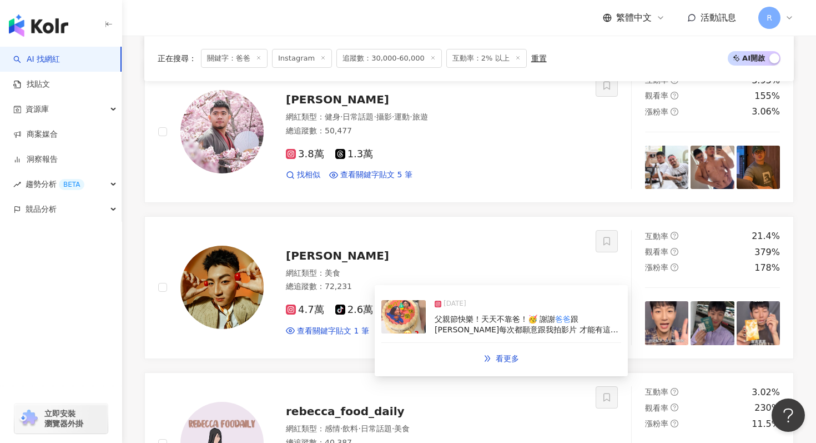
click at [395, 320] on img at bounding box center [403, 316] width 44 height 33
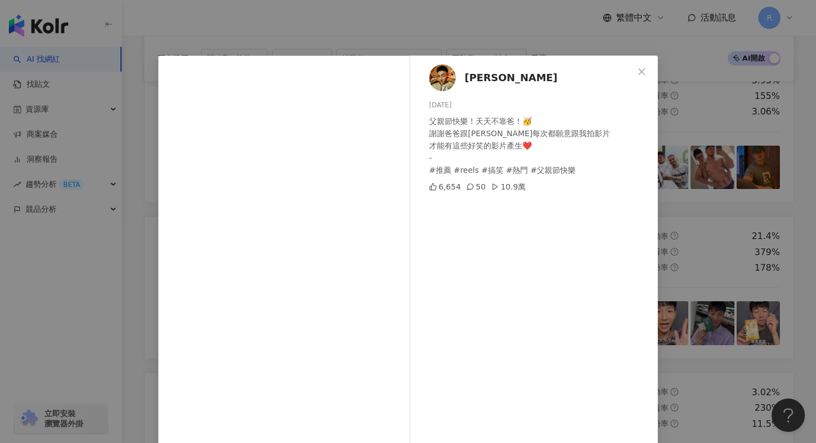
click at [278, 34] on div "[PERSON_NAME] [DATE] 父親節快樂！天天不靠爸！🥳 謝謝爸爸跟[PERSON_NAME]每次都願意跟我拍影片 才能有這些好笑的影片產生❤️ …" at bounding box center [408, 221] width 816 height 443
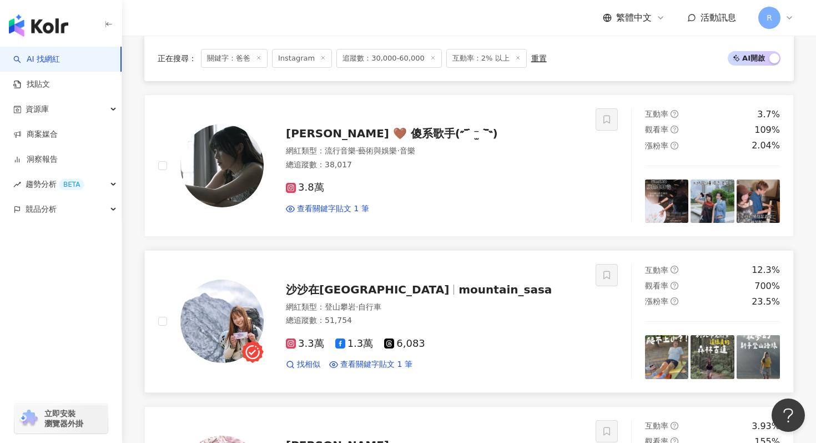
scroll to position [1076, 0]
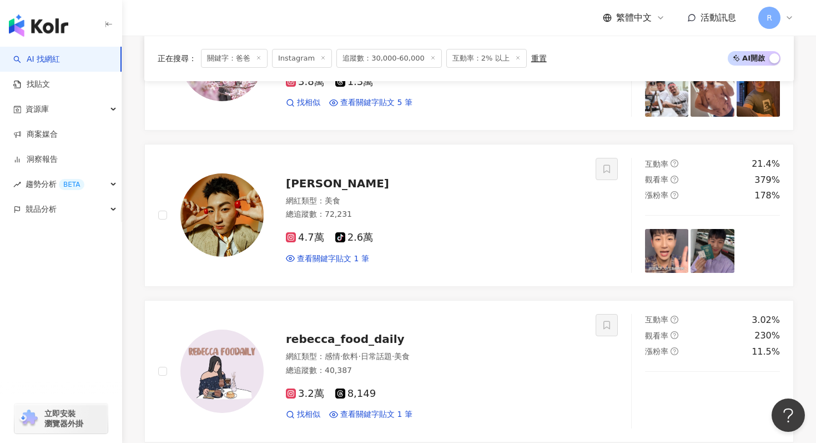
scroll to position [2235, 0]
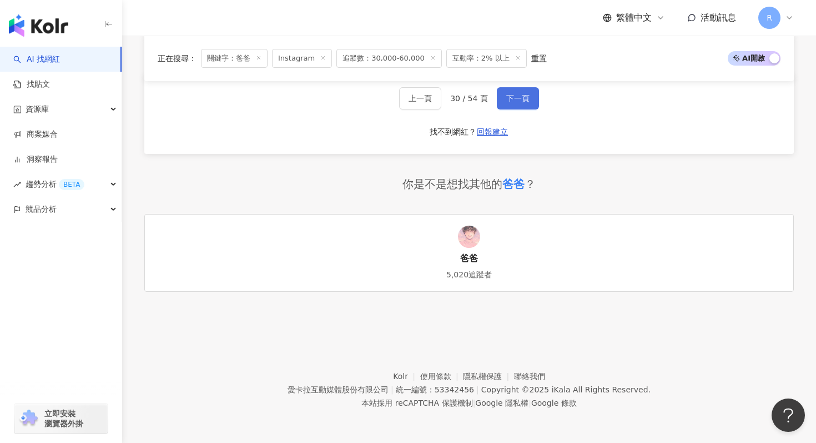
click at [506, 107] on button "下一頁" at bounding box center [518, 98] width 42 height 22
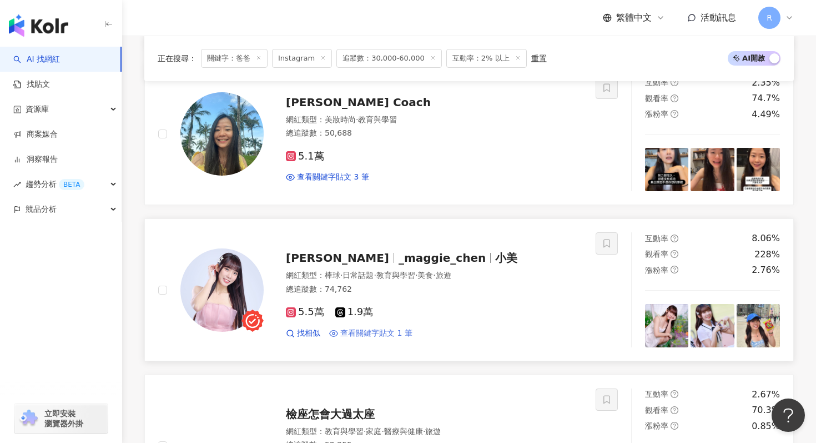
scroll to position [744, 0]
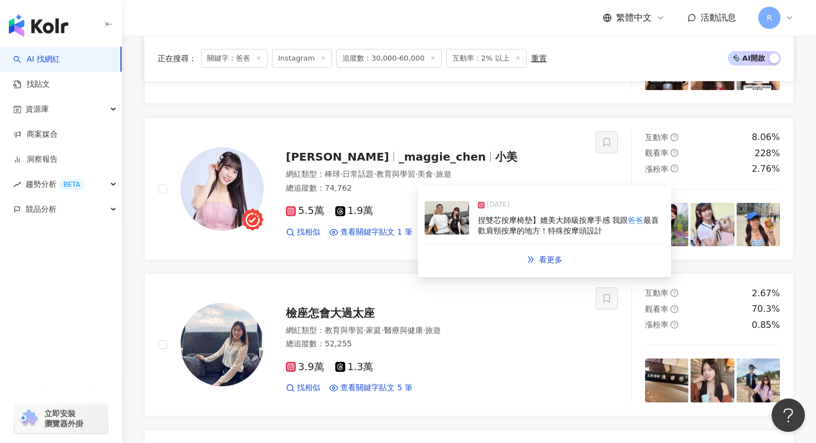
click at [445, 223] on img at bounding box center [447, 217] width 44 height 33
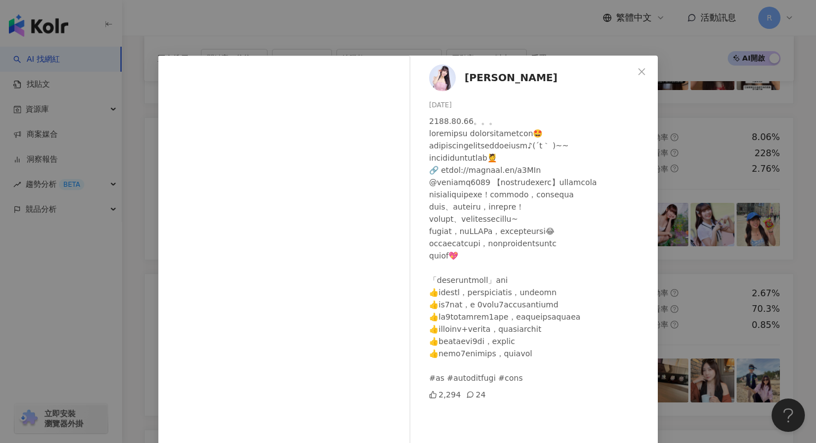
scroll to position [8, 0]
click at [277, 22] on div "MAGGIE 2025/8/12 2,294 24 查看原始貼文" at bounding box center [408, 221] width 816 height 443
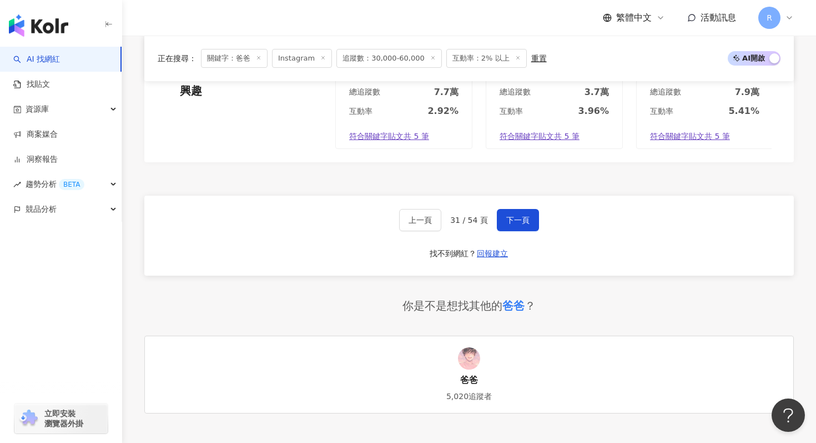
scroll to position [2176, 0]
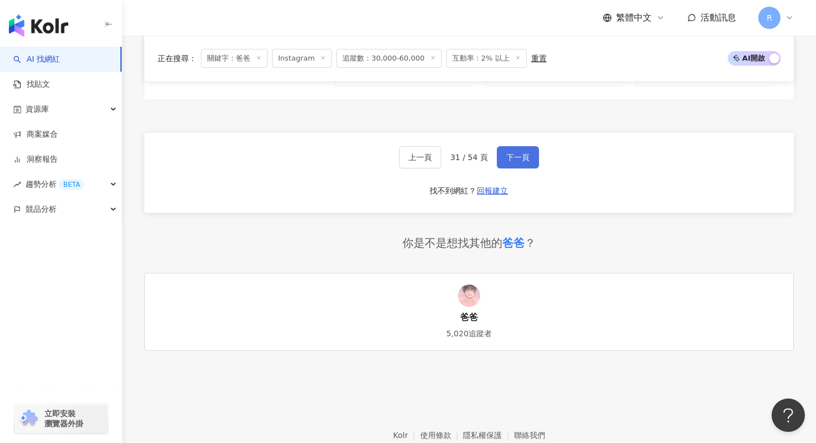
click at [528, 159] on span "下一頁" at bounding box center [517, 157] width 23 height 9
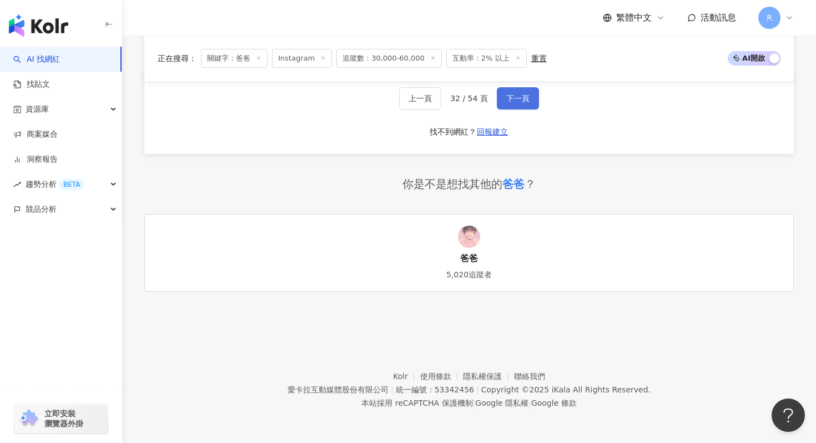
click at [521, 101] on span "下一頁" at bounding box center [517, 98] width 23 height 9
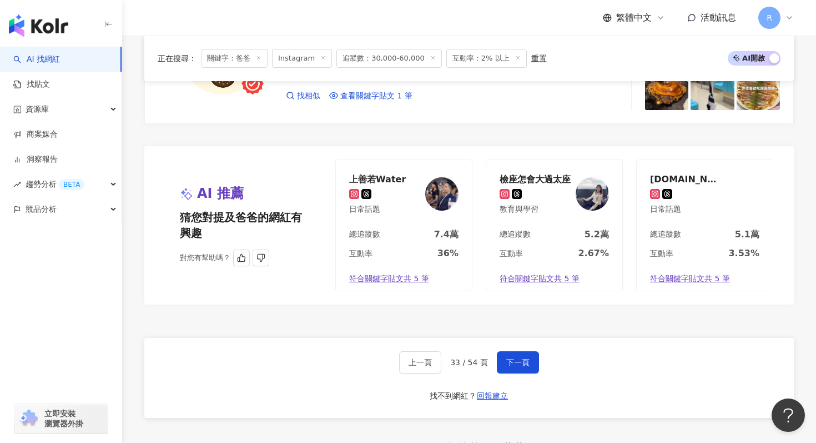
scroll to position [2065, 0]
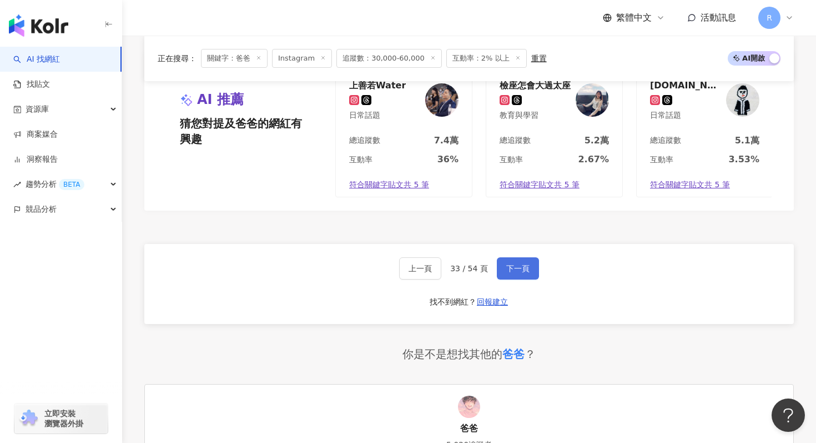
click at [506, 260] on button "下一頁" at bounding box center [518, 268] width 42 height 22
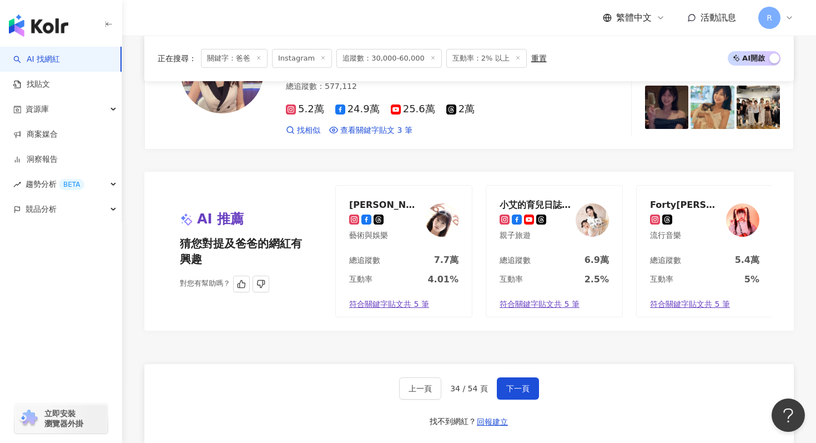
scroll to position [1981, 0]
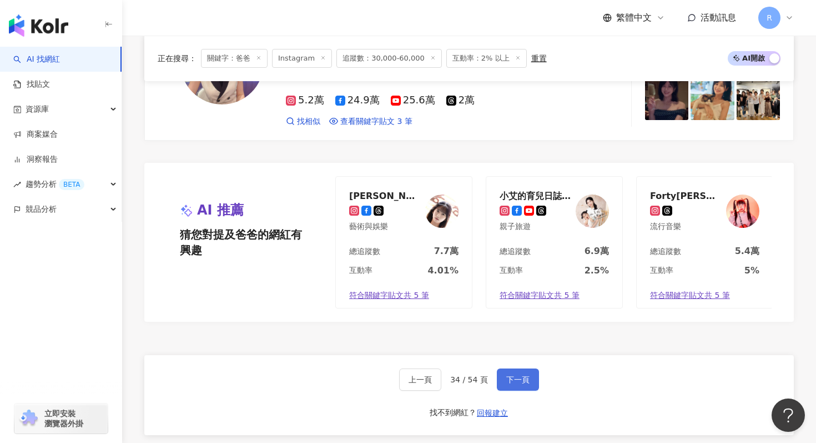
click at [502, 368] on button "下一頁" at bounding box center [518, 379] width 42 height 22
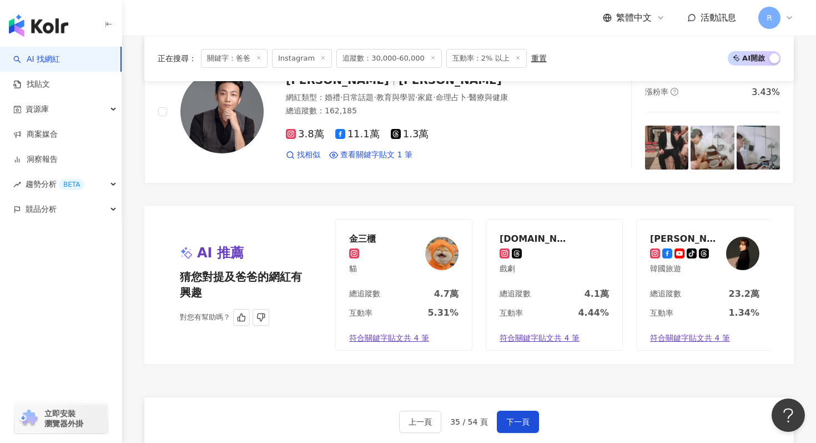
scroll to position [2005, 0]
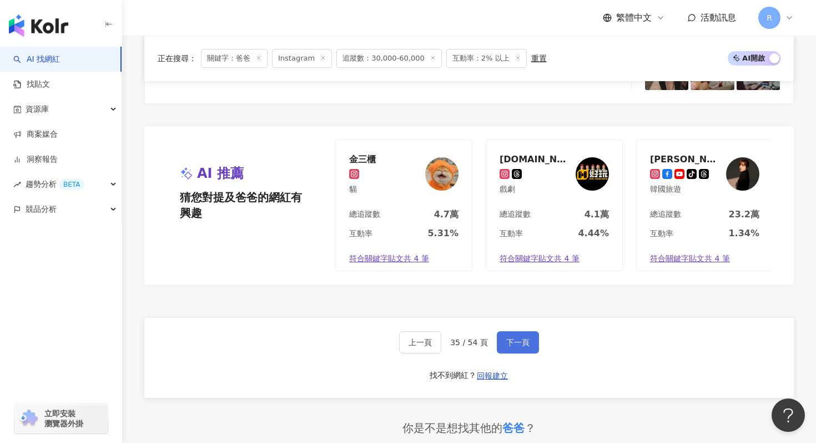
click at [520, 338] on span "下一頁" at bounding box center [517, 342] width 23 height 9
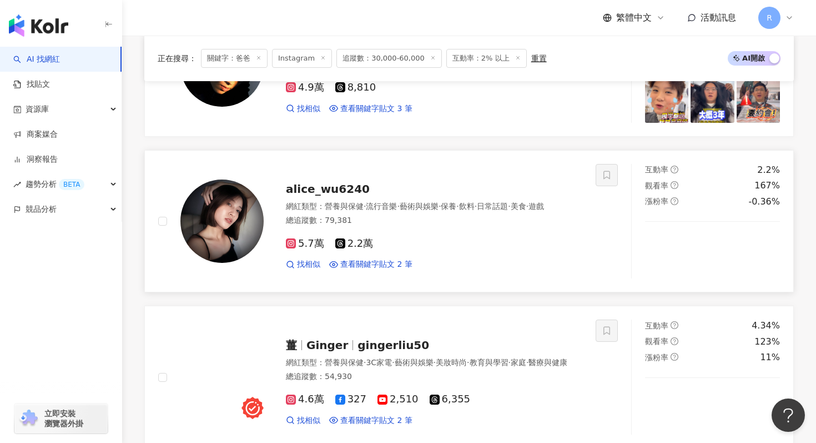
scroll to position [1647, 0]
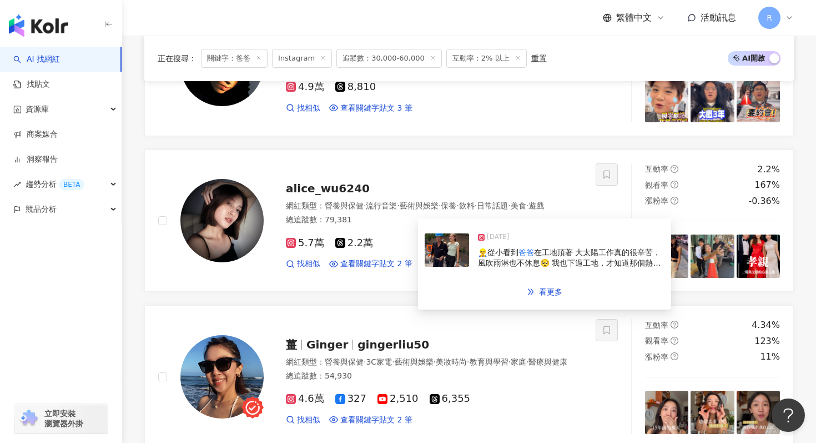
click at [436, 254] on img at bounding box center [447, 249] width 44 height 33
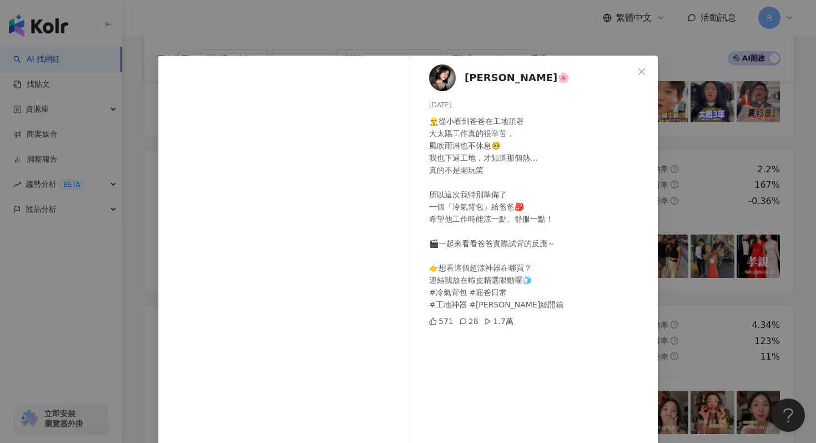
click at [312, 9] on div "艾莉絲Alice🌸 2025/8/1 👷‍♂️從小看到爸爸在工地頂著 大太陽工作真的很辛苦， 風吹雨淋也不休息🥺 我也下過工地，才知道那個熱… 真的不是開玩笑…" at bounding box center [408, 221] width 816 height 443
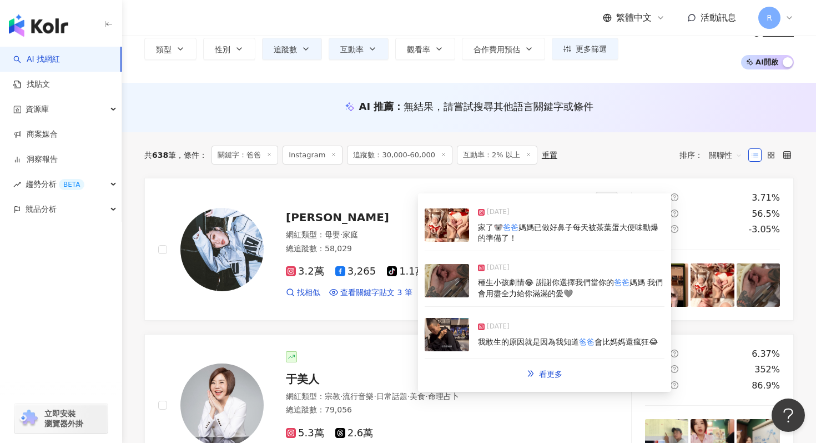
scroll to position [60, 0]
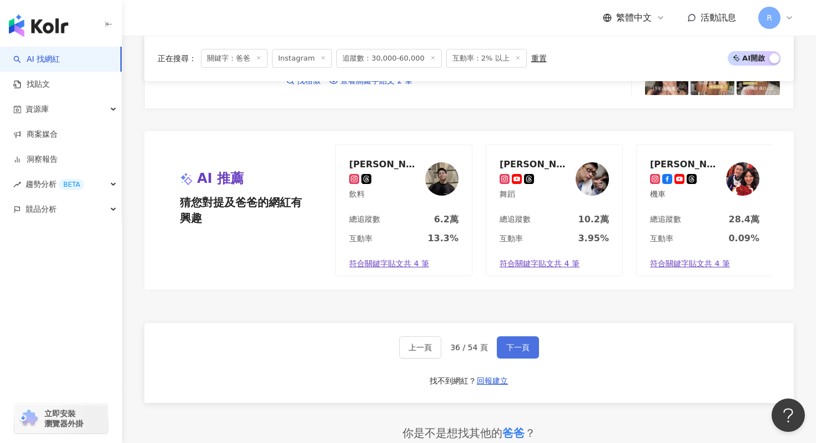
click at [519, 345] on span "下一頁" at bounding box center [517, 347] width 23 height 9
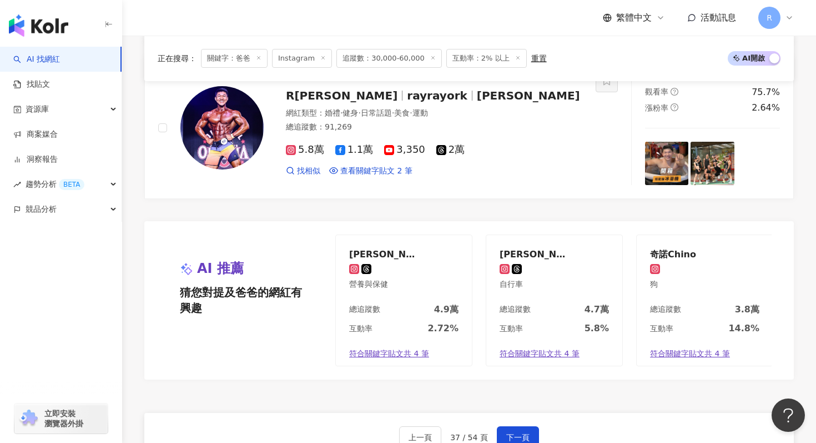
scroll to position [2235, 0]
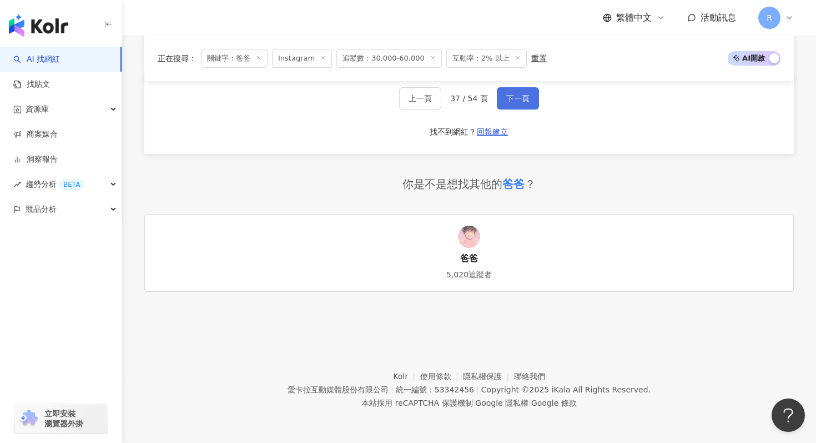
click at [529, 87] on button "下一頁" at bounding box center [518, 98] width 42 height 22
click at [521, 94] on span "下一頁" at bounding box center [517, 98] width 23 height 9
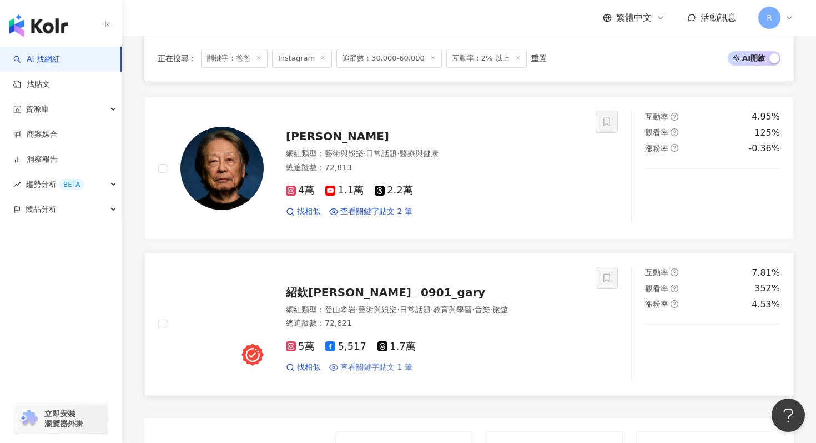
scroll to position [1668, 0]
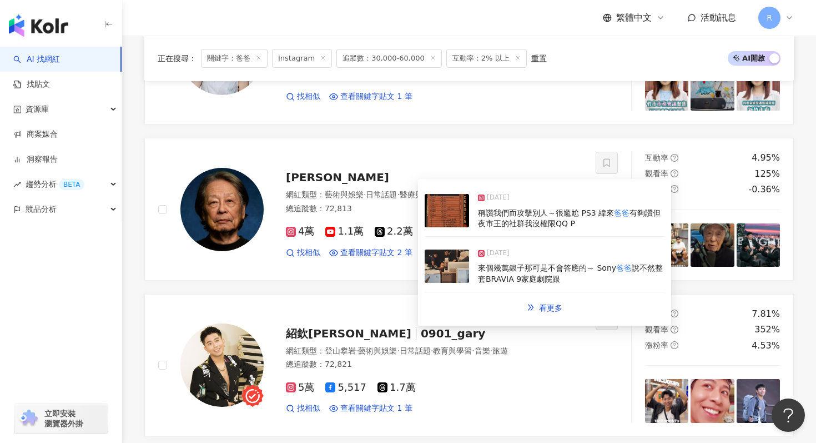
click at [449, 275] on img at bounding box center [447, 265] width 44 height 33
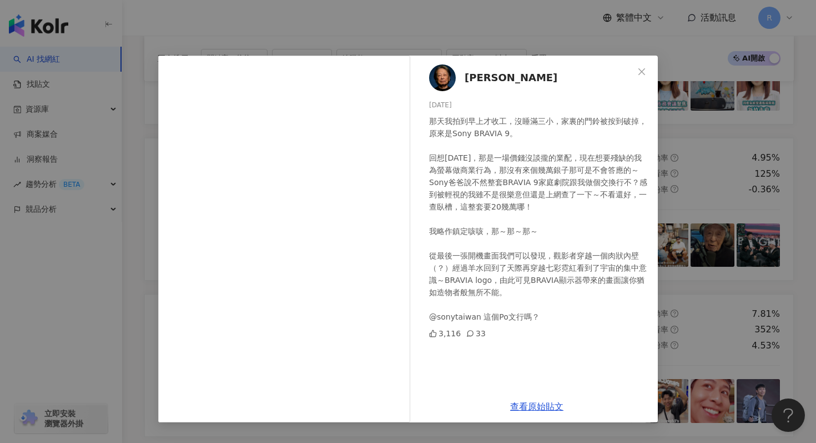
click at [312, 40] on div "謝乾乾 2024/10/7 那天我拍到早上才收工，沒睡滿三小，家裏的門鈴被按到破掉，原來是Sony BRAVIA 9。 回想三個月前，那是一場價錢沒談攏的業配…" at bounding box center [408, 221] width 816 height 443
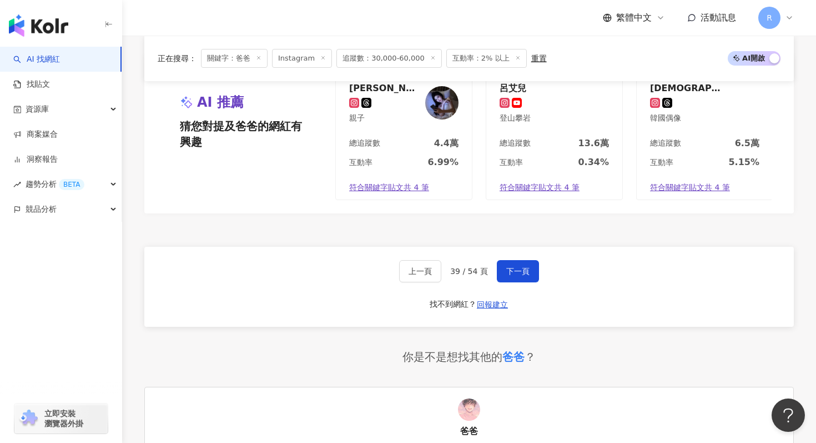
scroll to position [2243, 0]
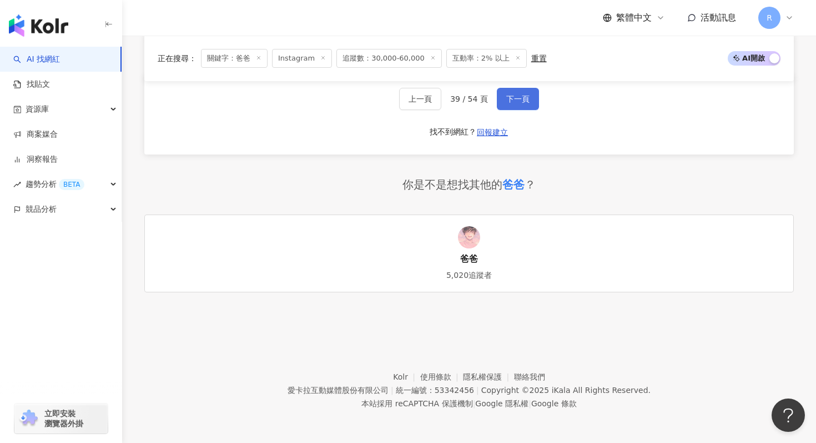
click at [514, 89] on button "下一頁" at bounding box center [518, 99] width 42 height 22
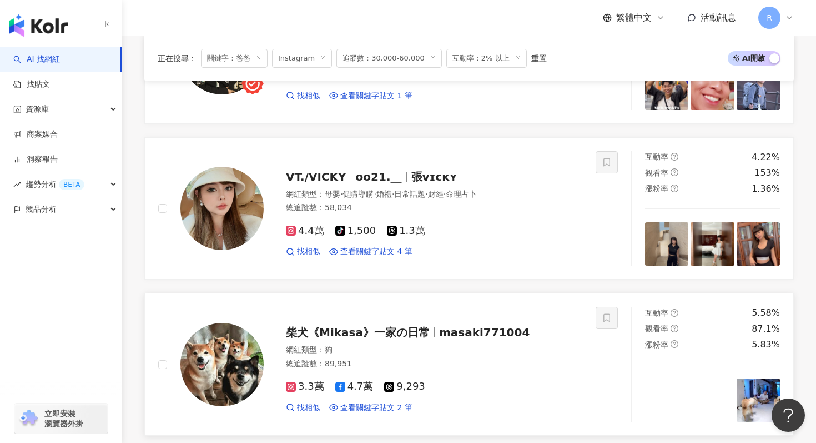
scroll to position [204, 0]
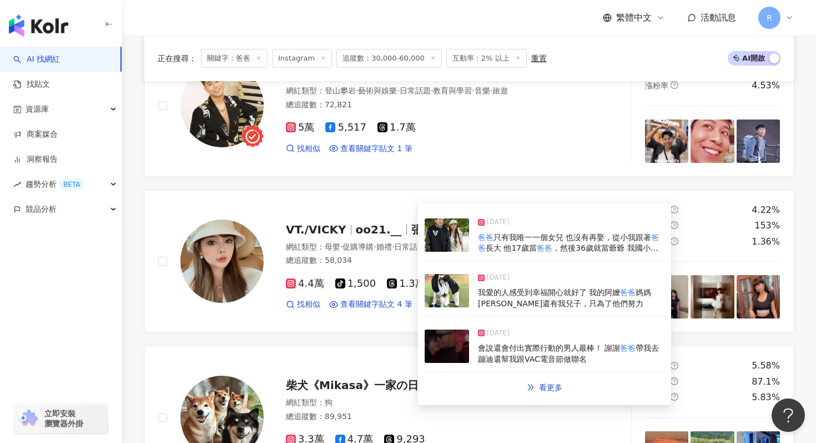
click at [449, 233] on img at bounding box center [447, 234] width 44 height 33
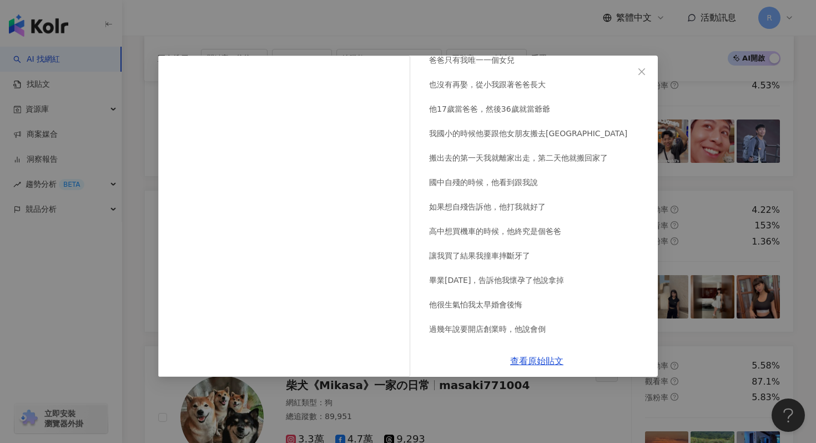
scroll to position [64, 0]
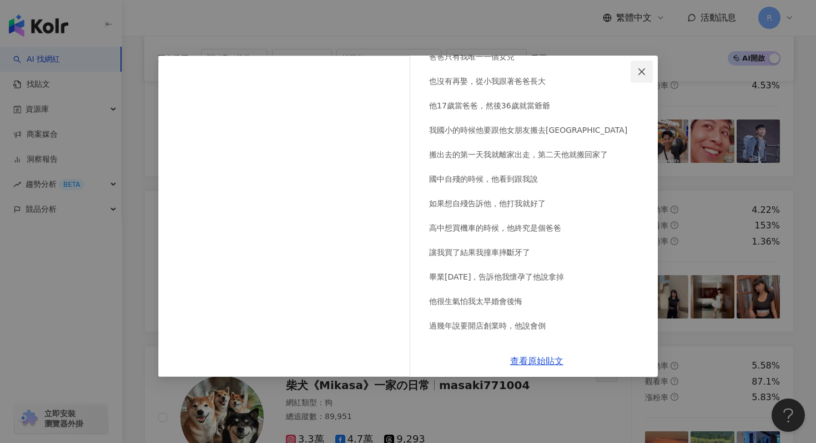
click at [639, 78] on button "Close" at bounding box center [642, 72] width 22 height 22
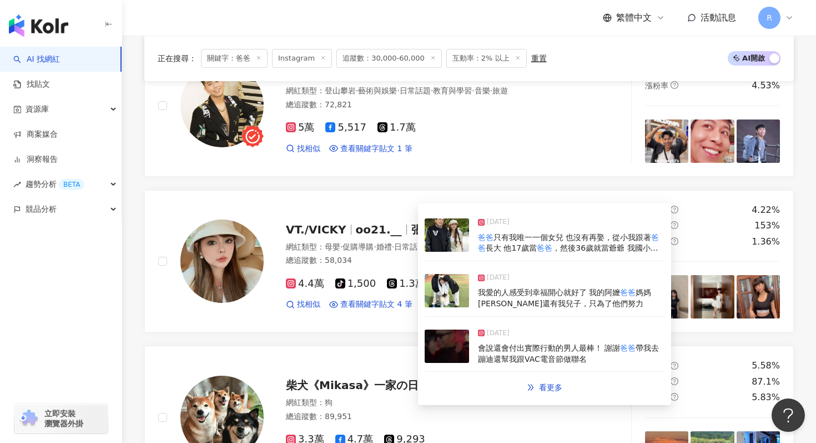
drag, startPoint x: 499, startPoint y: 293, endPoint x: 485, endPoint y: 338, distance: 47.6
click at [485, 338] on div "2025/2/24 爸爸 只有我唯一一個女兒 也沒有再娶，從小我跟著 爸爸 長大 他17歲當 爸爸 ，然後36歲就當爺爺 我國小的時候他要跟他女朋友搬去台中住…" at bounding box center [545, 304] width 240 height 188
click at [506, 349] on span "會說還會付出實際行動的男人最棒！ 謝謝" at bounding box center [549, 347] width 142 height 9
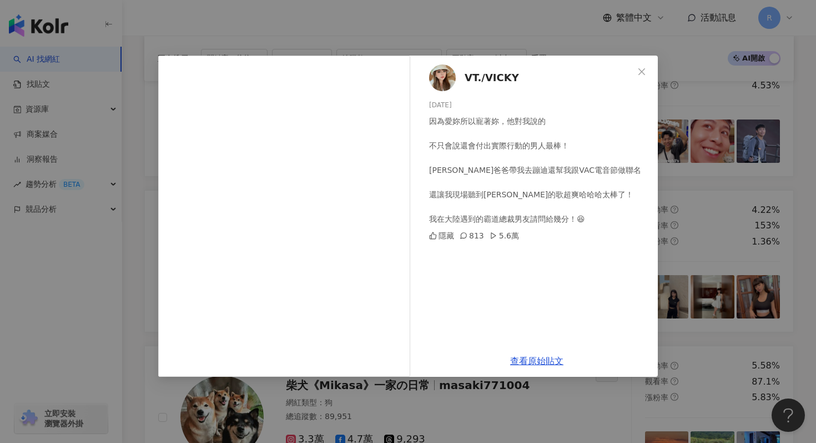
click at [541, 365] on div "查看原始貼文" at bounding box center [537, 361] width 242 height 32
click at [476, 79] on span "VT./VICKY" at bounding box center [492, 78] width 54 height 16
click at [291, 39] on div "VT./VICKY 2024/11/8 因為愛妳所以寵著妳，他對我說的 不只會說還會付出實際行動的男人最棒！ 謝謝爸爸帶我去蹦迪還幫我跟VAC電音節做聯名 還…" at bounding box center [408, 221] width 816 height 443
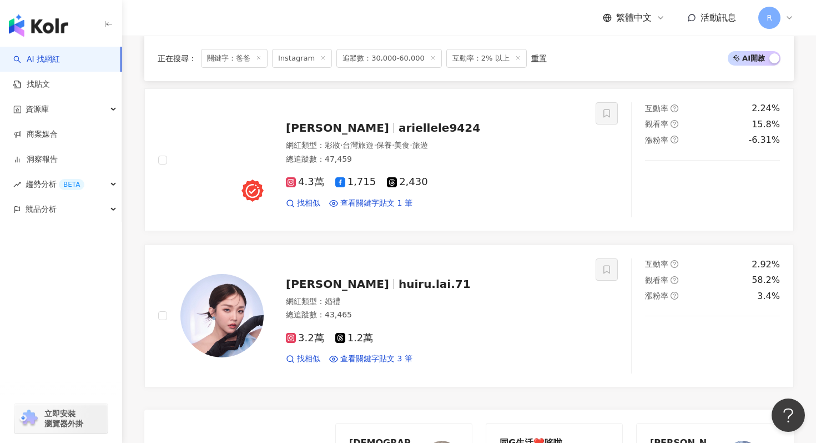
scroll to position [2235, 0]
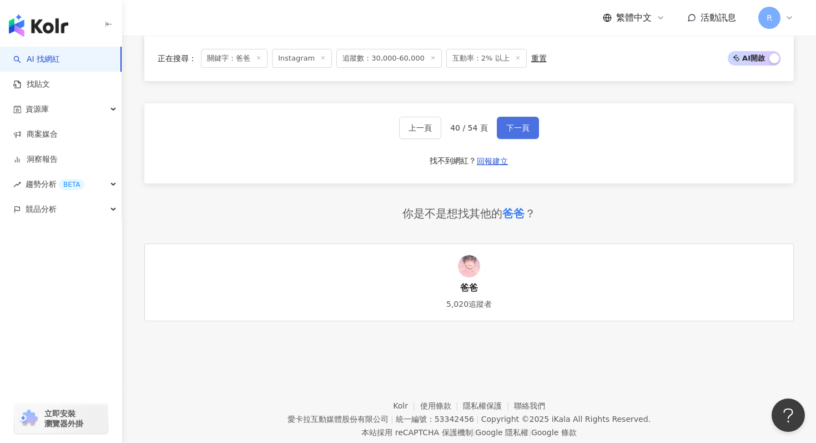
click at [509, 123] on span "下一頁" at bounding box center [517, 127] width 23 height 9
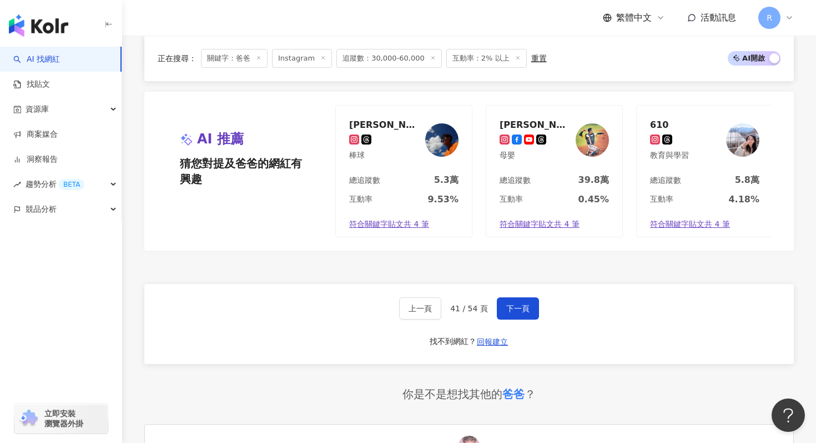
scroll to position [2257, 0]
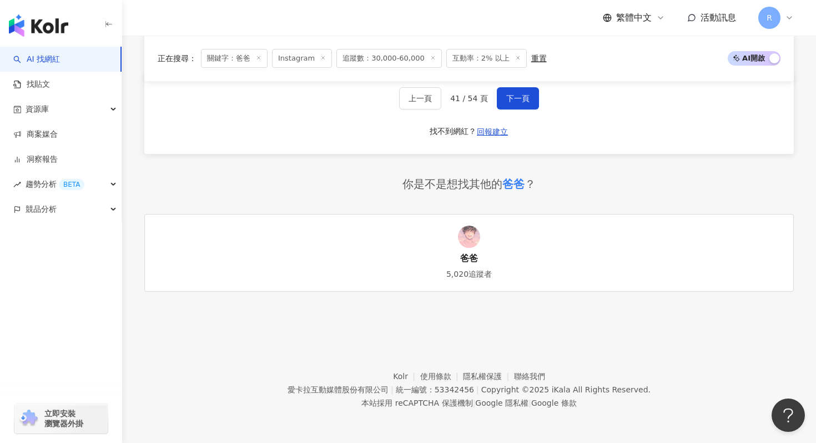
click at [531, 109] on div "上一頁 41 / 54 頁 下一頁 找不到網紅？ 回報建立" at bounding box center [469, 114] width 650 height 80
click at [518, 104] on button "下一頁" at bounding box center [518, 98] width 42 height 22
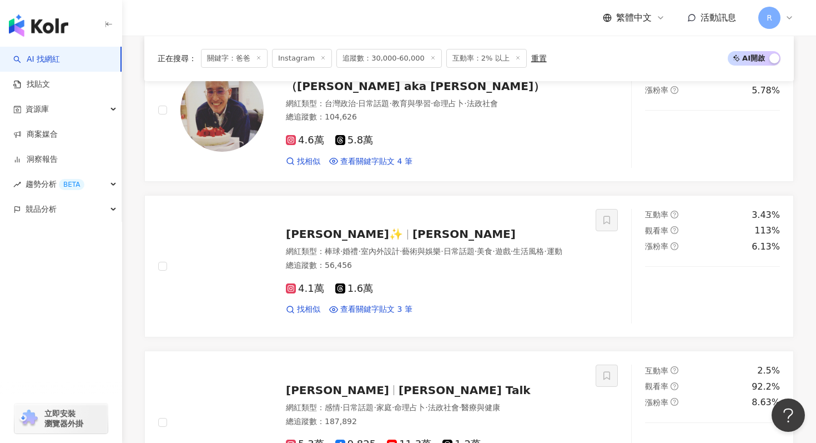
scroll to position [2197, 0]
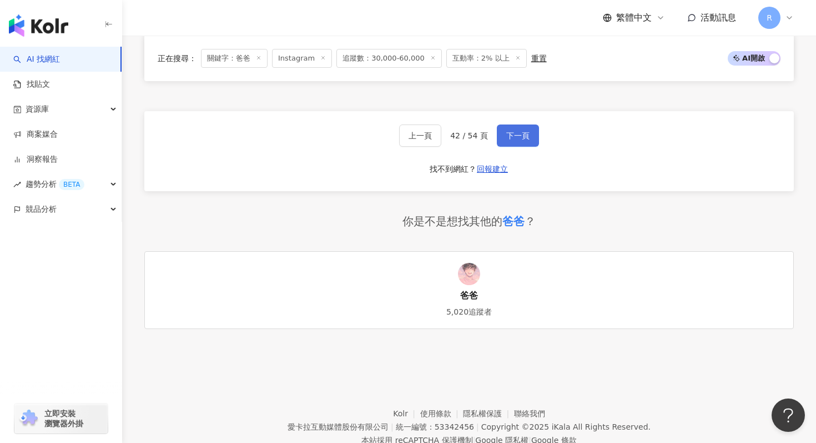
click at [506, 128] on button "下一頁" at bounding box center [518, 135] width 42 height 22
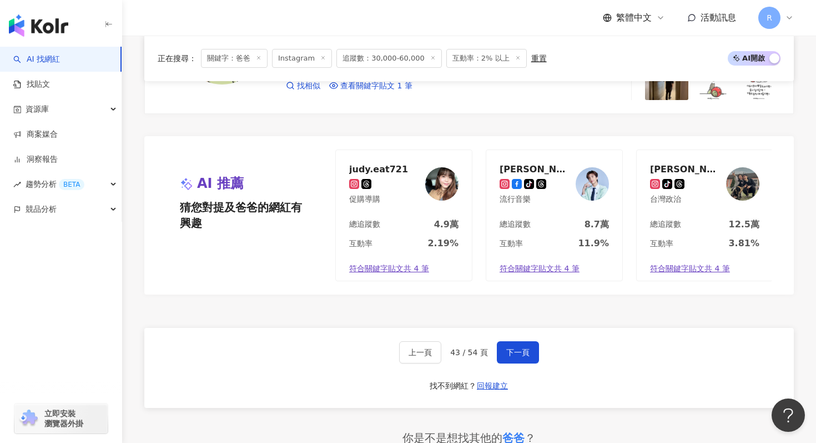
scroll to position [2023, 0]
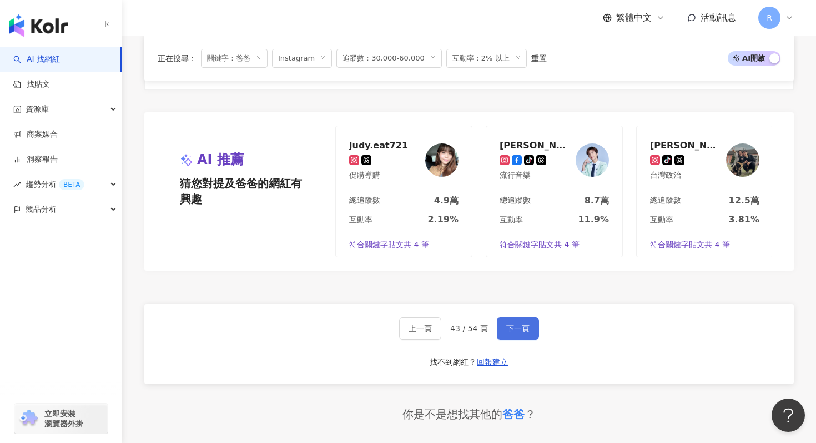
click at [524, 304] on div "上一頁 43 / 54 頁 下一頁 找不到網紅？ 回報建立" at bounding box center [469, 344] width 650 height 80
click at [523, 317] on button "下一頁" at bounding box center [518, 328] width 42 height 22
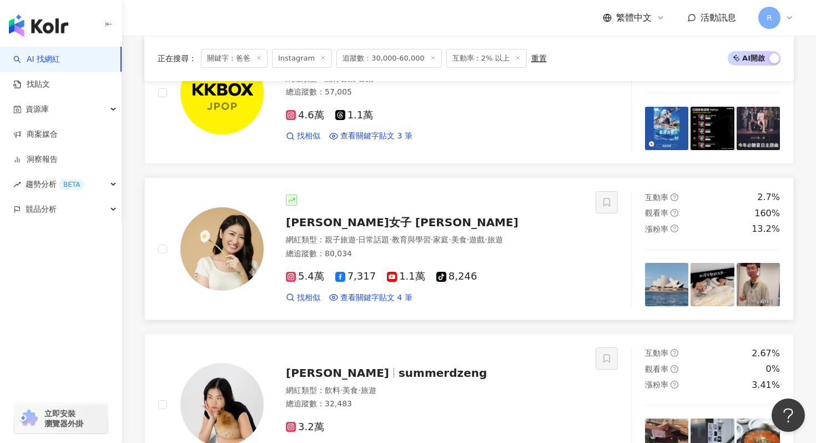
scroll to position [385, 0]
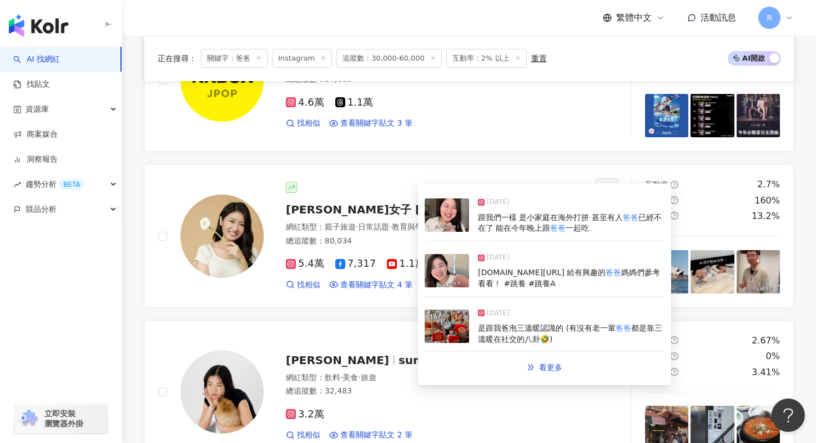
click at [451, 327] on img at bounding box center [447, 325] width 44 height 33
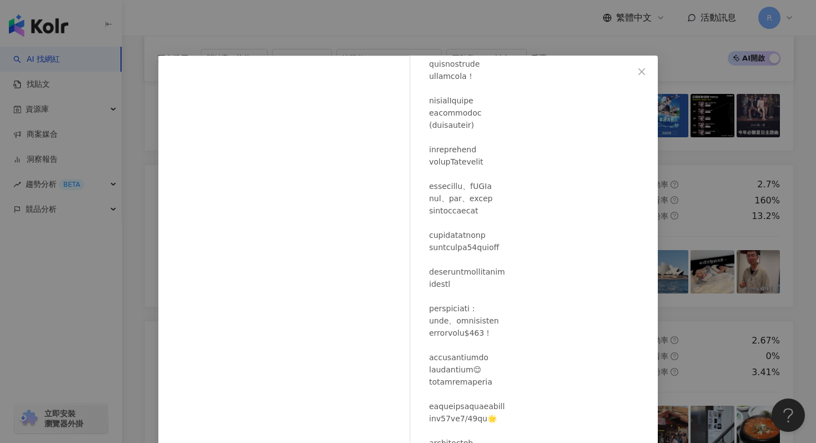
scroll to position [234, 0]
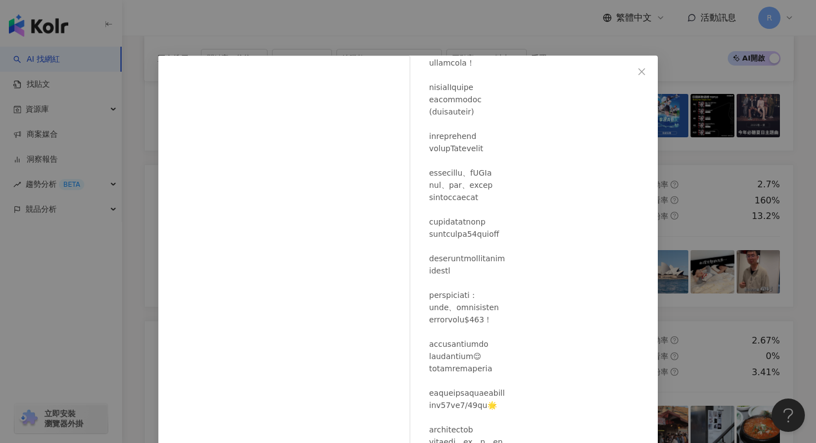
click at [444, 27] on div "杉杉女子 Shana Lin 2025/2/16 285 30 3.4萬 查看原始貼文" at bounding box center [408, 221] width 816 height 443
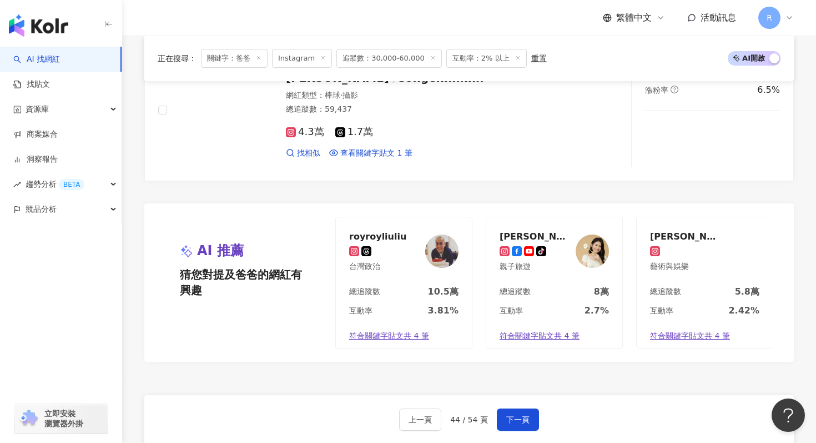
scroll to position [2065, 0]
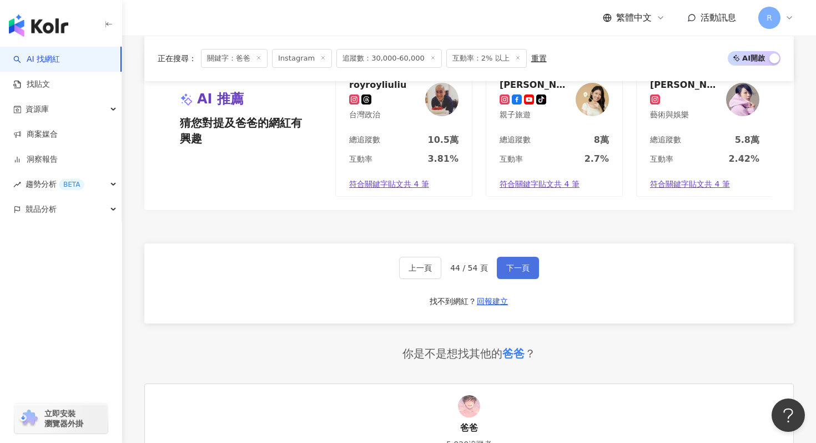
click at [512, 276] on button "下一頁" at bounding box center [518, 268] width 42 height 22
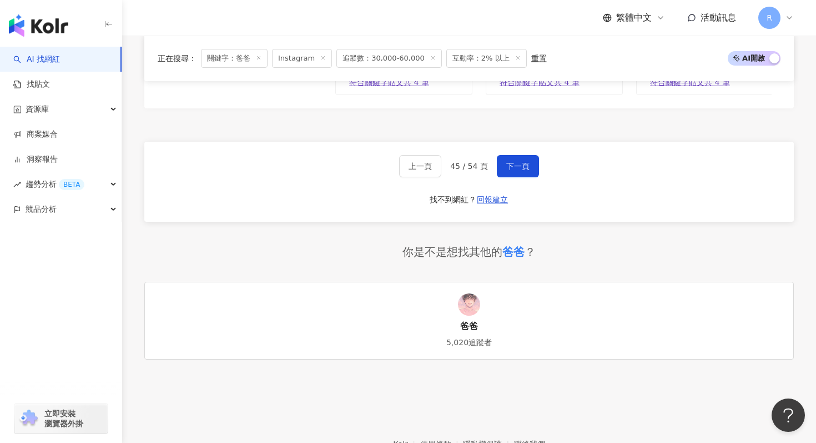
scroll to position [2235, 0]
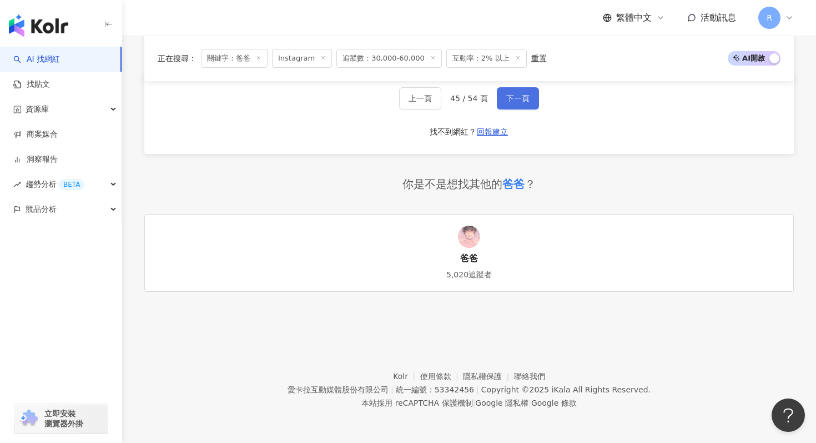
click at [525, 96] on span "下一頁" at bounding box center [517, 98] width 23 height 9
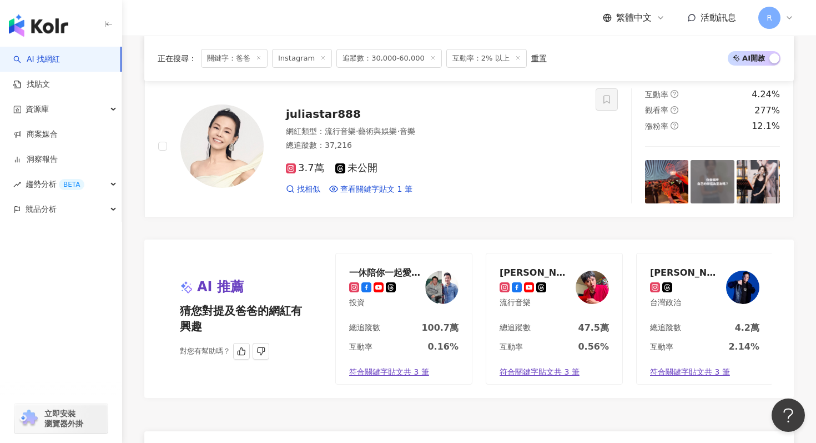
scroll to position [1914, 0]
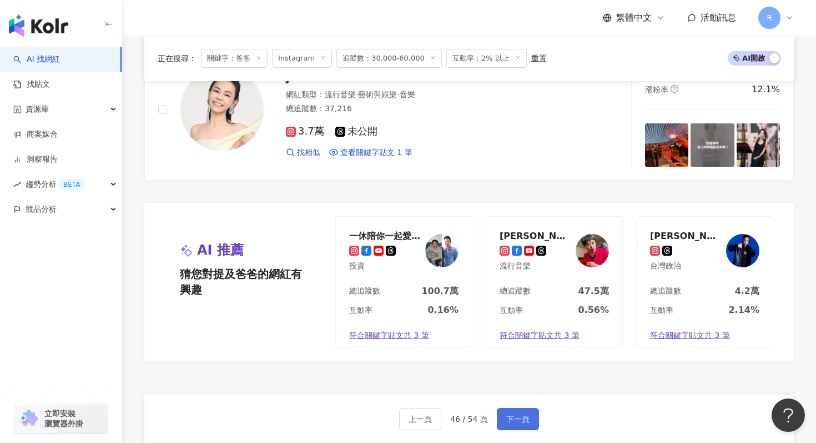
click at [520, 414] on span "下一頁" at bounding box center [517, 418] width 23 height 9
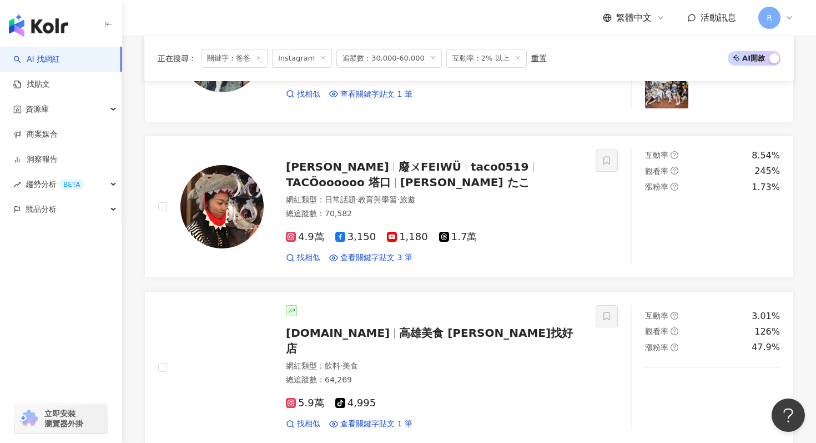
scroll to position [1660, 0]
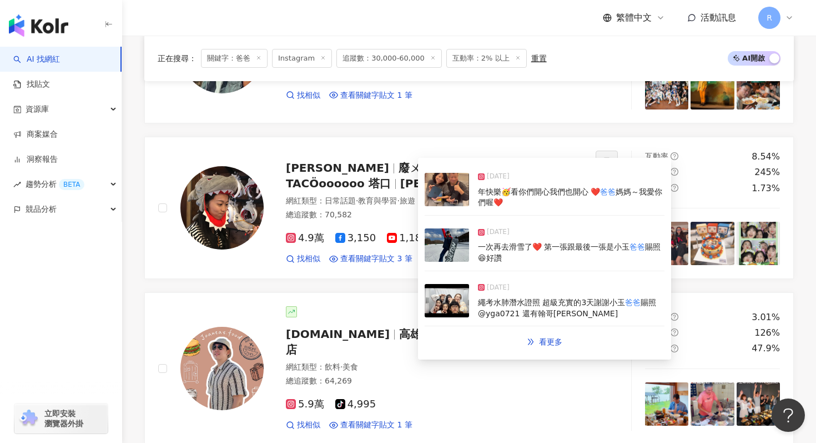
click at [460, 190] on img at bounding box center [447, 189] width 44 height 33
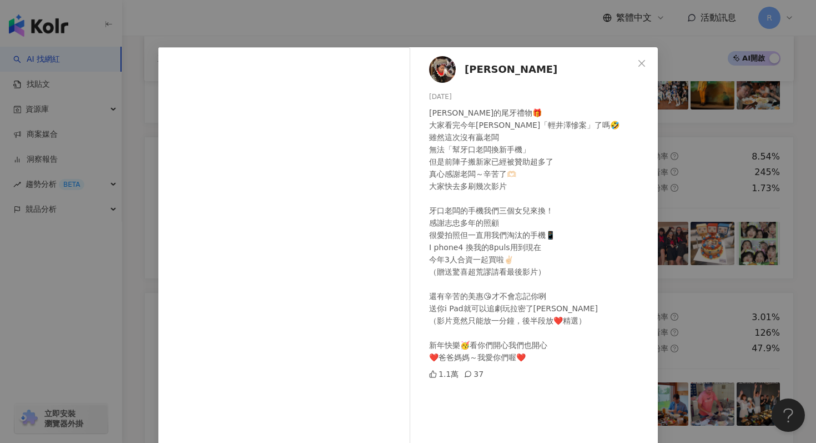
scroll to position [8, 0]
click at [306, 47] on div "張禹涵 Taco 2025/1/22 志忠美惠的尾牙禮物🎁 大家看完今年尾牙「輕井澤慘案」了嗎🤣 雖然這次沒有贏老闆 無法「幫牙口老闆換新手機」 但是前陣子搬…" at bounding box center [408, 221] width 816 height 443
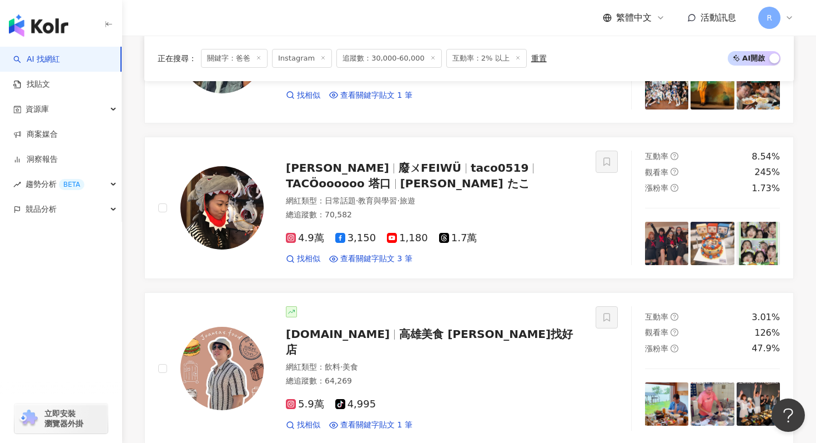
click at [306, 42] on div "正在搜尋 ： 關鍵字：爸爸 Instagram 追蹤數：30,000-60,000 互動率：2% 以上 重置 AI 開啟 AI 關閉" at bounding box center [469, 59] width 650 height 46
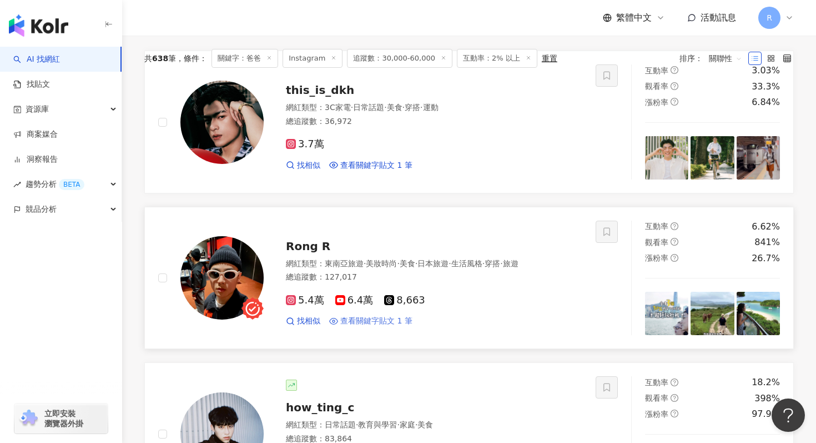
scroll to position [101, 0]
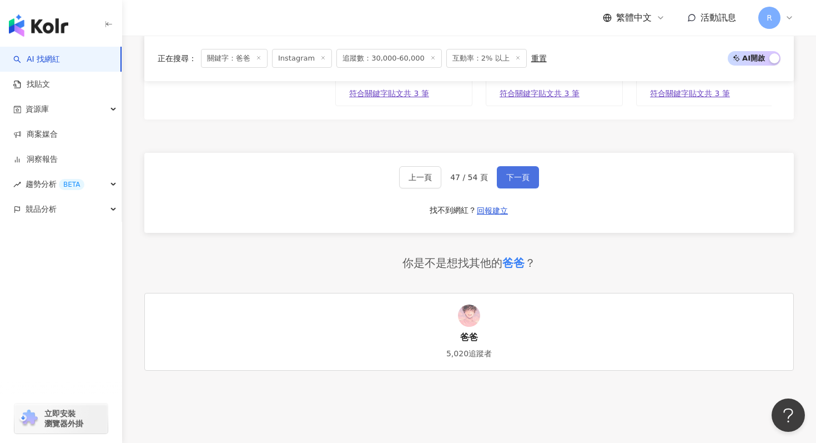
click at [518, 175] on button "下一頁" at bounding box center [518, 177] width 42 height 22
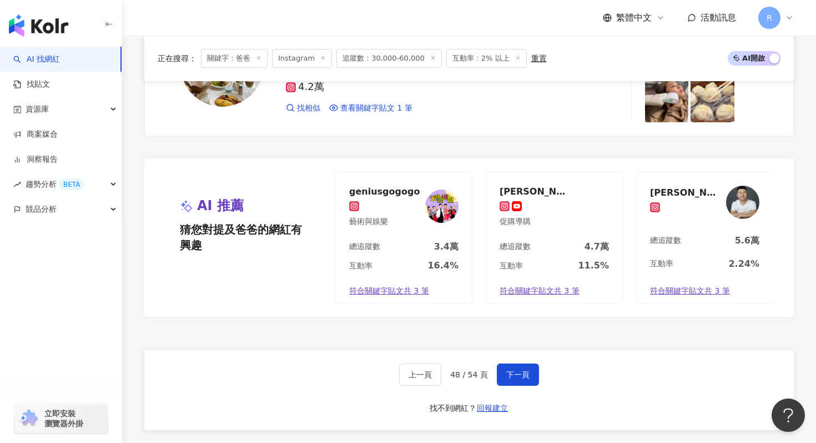
scroll to position [2235, 0]
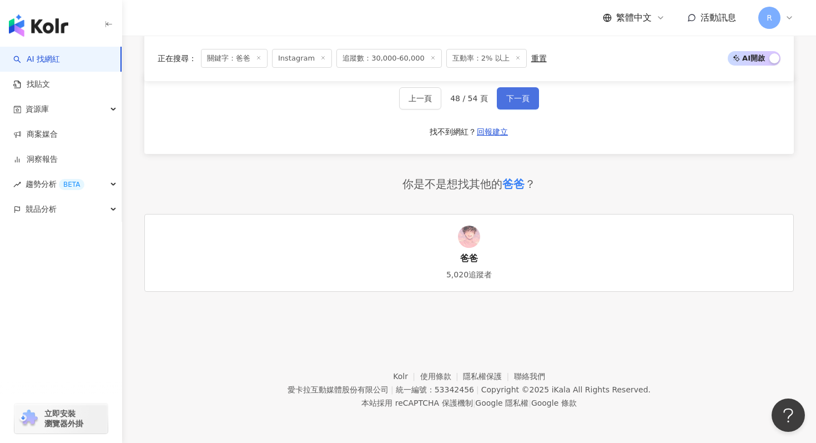
click at [516, 103] on button "下一頁" at bounding box center [518, 98] width 42 height 22
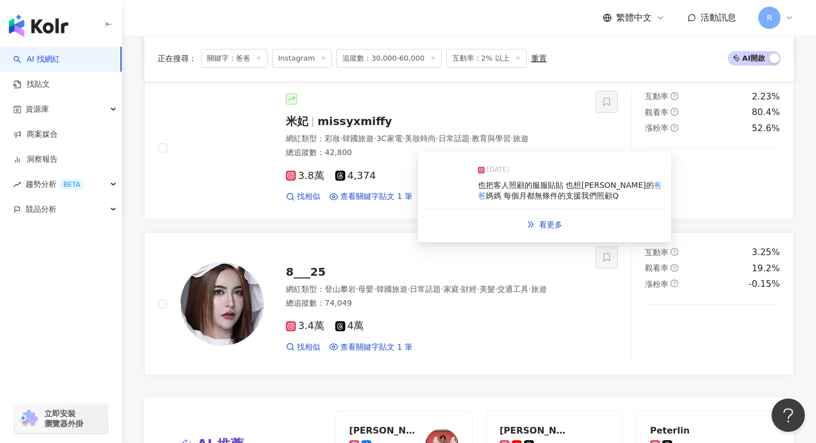
scroll to position [1719, 0]
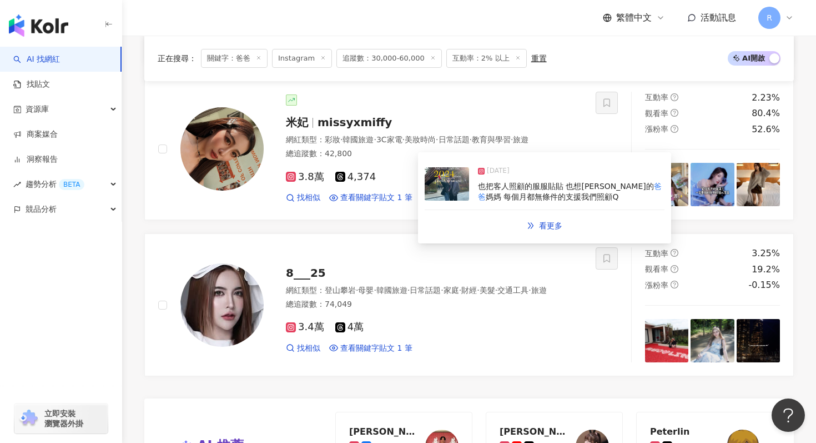
click at [486, 199] on span "媽媽 每個月都無條件的支援我們照顧Q" at bounding box center [552, 196] width 133 height 9
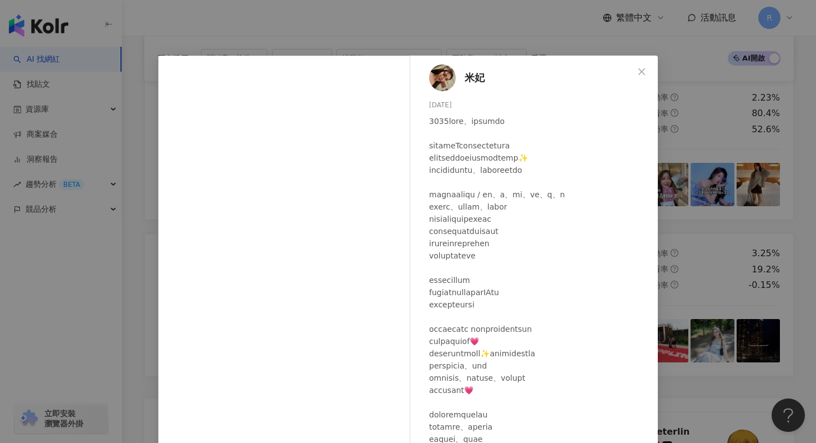
click at [386, 17] on div "米妃 2024/12/31 145 13 8,388 查看原始貼文" at bounding box center [408, 221] width 816 height 443
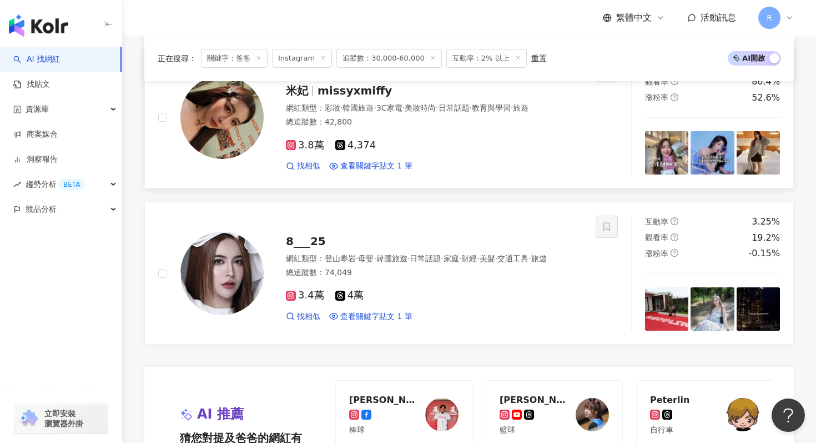
scroll to position [2068, 0]
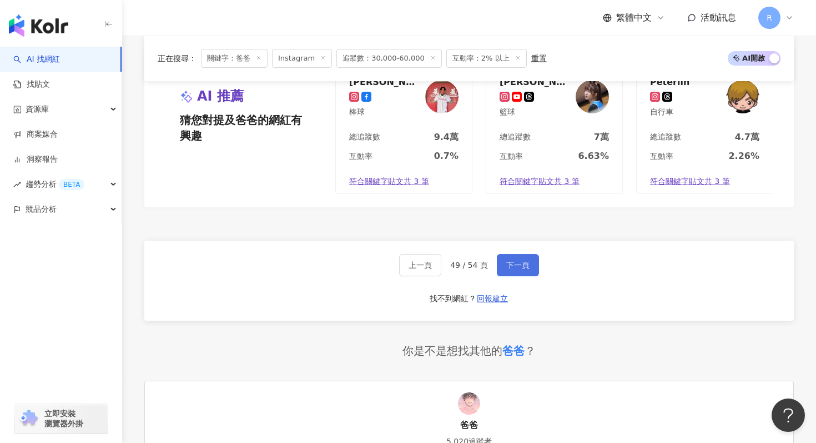
click at [520, 260] on span "下一頁" at bounding box center [517, 264] width 23 height 9
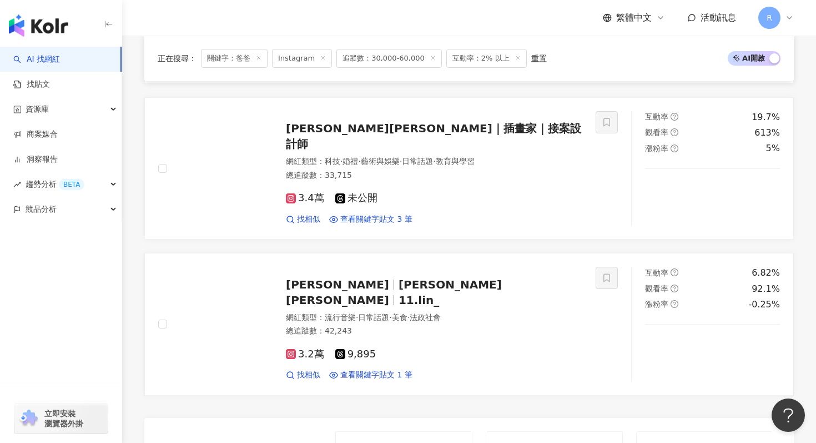
scroll to position [1704, 0]
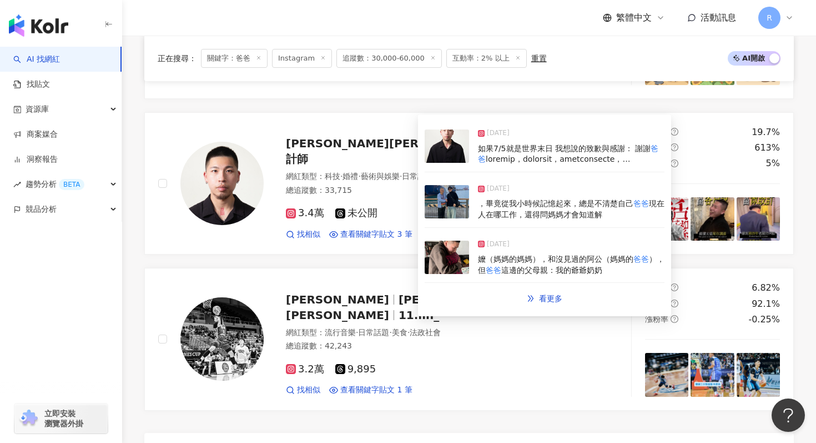
click at [447, 202] on img at bounding box center [447, 201] width 44 height 33
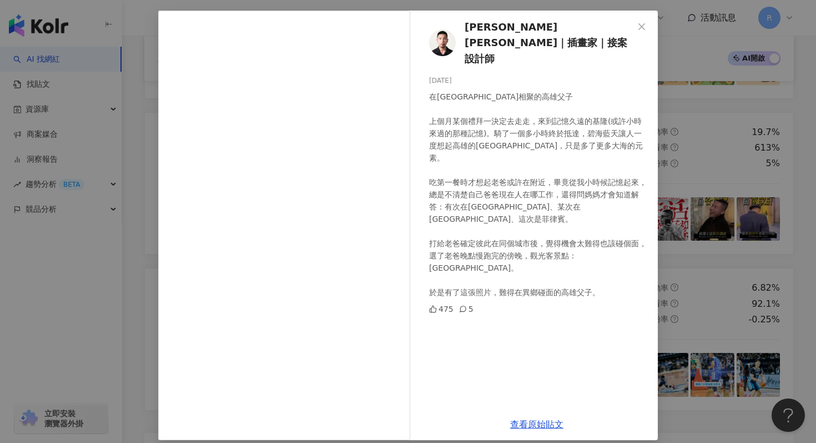
scroll to position [47, 0]
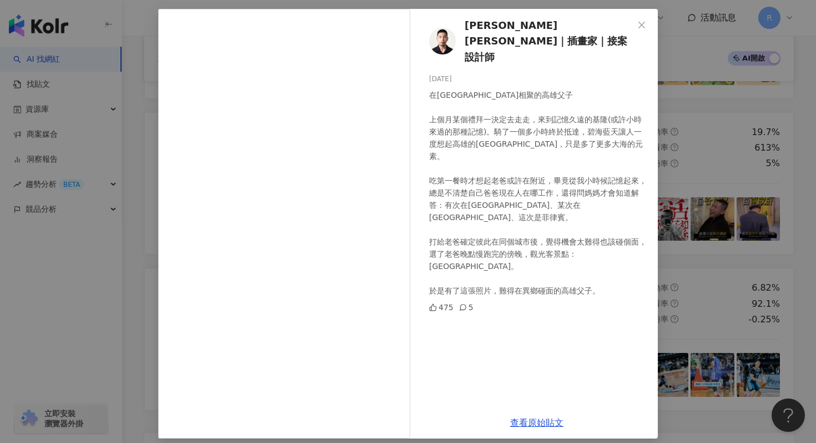
click at [530, 429] on div "查看原始貼文" at bounding box center [537, 422] width 242 height 32
click at [530, 425] on link "查看原始貼文" at bounding box center [536, 422] width 53 height 11
click at [142, 97] on div "張倫輝ALaN｜插畫家｜接案設計師 2025/4/27 在基隆港相聚的高雄父子 上個月某個禮拜一決定去走走，來到記憶久遠的基隆(或許小時來過的那種記憶)。騎了…" at bounding box center [408, 221] width 816 height 443
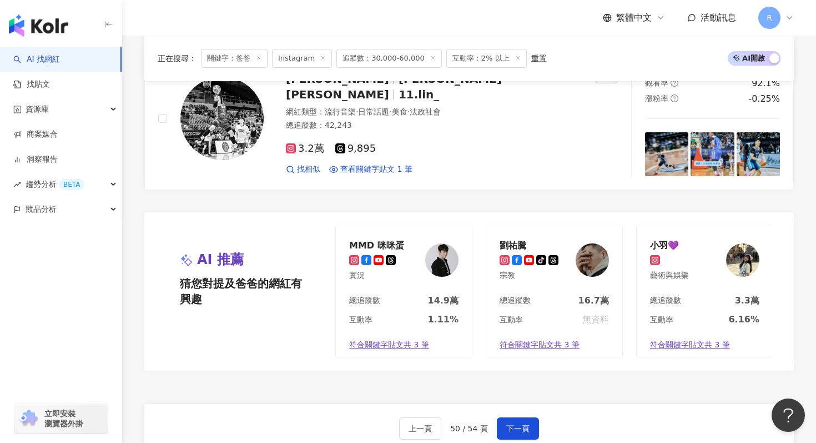
scroll to position [2243, 0]
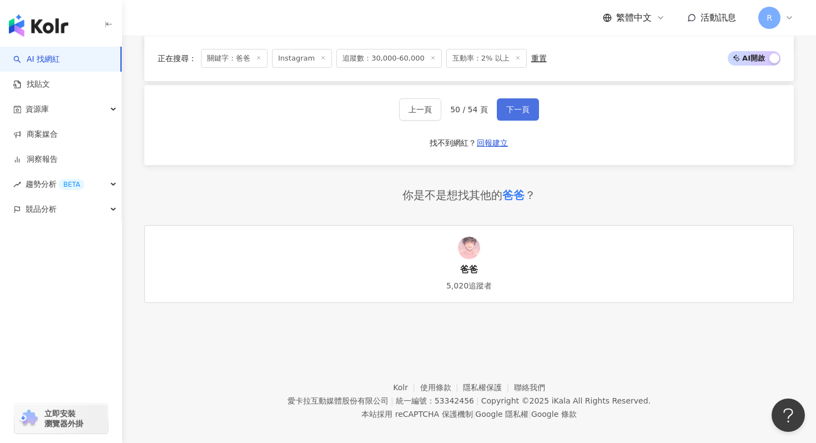
click at [518, 106] on button "下一頁" at bounding box center [518, 109] width 42 height 22
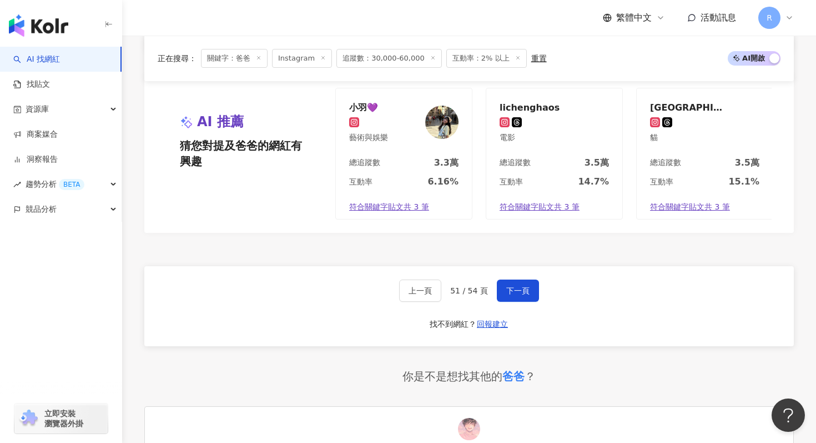
scroll to position [2235, 0]
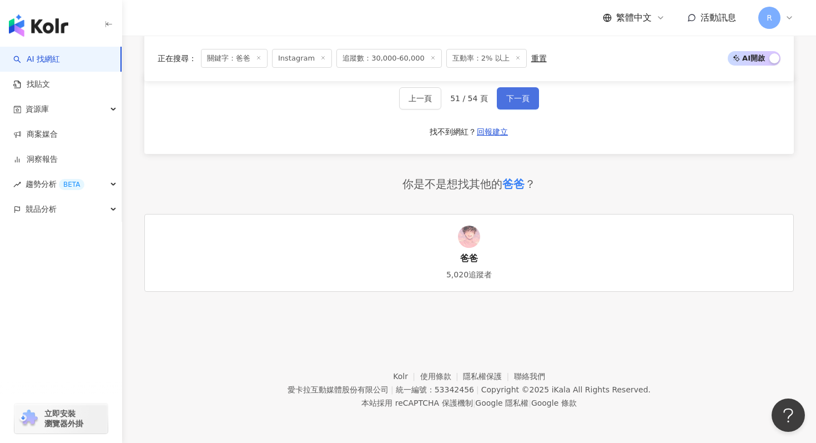
click at [503, 89] on button "下一頁" at bounding box center [518, 98] width 42 height 22
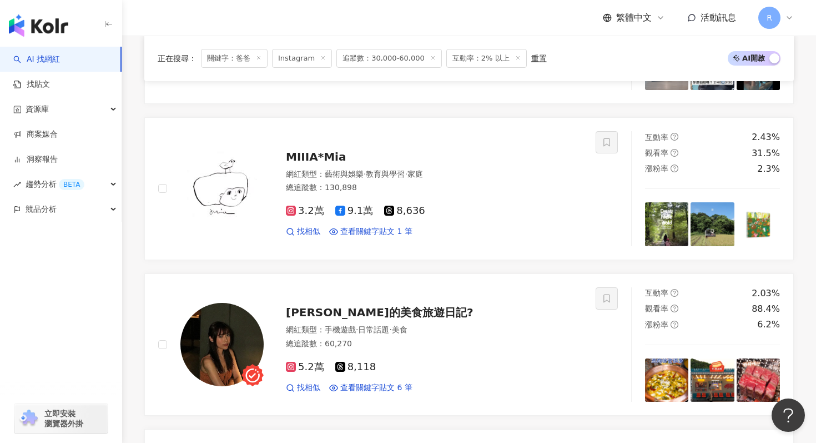
scroll to position [1958, 0]
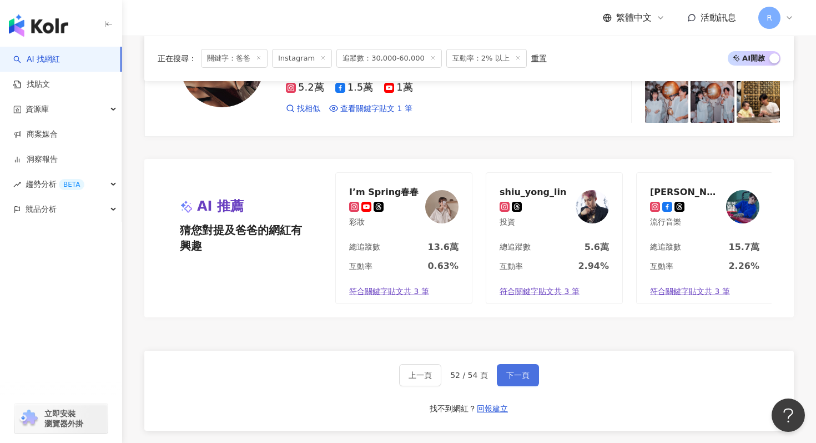
click at [515, 368] on button "下一頁" at bounding box center [518, 375] width 42 height 22
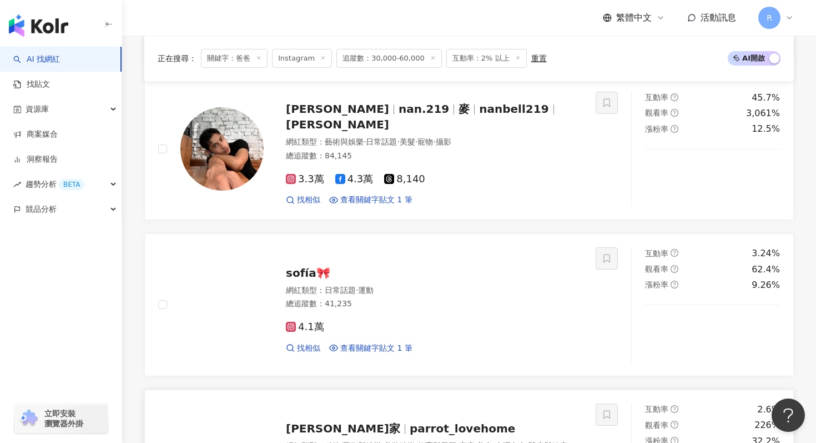
scroll to position [1405, 0]
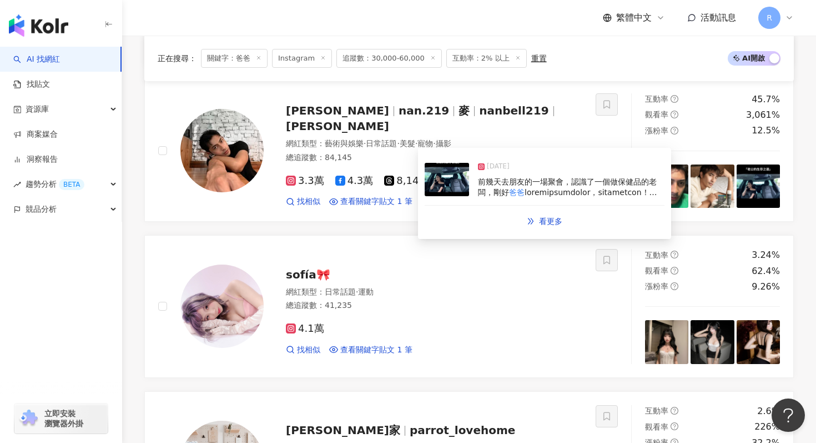
click at [461, 178] on img at bounding box center [447, 179] width 44 height 33
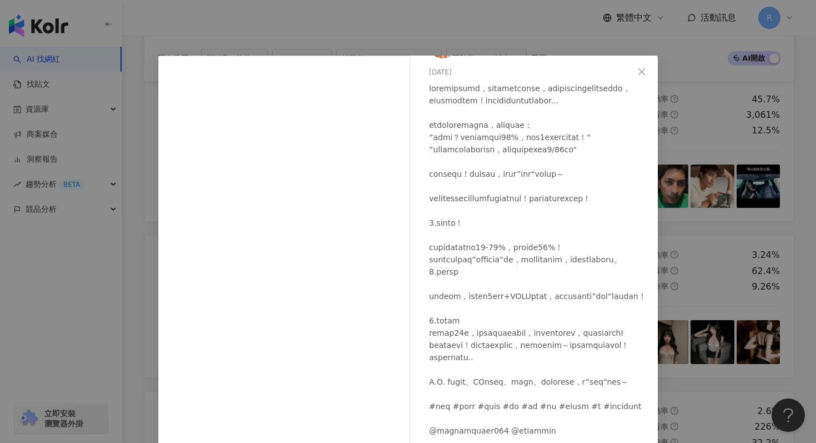
scroll to position [1400, 0]
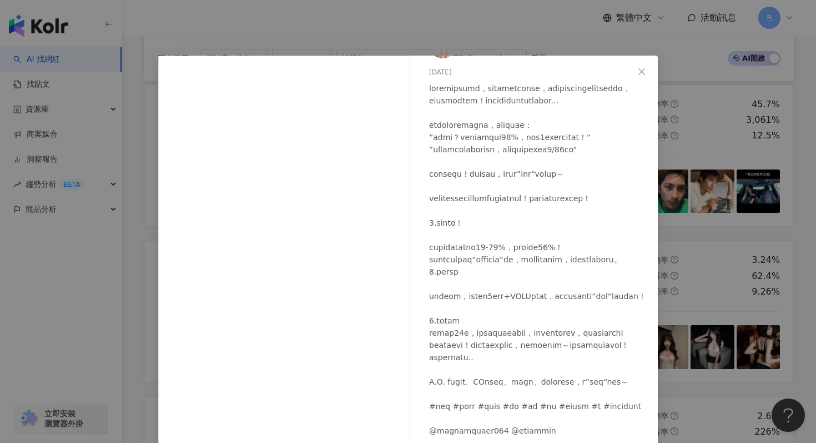
click at [314, 44] on div "鄭楠鐘 2025/7/31 4.4萬 1,255 142.9萬 查看原始貼文" at bounding box center [408, 221] width 816 height 443
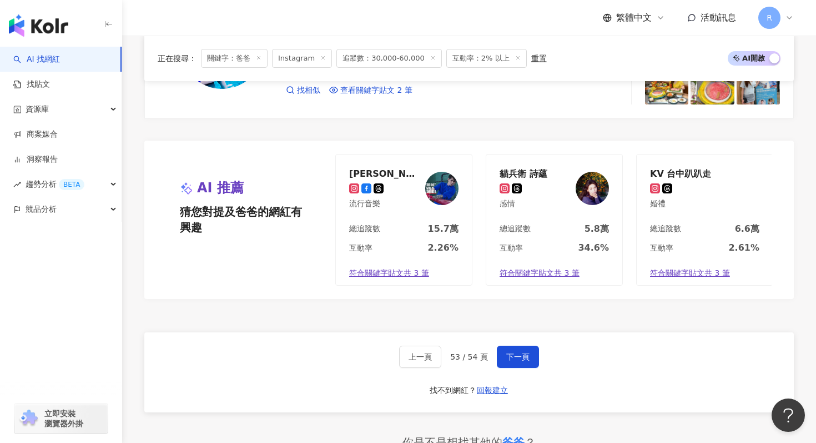
scroll to position [2235, 0]
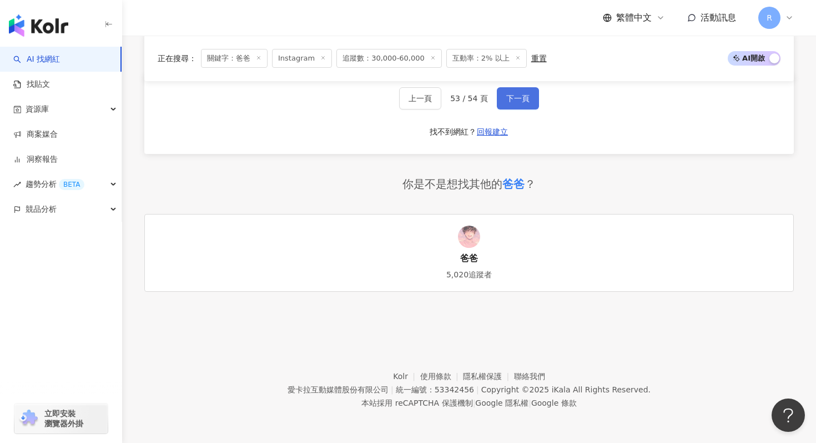
click at [519, 100] on span "下一頁" at bounding box center [517, 98] width 23 height 9
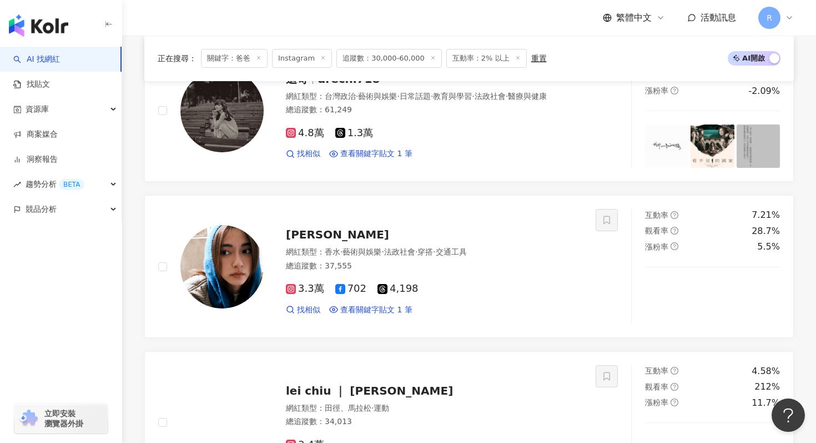
scroll to position [0, 0]
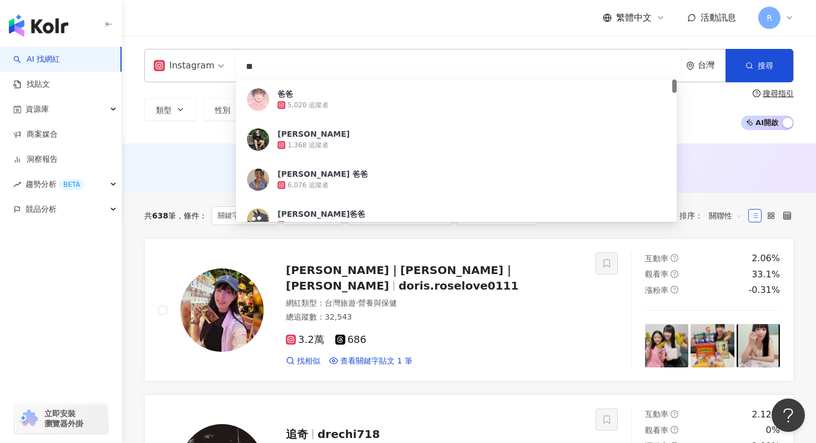
click at [308, 62] on input "**" at bounding box center [458, 66] width 437 height 21
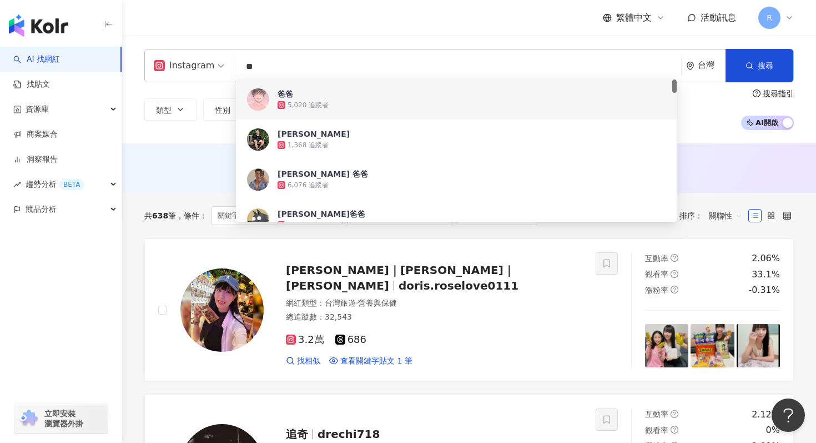
click at [365, 77] on input "**" at bounding box center [458, 66] width 437 height 21
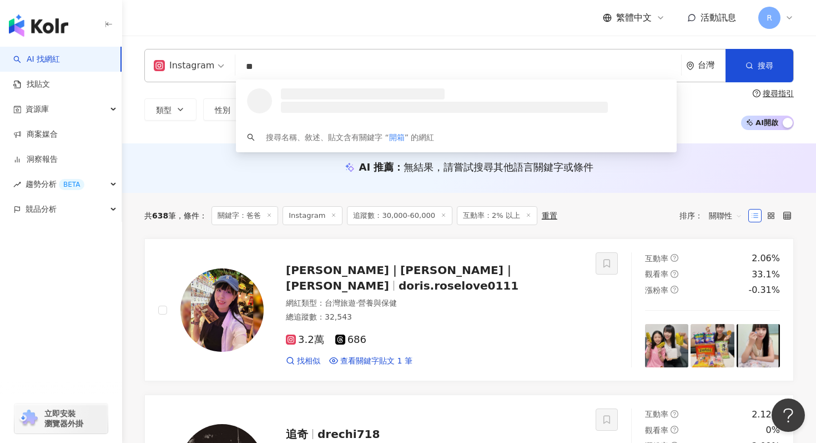
type input "**"
click at [202, 135] on div "Instagram ** 台灣 搜尋 loading 搜尋名稱、敘述、貼文含有關鍵字 “ 開箱 ” 的網紅 類型 性別 追蹤數 互動率 觀看率 合作費用預估 …" at bounding box center [469, 90] width 694 height 108
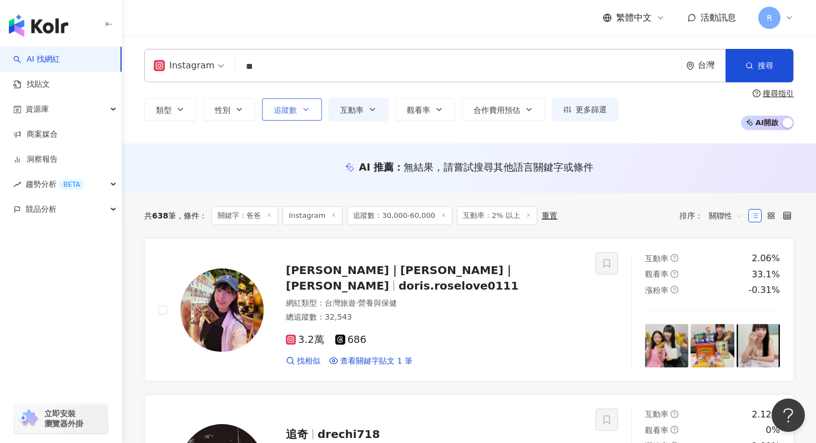
click at [307, 108] on icon "button" at bounding box center [306, 109] width 9 height 9
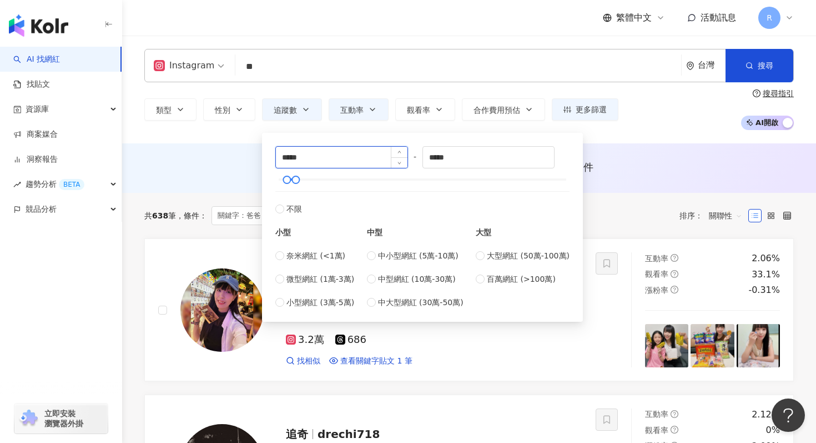
click at [351, 150] on input "*****" at bounding box center [342, 157] width 132 height 21
type input "*"
type input "*****"
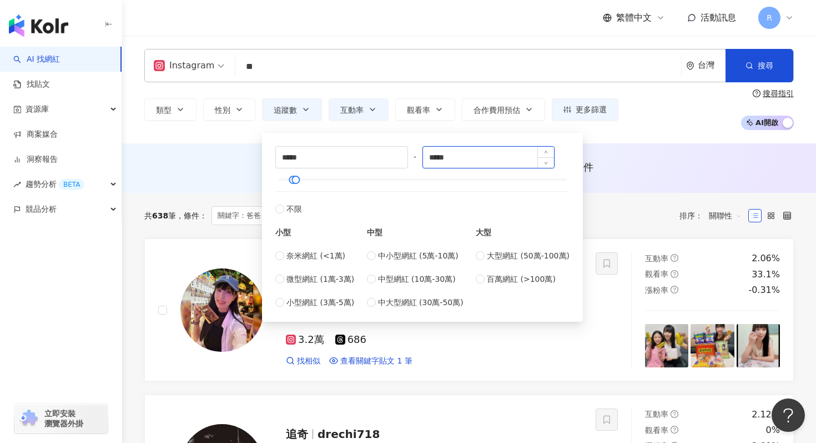
click at [461, 149] on input "*****" at bounding box center [489, 157] width 132 height 21
type input "******"
click at [454, 87] on div "Instagram ** 台灣 搜尋 loading 搜尋名稱、敘述、貼文含有關鍵字 “ 開箱 ” 的網紅 類型 性別 追蹤數 互動率 觀看率 合作費用預估 …" at bounding box center [469, 89] width 694 height 81
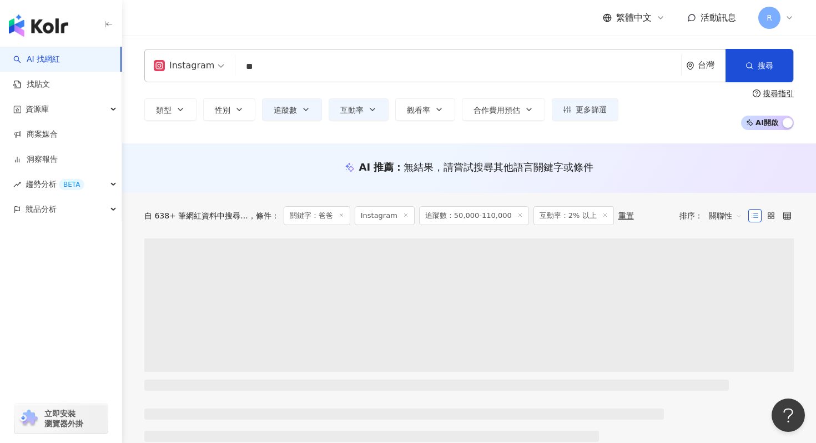
click at [355, 214] on span "Instagram" at bounding box center [385, 215] width 60 height 19
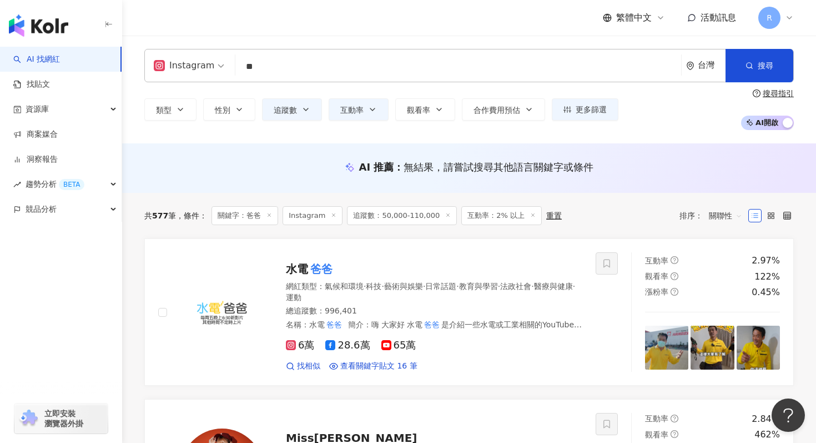
click at [272, 212] on span "關鍵字：爸爸" at bounding box center [245, 215] width 67 height 19
click at [269, 213] on icon at bounding box center [270, 215] width 6 height 6
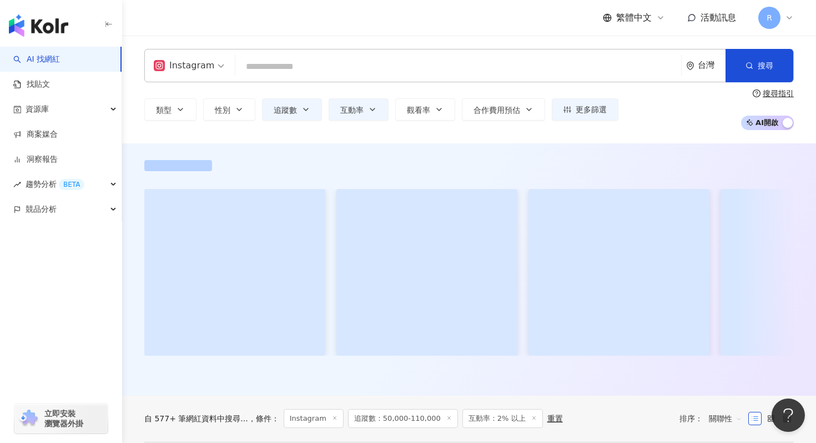
click at [476, 64] on input "search" at bounding box center [458, 66] width 437 height 21
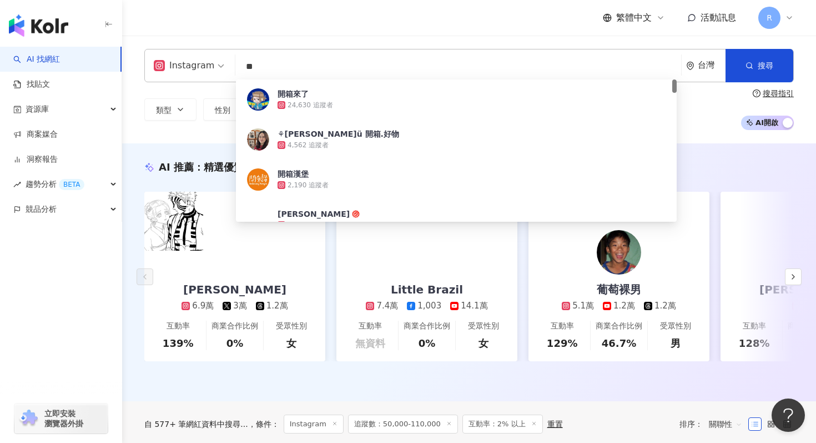
type input "*"
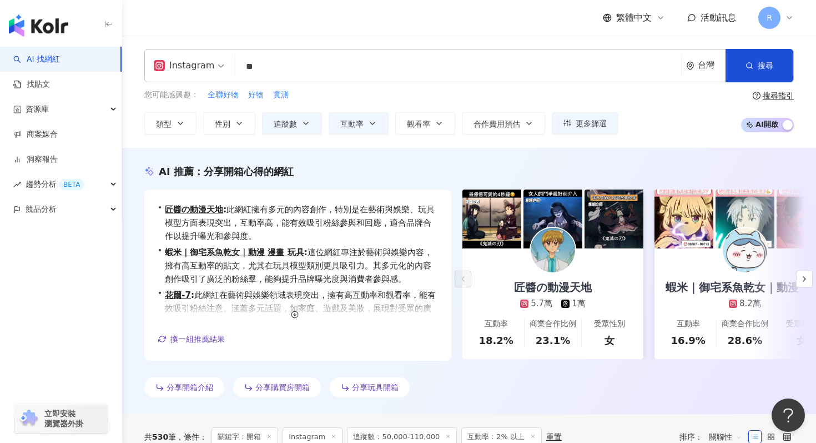
click at [307, 72] on input "**" at bounding box center [458, 66] width 437 height 21
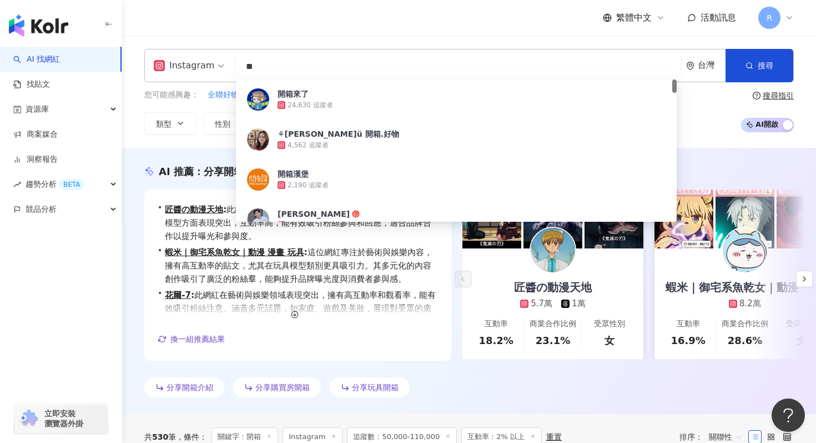
click at [307, 72] on input "**" at bounding box center [458, 66] width 437 height 21
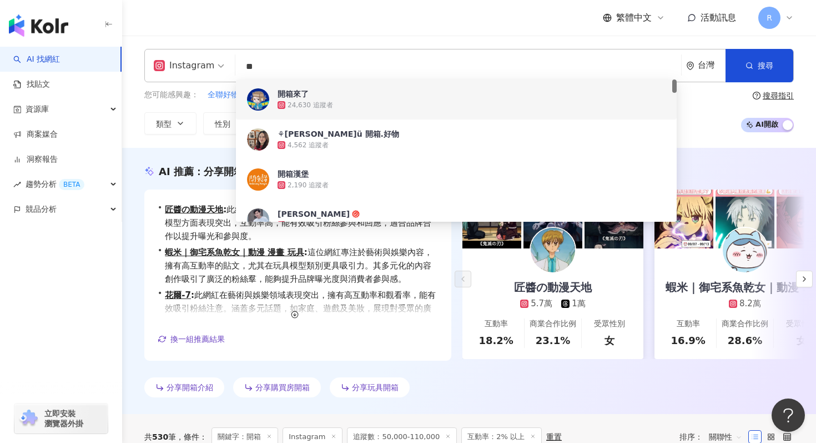
click at [143, 104] on div "Instagram ** 台灣 搜尋 2508f97b-d9f8-4783-9fb1-0a0a09fbc928 fbfafe75-e368-4d8b-b06e…" at bounding box center [469, 92] width 694 height 86
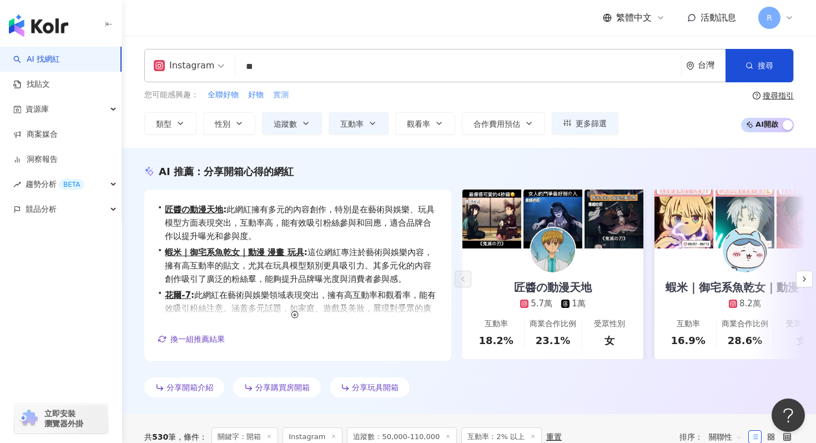
click at [282, 91] on span "實測" at bounding box center [281, 94] width 16 height 11
type input "**"
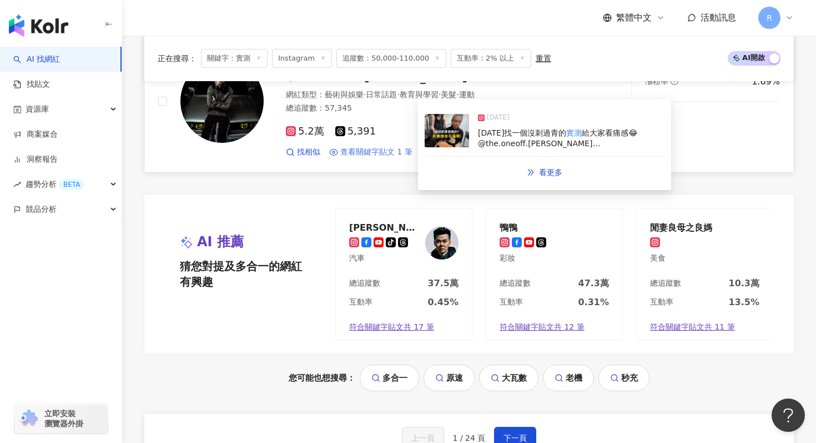
scroll to position [2345, 0]
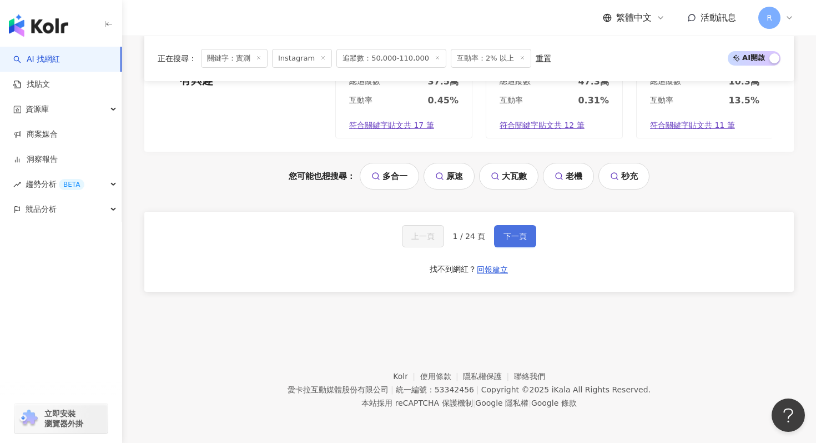
click at [510, 240] on span "下一頁" at bounding box center [515, 236] width 23 height 9
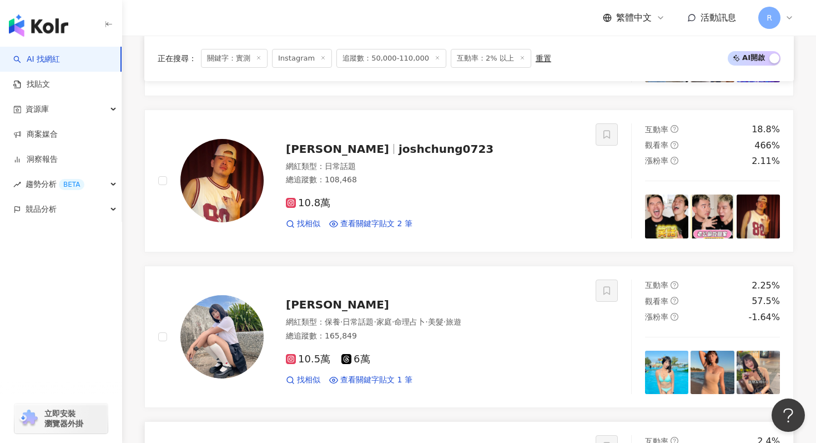
scroll to position [1283, 0]
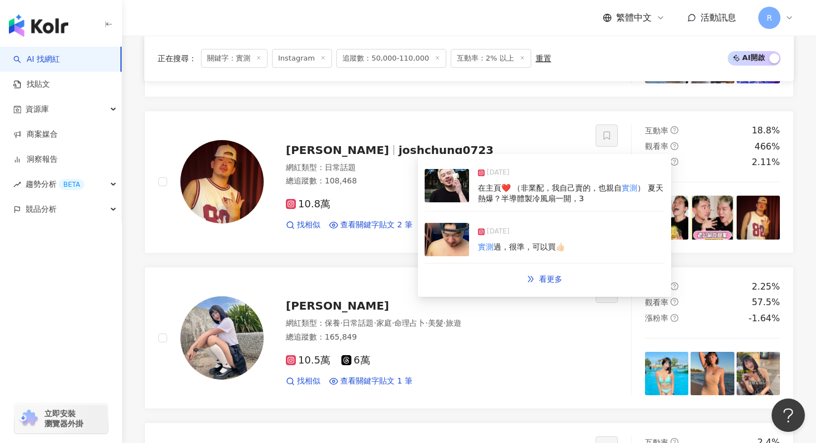
click at [453, 197] on img at bounding box center [447, 185] width 44 height 33
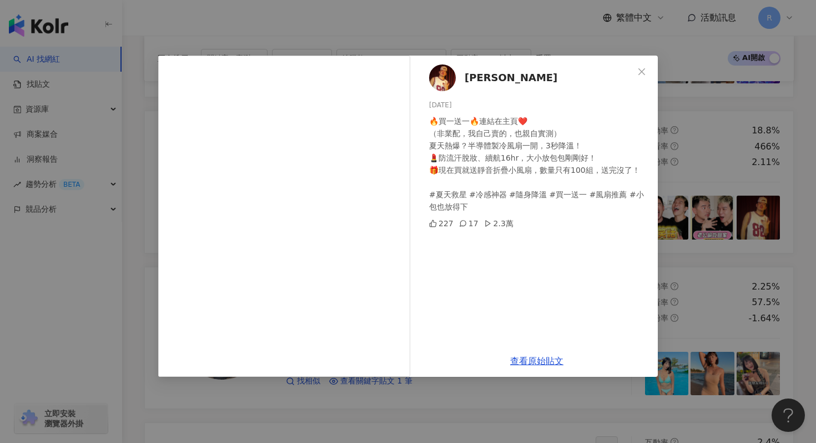
click at [410, 27] on div "Josh Chung 2025/6/22 🔥買一送一🔥連結在主頁❤️ （非業配，我自己賣的，也親自實測） 夏天熱爆？半導體製冷風扇一開，3秒降溫！ 💄防流汗脫…" at bounding box center [408, 221] width 816 height 443
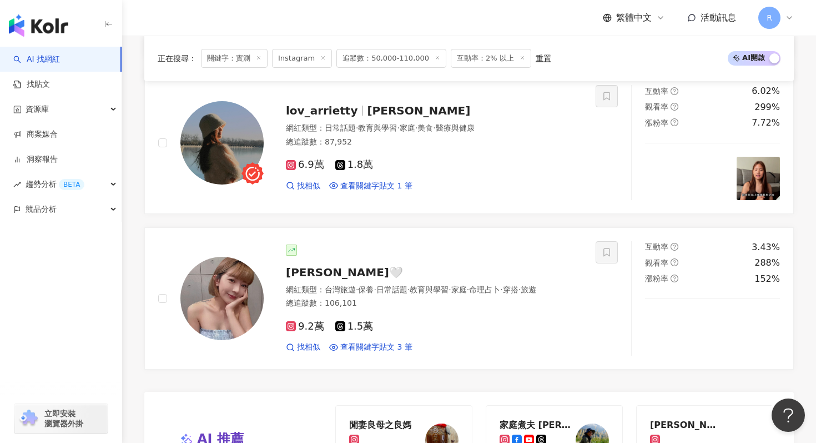
scroll to position [2223, 0]
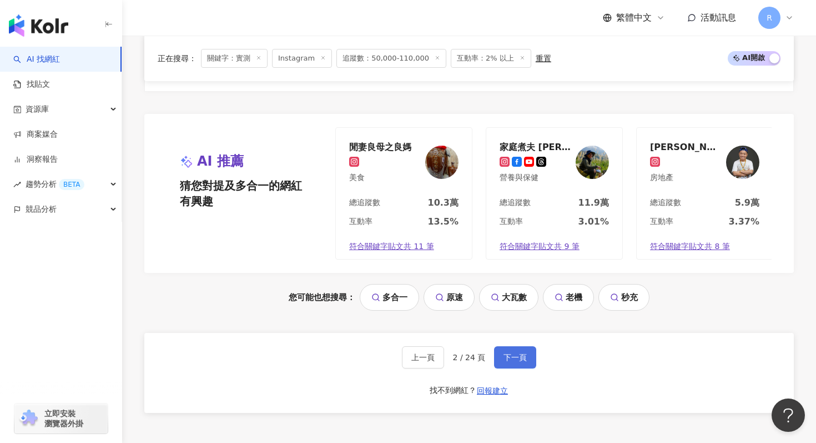
click at [513, 351] on button "下一頁" at bounding box center [515, 357] width 42 height 22
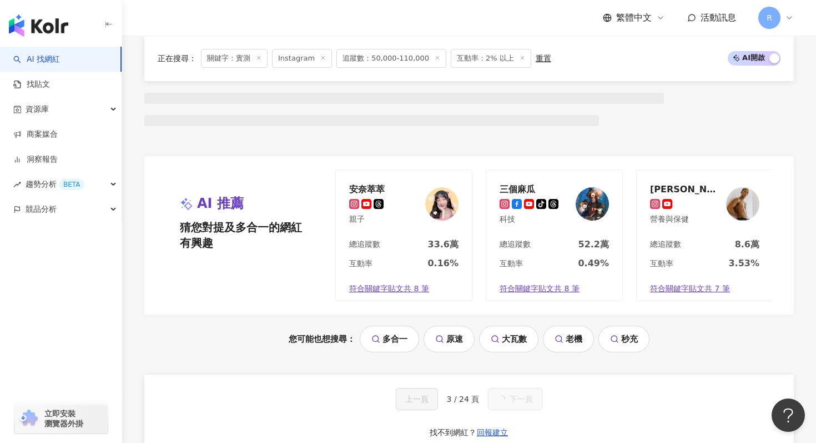
scroll to position [1027, 0]
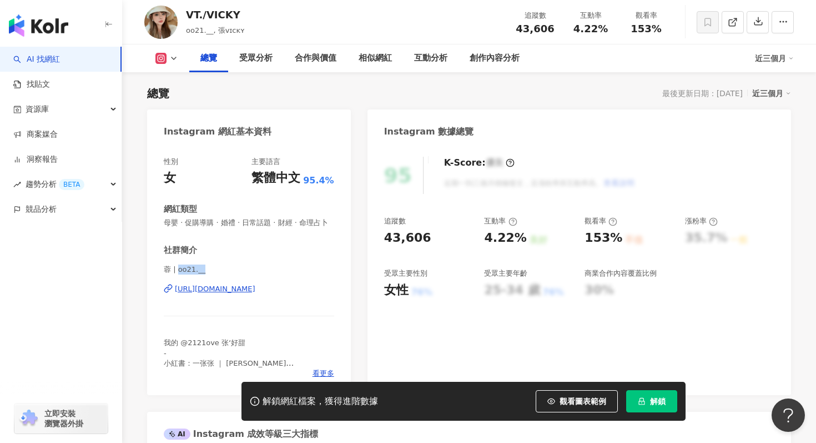
drag, startPoint x: 178, startPoint y: 270, endPoint x: 204, endPoint y: 271, distance: 26.1
click at [204, 271] on span "蓉 | oo21.__" at bounding box center [249, 269] width 170 height 10
copy span "oo21.__"
